Goal: Task Accomplishment & Management: Use online tool/utility

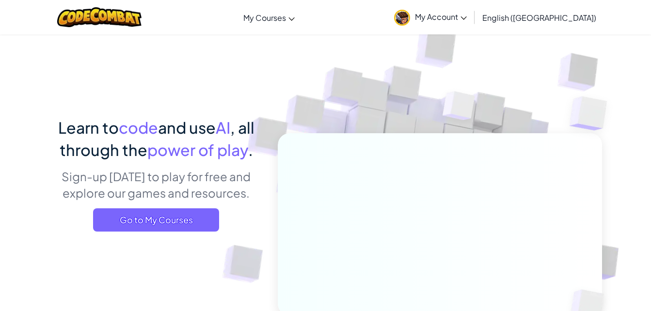
click at [300, 29] on link "My Courses" at bounding box center [269, 17] width 61 height 26
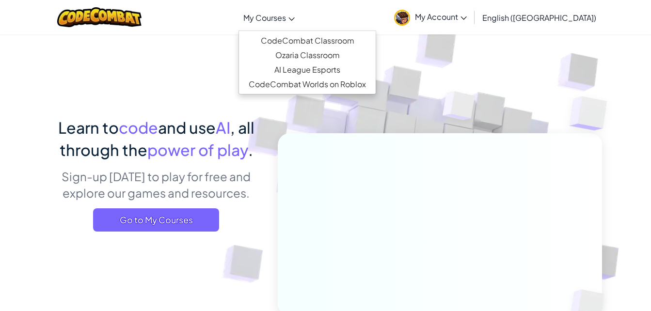
click at [286, 18] on span "My Courses" at bounding box center [264, 18] width 43 height 10
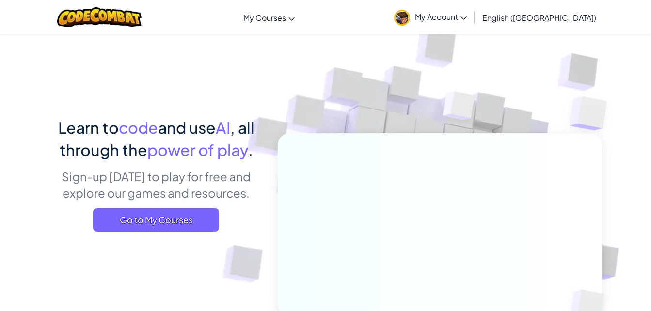
click at [133, 225] on span "Go to My Courses" at bounding box center [156, 220] width 126 height 23
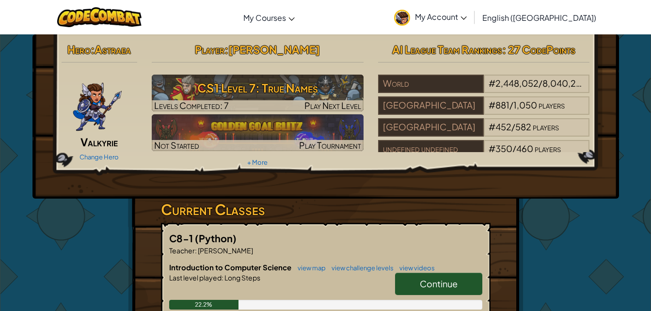
click at [317, 86] on h3 "CS1 Level 7: True Names" at bounding box center [258, 88] width 212 height 22
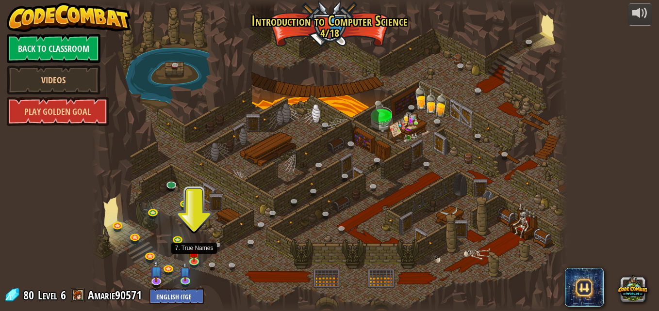
click at [194, 258] on img at bounding box center [194, 252] width 11 height 19
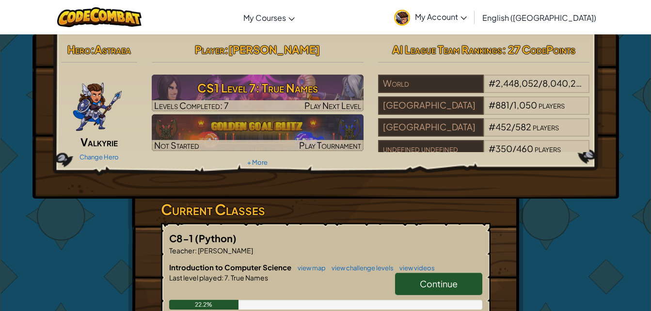
click at [267, 93] on h3 "CS1 Level 7: True Names" at bounding box center [258, 88] width 212 height 22
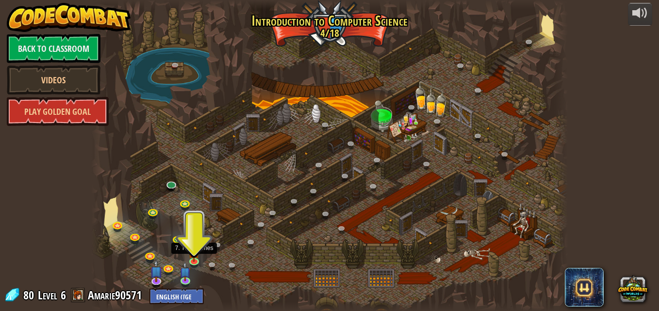
click at [194, 257] on img at bounding box center [194, 252] width 11 height 19
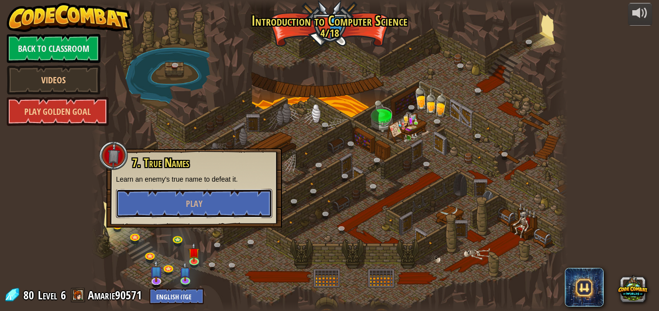
click at [189, 197] on button "Play" at bounding box center [194, 203] width 156 height 29
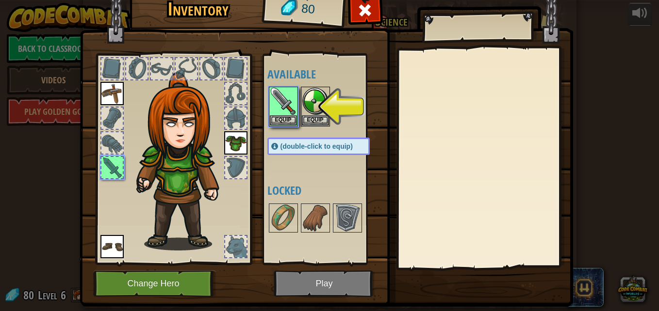
click at [274, 105] on img at bounding box center [283, 101] width 27 height 27
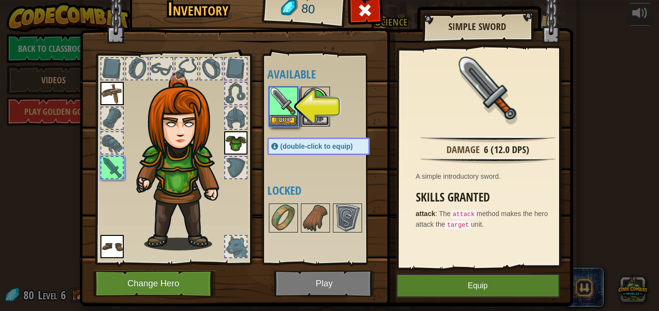
click at [313, 116] on button "Equip" at bounding box center [315, 120] width 27 height 10
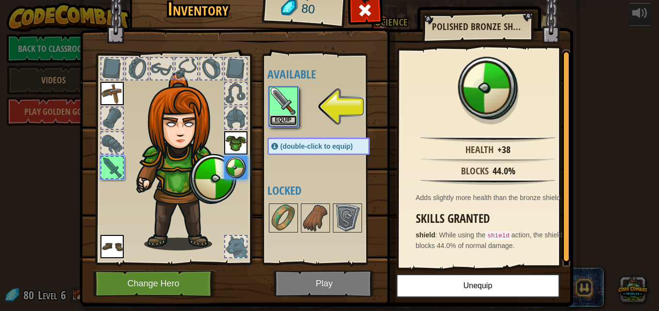
click at [282, 124] on button "Equip" at bounding box center [283, 120] width 27 height 10
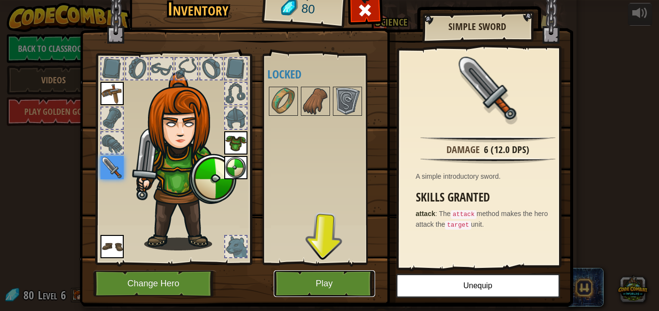
click at [321, 286] on button "Play" at bounding box center [324, 284] width 101 height 27
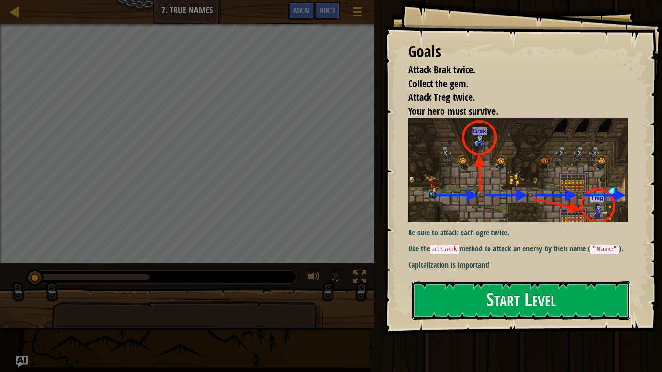
click at [480, 295] on button "Start Level" at bounding box center [522, 301] width 218 height 38
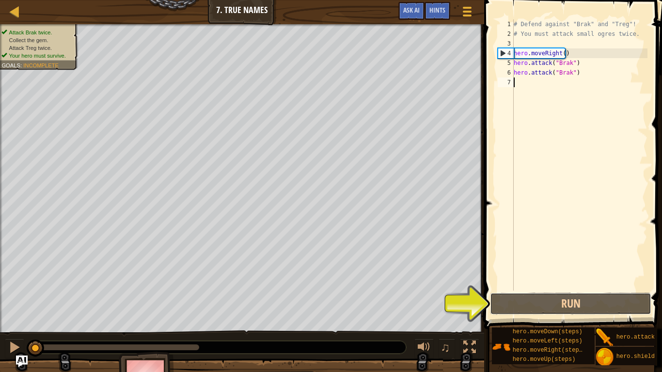
click at [560, 305] on button "Run" at bounding box center [570, 304] width 161 height 22
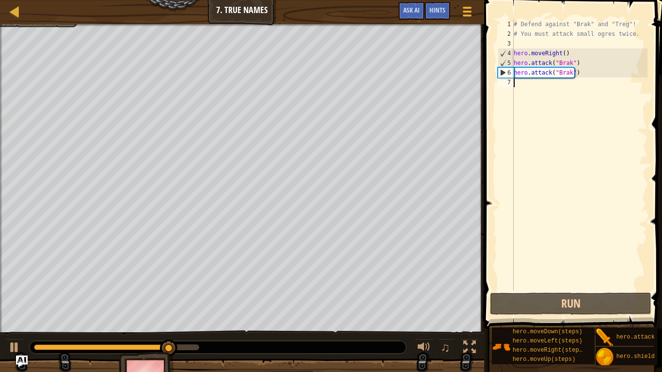
click at [524, 88] on div "# Defend against "Brak" and "Treg"! # You must attack small ogres twice. hero .…" at bounding box center [580, 164] width 136 height 291
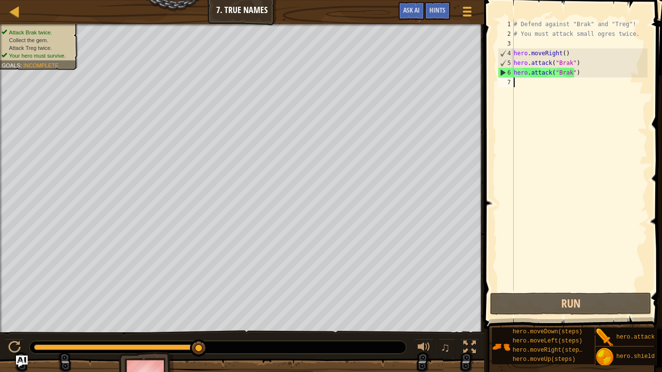
scroll to position [4, 0]
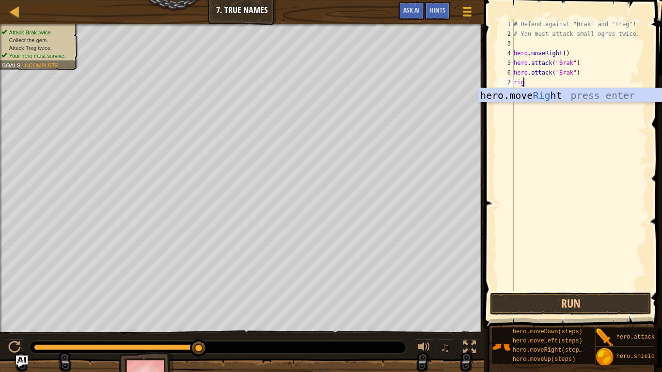
type textarea "righ"
click at [526, 97] on div "hero.move Righ t press enter" at bounding box center [570, 110] width 183 height 44
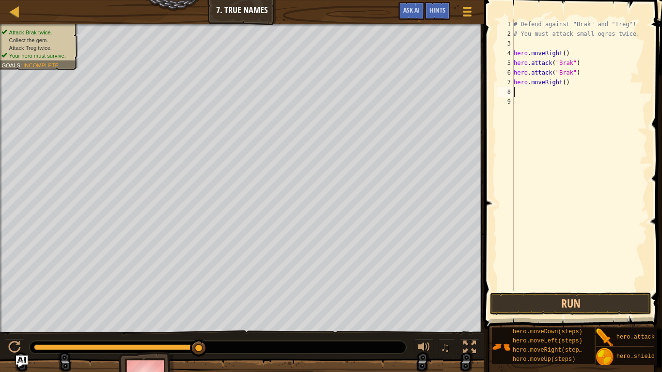
scroll to position [4, 0]
click at [562, 82] on div "# Defend against "Brak" and "Treg"! # You must attack small ogres twice. hero .…" at bounding box center [580, 164] width 136 height 291
type textarea "hero.moveRight(2)"
click at [531, 95] on div "# Defend against "Brak" and "Treg"! # You must attack small ogres twice. hero .…" at bounding box center [580, 164] width 136 height 291
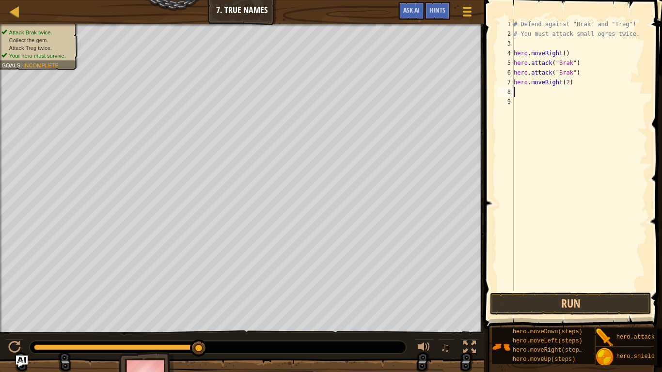
scroll to position [4, 0]
type textarea "g"
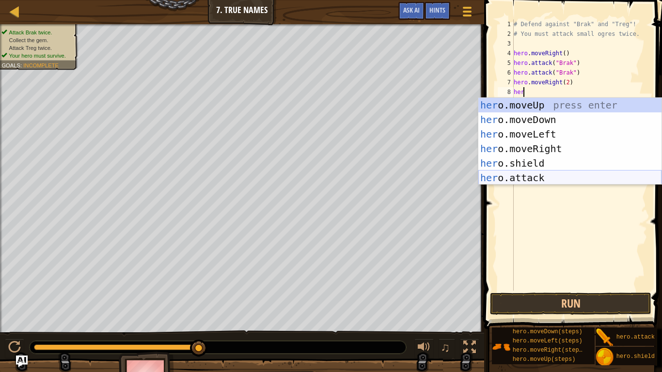
click at [529, 179] on div "her o.moveUp press enter her o.moveDown press enter her o.moveLeft press enter …" at bounding box center [570, 156] width 183 height 116
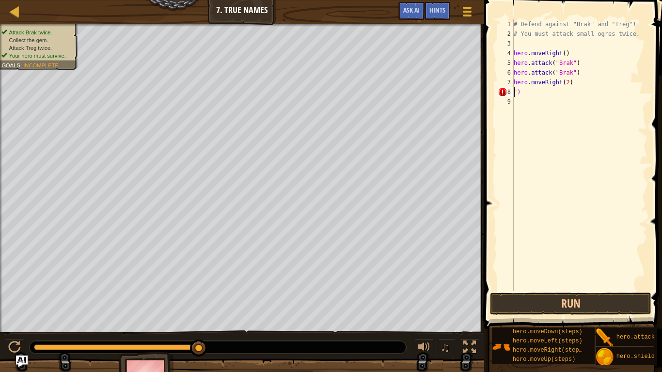
click at [529, 95] on div "# Defend against "Brak" and "Treg"! # You must attack small ogres twice. hero .…" at bounding box center [580, 164] width 136 height 291
type textarea """
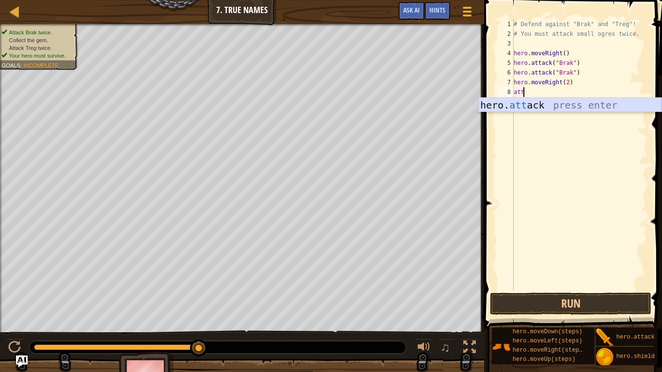
click at [524, 110] on div "hero. att ack press enter" at bounding box center [570, 120] width 183 height 44
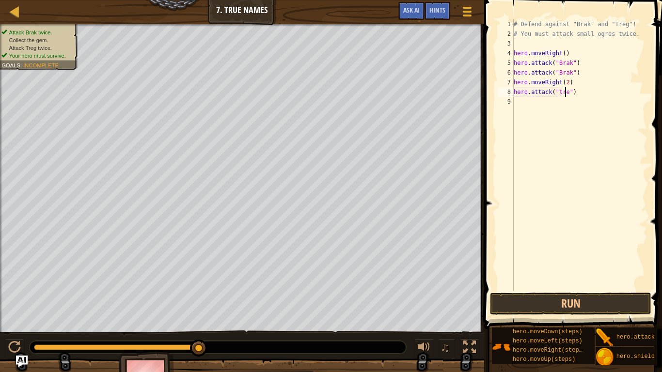
type textarea "hero.attack("treg")"
click at [518, 101] on div "# Defend against "Brak" and "Treg"! # You must attack small ogres twice. hero .…" at bounding box center [580, 164] width 136 height 291
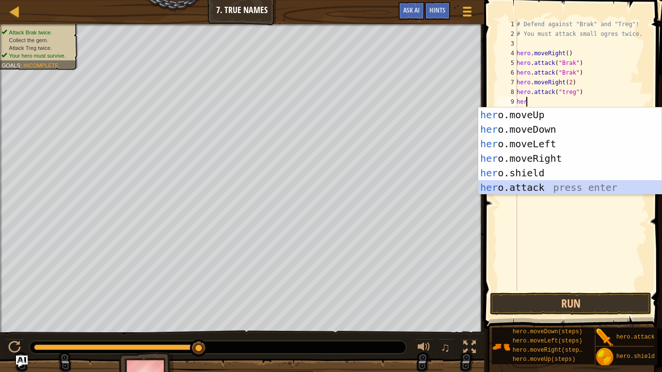
click at [526, 190] on div "her o.moveUp press enter her o.moveDown press enter her o.moveLeft press enter …" at bounding box center [570, 166] width 183 height 116
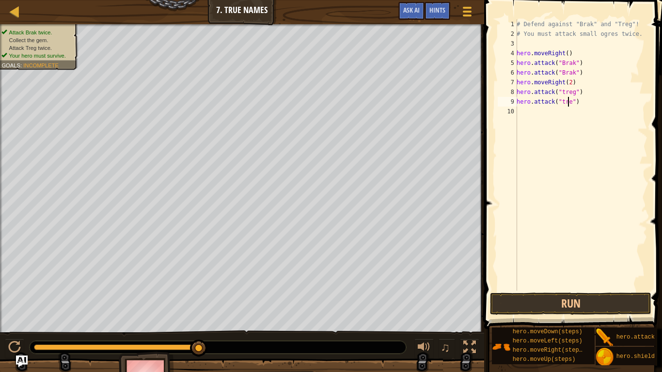
scroll to position [4, 4]
click at [583, 299] on button "Run" at bounding box center [570, 304] width 161 height 22
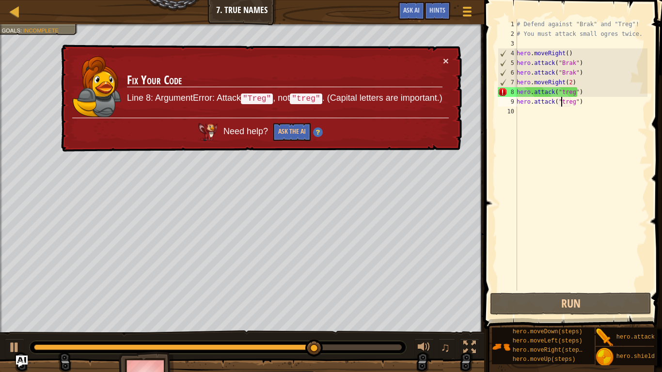
click at [562, 102] on div "# Defend against "Brak" and "Treg"! # You must attack small ogres twice. hero .…" at bounding box center [581, 164] width 133 height 291
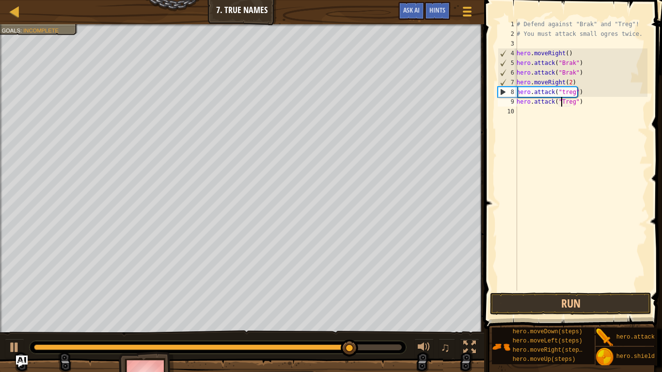
scroll to position [4, 3]
click at [561, 91] on div "# Defend against "Brak" and "Treg"! # You must attack small ogres twice. hero .…" at bounding box center [581, 164] width 133 height 291
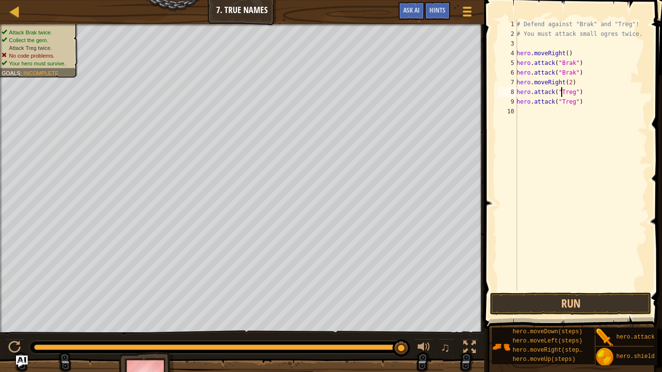
click at [573, 84] on div "# Defend against "Brak" and "Treg"! # You must attack small ogres twice. hero .…" at bounding box center [581, 164] width 133 height 291
type textarea "hero.moveRight()"
click at [564, 300] on button "Run" at bounding box center [570, 304] width 161 height 22
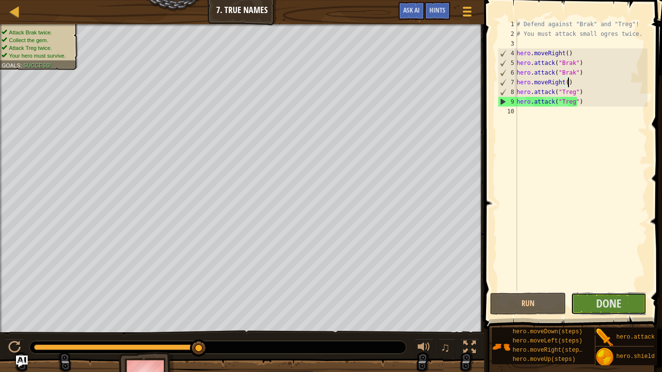
click at [605, 304] on span "Done" at bounding box center [609, 304] width 25 height 16
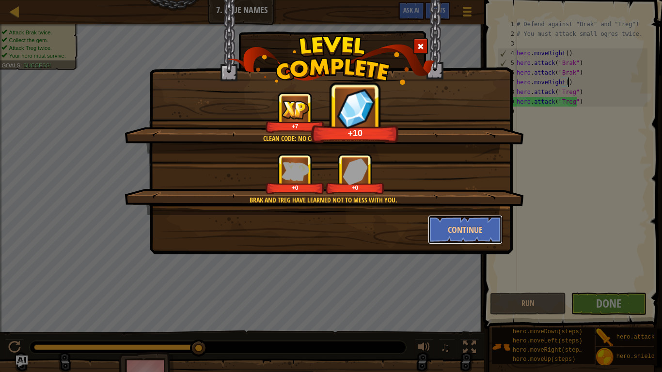
click at [467, 227] on button "Continue" at bounding box center [465, 229] width 75 height 29
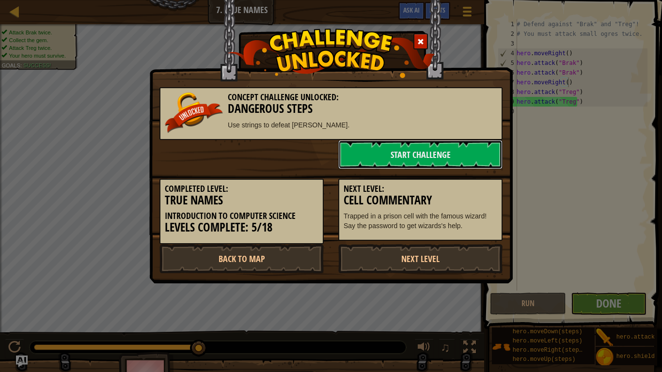
click at [426, 157] on link "Start Challenge" at bounding box center [421, 154] width 164 height 29
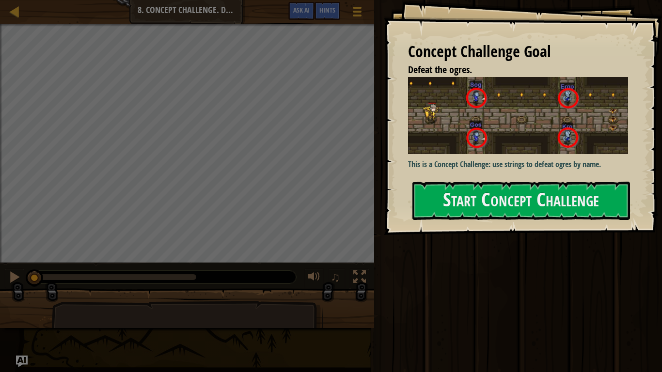
click at [461, 198] on button "Start Concept Challenge" at bounding box center [522, 201] width 218 height 38
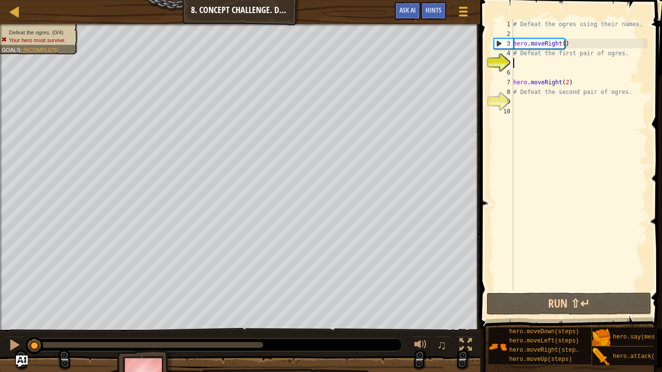
scroll to position [4, 0]
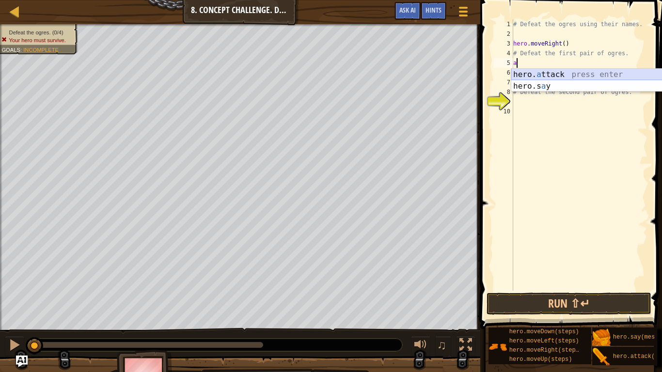
click at [567, 74] on div "hero. a ttack press enter hero.s a y press enter" at bounding box center [603, 92] width 183 height 47
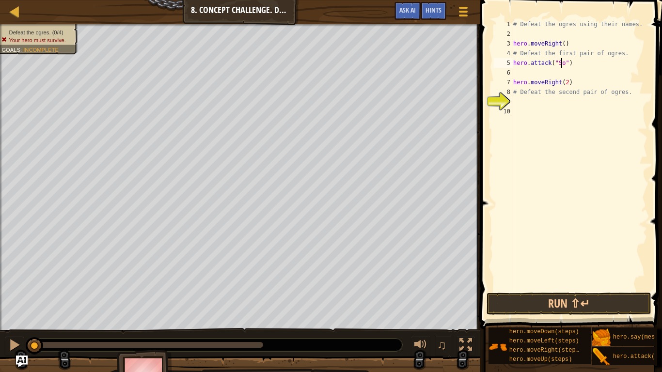
scroll to position [4, 4]
click at [519, 81] on div "# Defeat the ogres using their names. hero . moveRight ( ) # Defeat the first p…" at bounding box center [580, 164] width 136 height 291
type textarea "hero.moveRight(2)"
click at [518, 74] on div "# Defeat the ogres using their names. hero . moveRight ( ) # Defeat the first p…" at bounding box center [580, 164] width 136 height 291
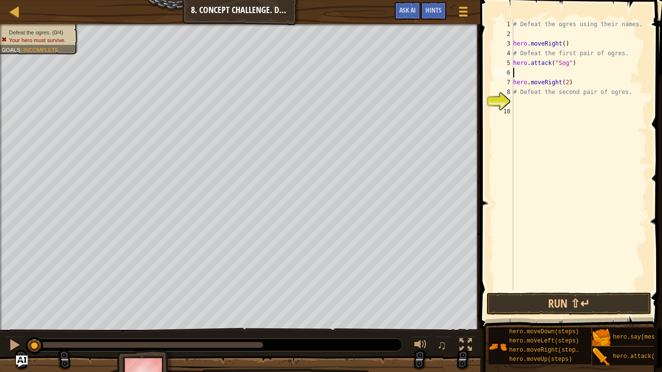
scroll to position [4, 0]
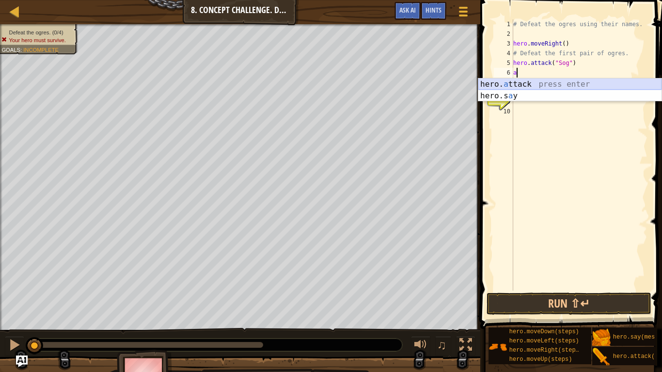
click at [519, 81] on div "hero. a ttack press enter hero.s a y press enter" at bounding box center [570, 102] width 183 height 47
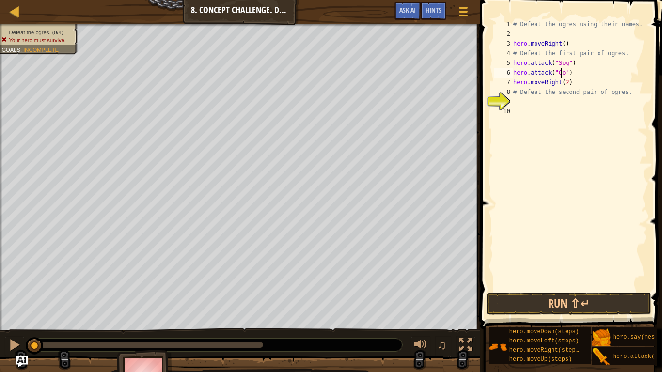
scroll to position [4, 4]
click at [518, 93] on div "# Defeat the ogres using their names. hero . moveRight ( ) # Defeat the first p…" at bounding box center [580, 164] width 136 height 291
click at [621, 94] on div "# Defeat the ogres using their names. hero . moveRight ( ) # Defeat the first p…" at bounding box center [580, 164] width 136 height 291
click at [589, 87] on div "# Defeat the ogres using their names. hero . moveRight ( ) # Defeat the first p…" at bounding box center [578, 164] width 140 height 291
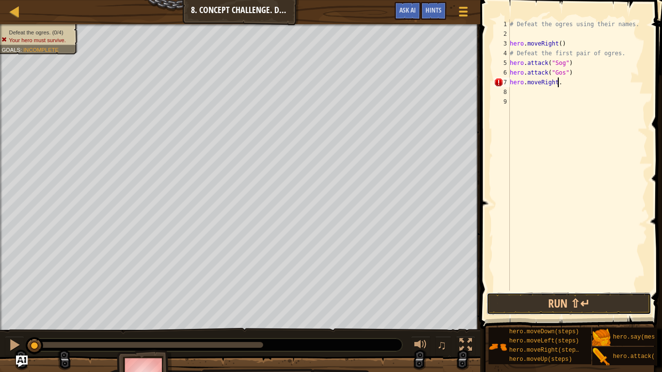
click at [577, 303] on button "Run ⇧↵" at bounding box center [569, 304] width 165 height 22
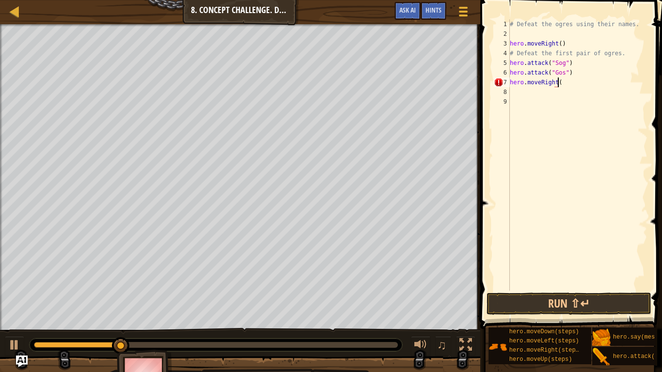
scroll to position [4, 4]
click at [581, 296] on button "Run ⇧↵" at bounding box center [569, 304] width 165 height 22
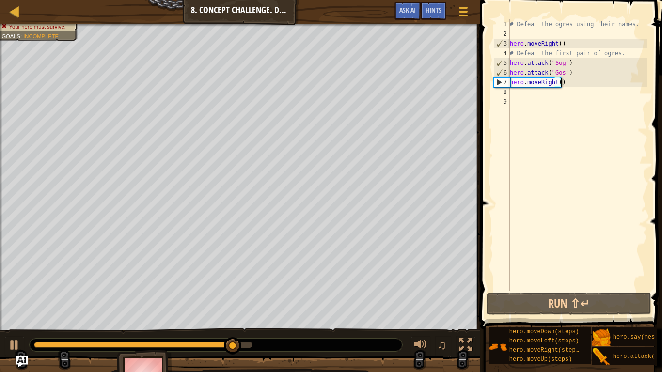
click at [565, 86] on div "# Defeat the ogres using their names. hero . moveRight ( ) # Defeat the first p…" at bounding box center [578, 164] width 140 height 291
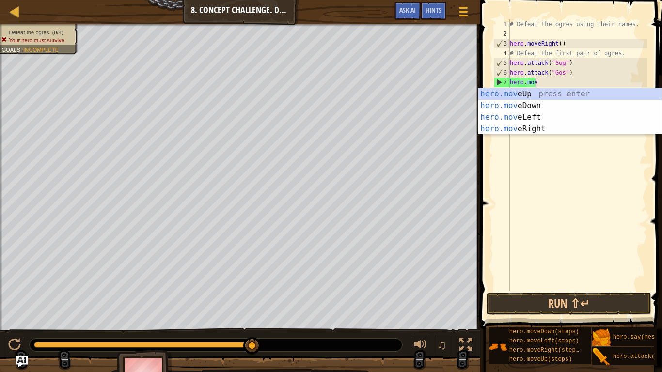
scroll to position [4, 1]
type textarea "h"
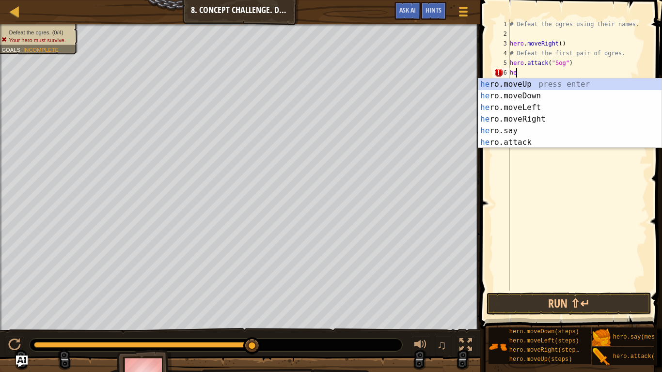
type textarea "h"
click at [516, 142] on div "h ero.moveUp press enter h ero.moveDown press enter h ero.moveLeft press enter …" at bounding box center [570, 125] width 183 height 93
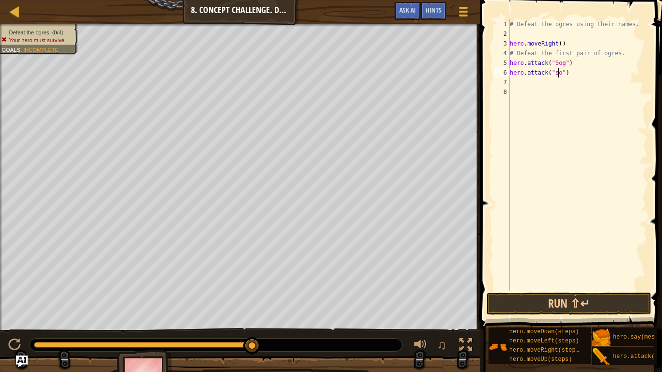
type textarea "hero.attack("sog")"
click at [523, 79] on div "# Defeat the ogres using their names. hero . moveRight ( ) # Defeat the first p…" at bounding box center [578, 164] width 140 height 291
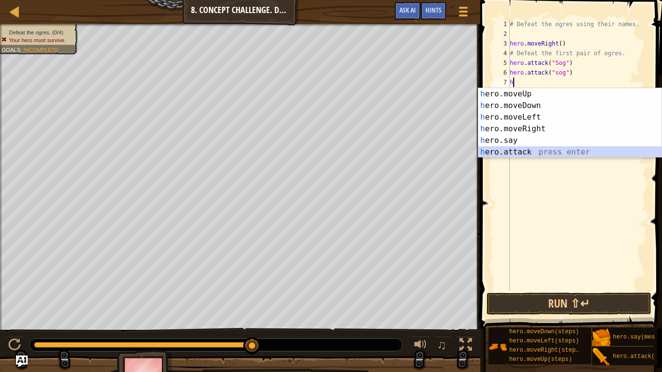
click at [524, 153] on div "h ero.moveUp press enter h ero.moveDown press enter h ero.moveLeft press enter …" at bounding box center [570, 134] width 183 height 93
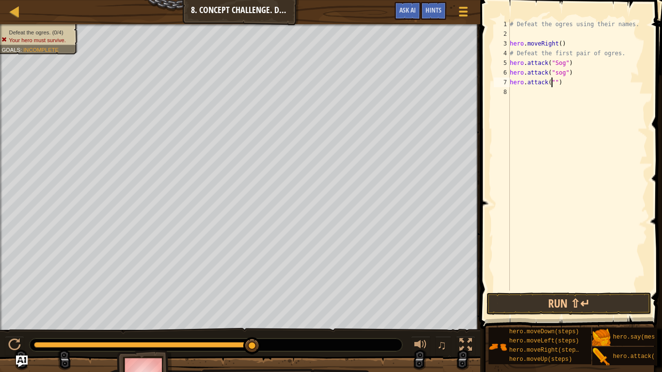
scroll to position [4, 4]
type textarea "hero.attack("Gos")"
click at [527, 95] on div "# Defeat the ogres using their names. hero . moveRight ( ) # Defeat the first p…" at bounding box center [578, 164] width 140 height 291
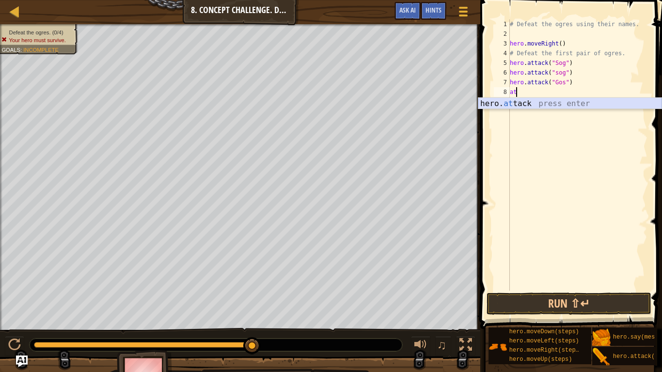
click at [521, 102] on div "hero. at tack press enter" at bounding box center [570, 115] width 183 height 35
click at [554, 73] on div "# Defeat the ogres using their names. hero . moveRight ( ) # Defeat the first p…" at bounding box center [578, 164] width 140 height 291
type textarea "hero.attack("Sog")"
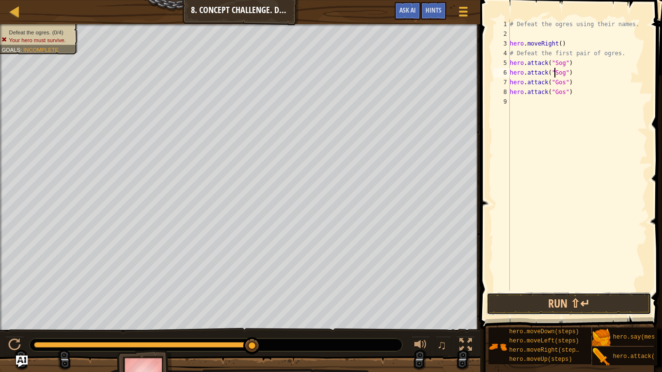
click at [577, 304] on button "Run ⇧↵" at bounding box center [569, 304] width 165 height 22
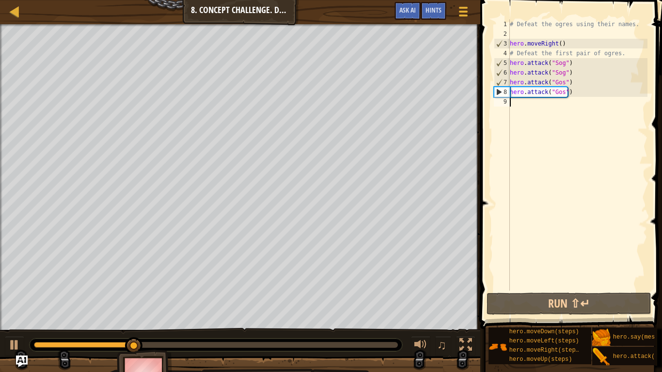
click at [522, 107] on div "# Defeat the ogres using their names. hero . moveRight ( ) # Defeat the first p…" at bounding box center [578, 164] width 140 height 291
click at [559, 304] on button "Run ⇧↵" at bounding box center [569, 304] width 165 height 22
type textarea "r"
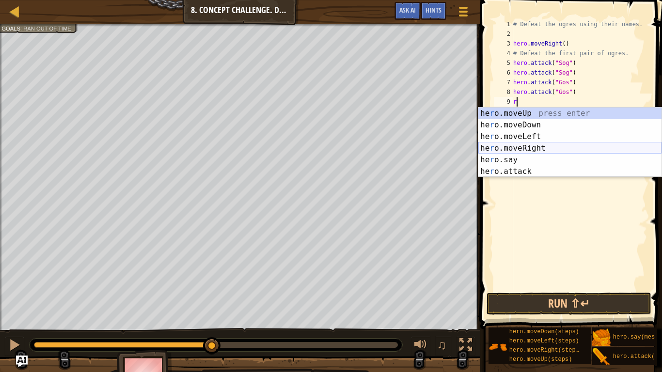
click at [537, 148] on div "he r o.moveUp press enter he r o.moveDown press enter he r o.moveLeft press ent…" at bounding box center [570, 154] width 183 height 93
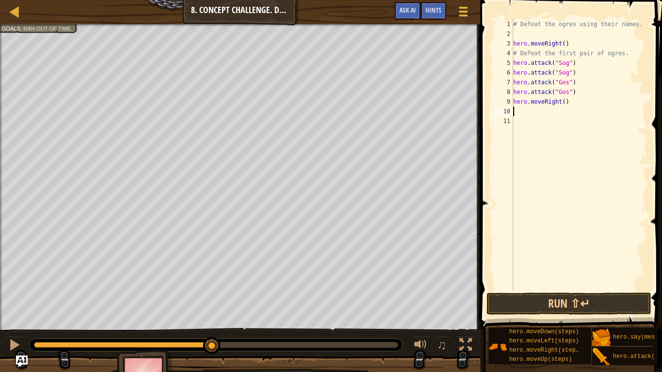
type textarea "g"
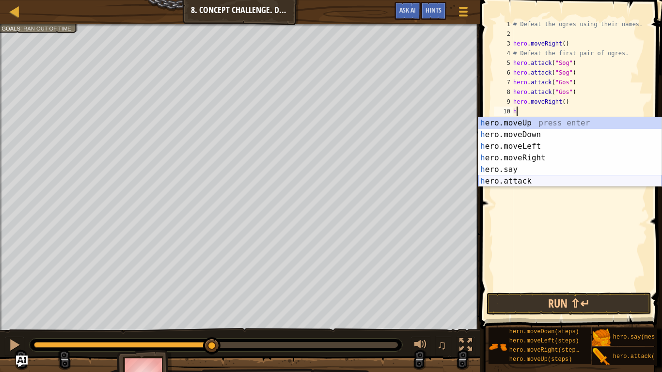
click at [536, 179] on div "h ero.moveUp press enter h ero.moveDown press enter h ero.moveLeft press enter …" at bounding box center [570, 163] width 183 height 93
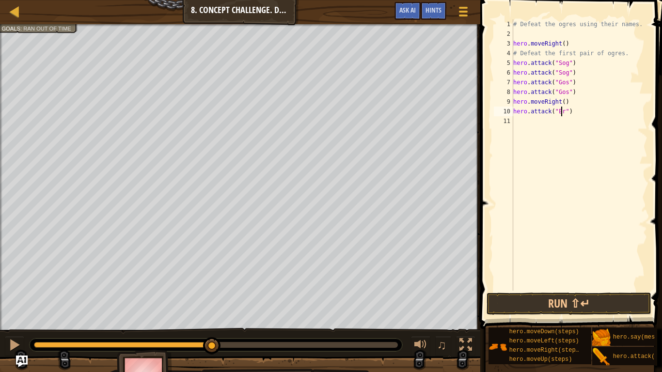
scroll to position [4, 4]
type textarea "hero.attack("Ergo")"
click at [536, 128] on div "# Defeat the ogres using their names. hero . moveRight ( ) # Defeat the first p…" at bounding box center [580, 164] width 137 height 291
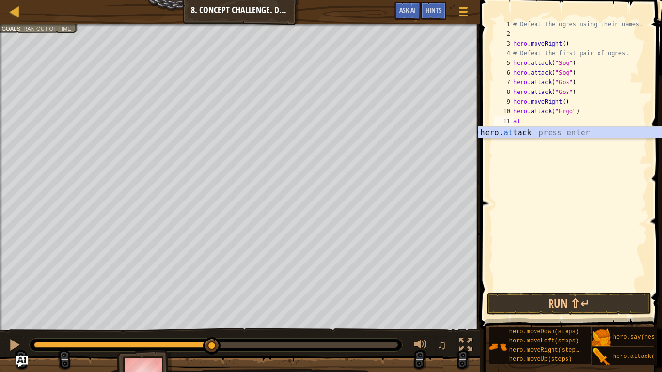
scroll to position [4, 0]
click at [536, 129] on div "hero. att ack press enter" at bounding box center [570, 144] width 183 height 35
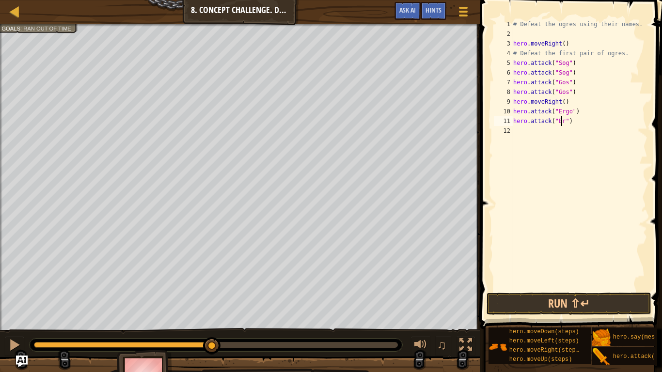
scroll to position [4, 4]
type textarea "hero.attack("Ergo")"
click at [538, 125] on div "# Defeat the ogres using their names. hero . moveRight ( ) # Defeat the first p…" at bounding box center [580, 164] width 137 height 291
click at [526, 130] on div "# Defeat the ogres using their names. hero . moveRight ( ) # Defeat the first p…" at bounding box center [580, 164] width 137 height 291
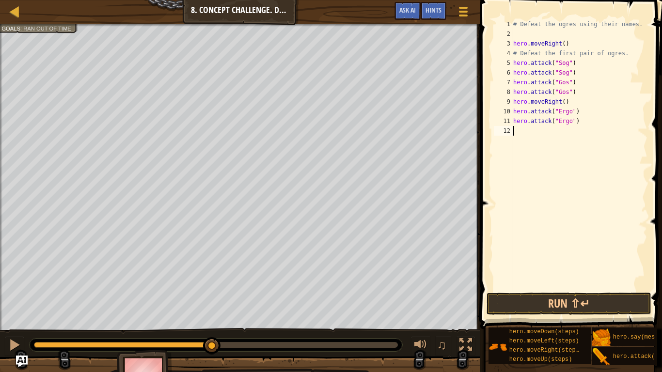
type textarea "k"
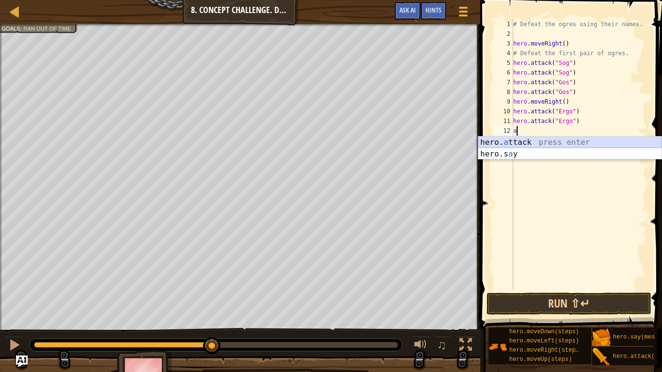
click at [521, 140] on div "hero. a ttack press enter hero.s a y press enter" at bounding box center [570, 160] width 183 height 47
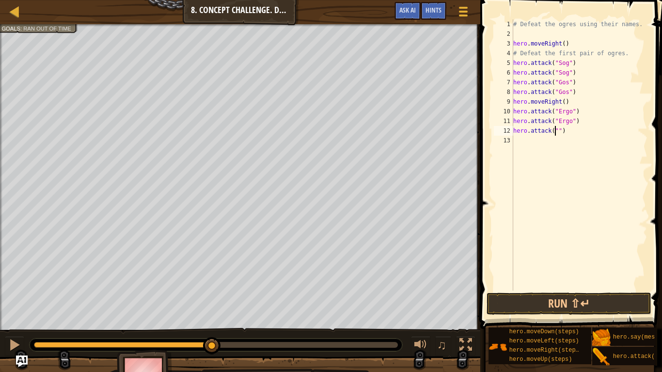
scroll to position [4, 4]
type textarea "hero.attack("Kro")"
click at [536, 145] on div "# Defeat the ogres using their names. hero . moveRight ( ) # Defeat the first p…" at bounding box center [580, 164] width 137 height 291
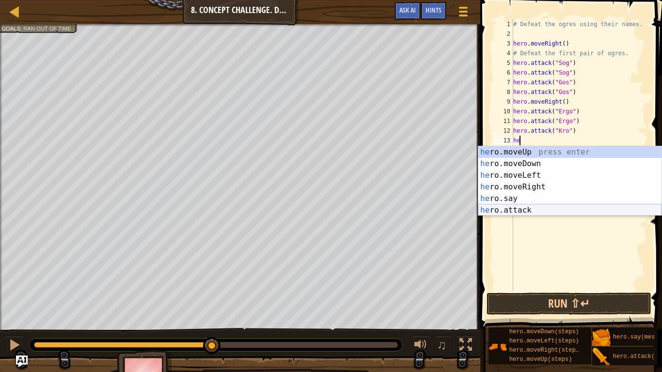
click at [526, 210] on div "he ro.moveUp press enter he ro.moveDown press enter he ro.moveLeft press enter …" at bounding box center [570, 192] width 183 height 93
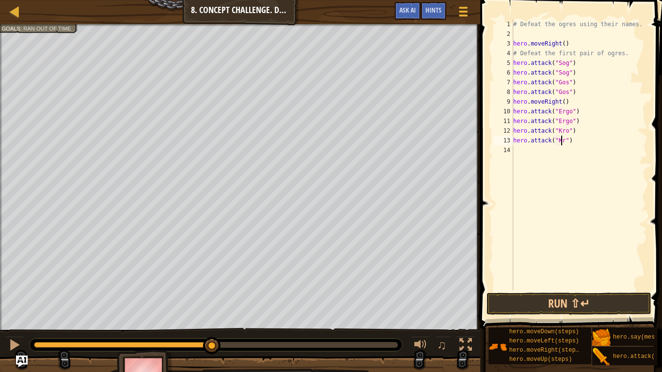
scroll to position [4, 4]
type textarea "hero.attack("Kro")"
click at [566, 305] on button "Run ⇧↵" at bounding box center [569, 304] width 165 height 22
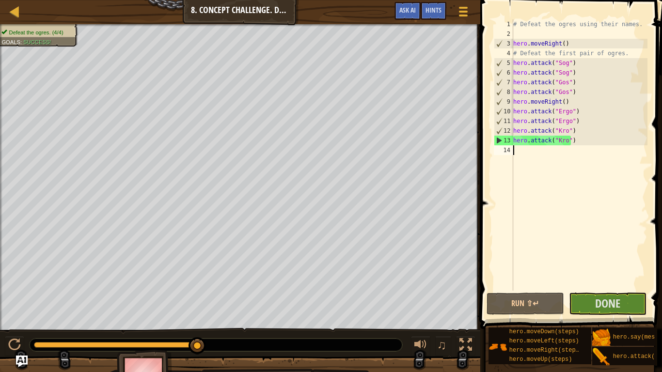
click at [524, 154] on div "# Defeat the ogres using their names. hero . moveRight ( ) # Defeat the first p…" at bounding box center [580, 164] width 137 height 291
click at [613, 306] on span "Done" at bounding box center [608, 304] width 25 height 16
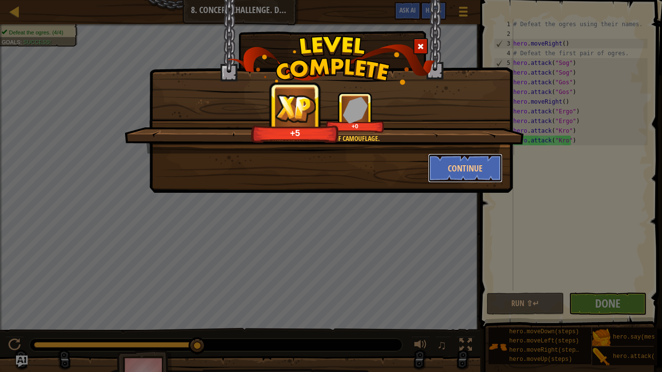
click at [482, 170] on button "Continue" at bounding box center [465, 168] width 75 height 29
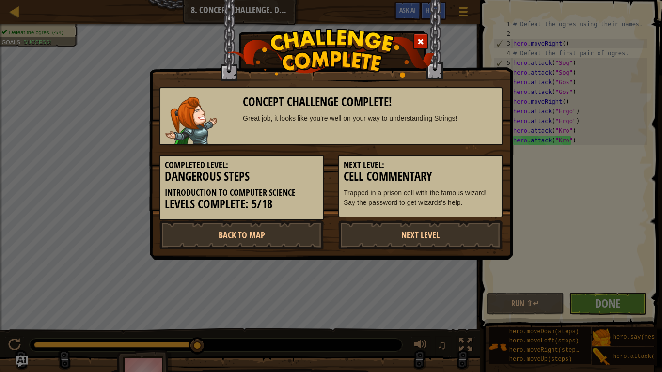
click at [452, 230] on link "Next Level" at bounding box center [421, 235] width 164 height 29
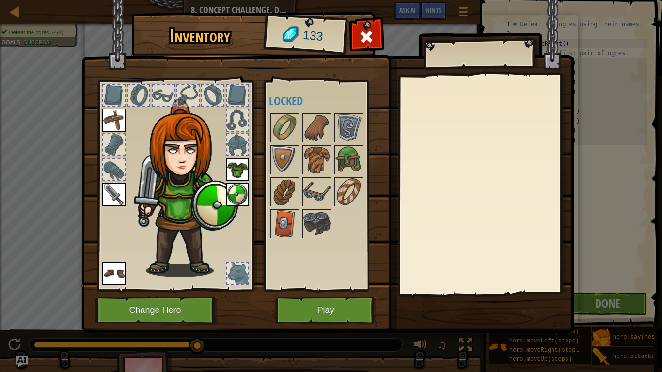
click at [317, 191] on img at bounding box center [317, 191] width 27 height 27
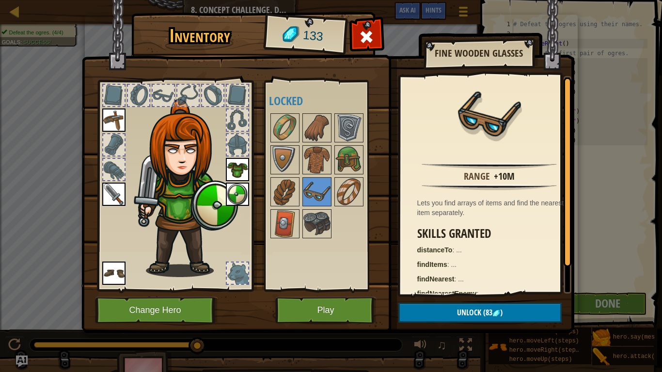
click at [278, 188] on img at bounding box center [285, 191] width 27 height 27
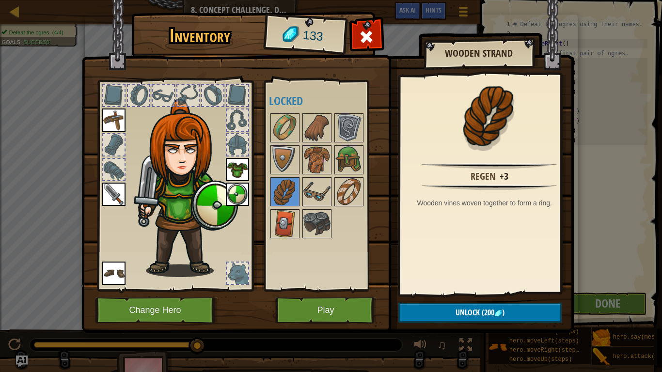
click at [330, 192] on img at bounding box center [317, 191] width 27 height 27
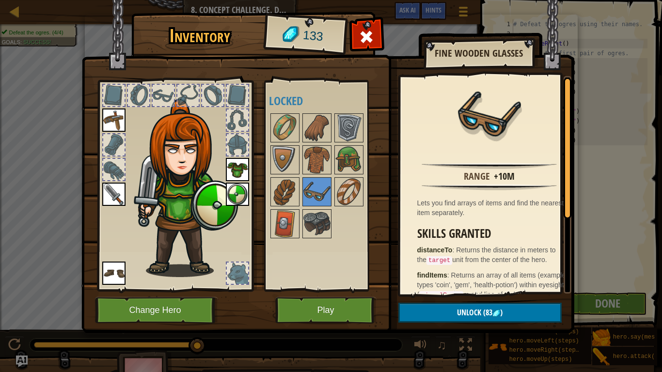
click at [349, 184] on img at bounding box center [349, 191] width 27 height 27
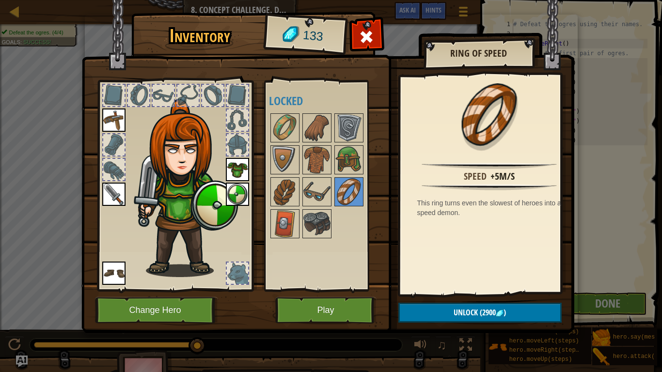
click at [349, 158] on img at bounding box center [349, 159] width 27 height 27
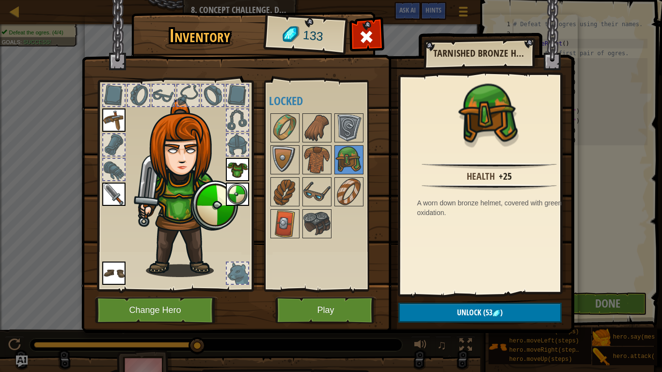
click at [281, 219] on img at bounding box center [285, 223] width 27 height 27
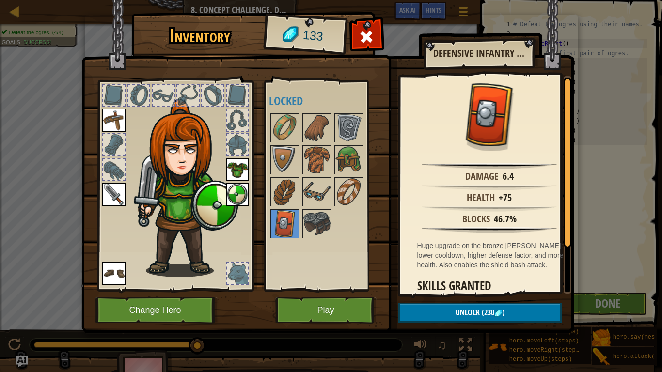
click at [313, 228] on img at bounding box center [317, 223] width 27 height 27
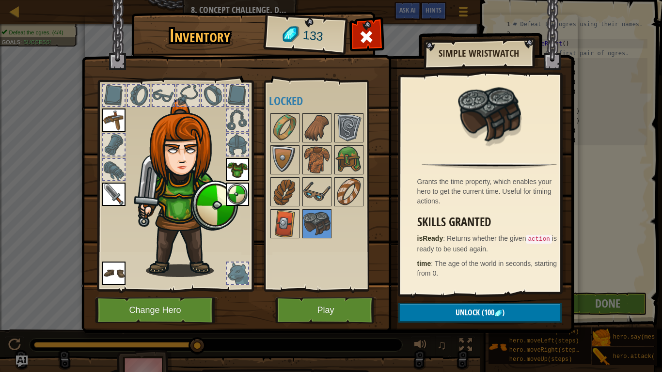
click at [287, 130] on img at bounding box center [285, 127] width 27 height 27
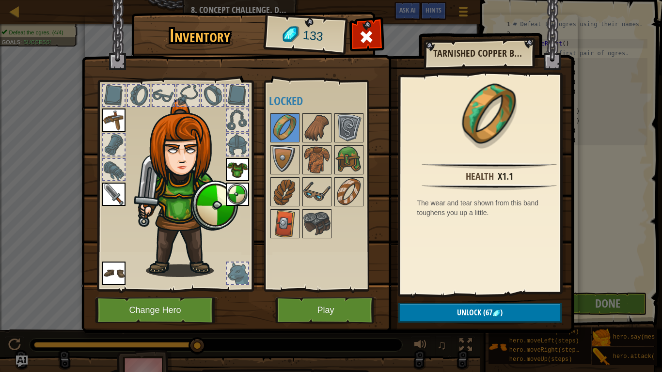
click at [305, 130] on img at bounding box center [317, 127] width 27 height 27
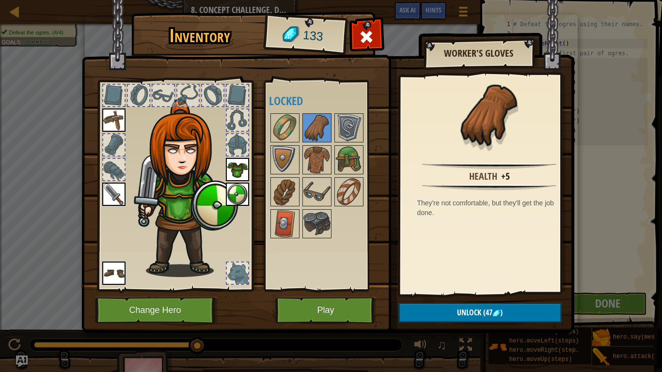
click at [288, 136] on img at bounding box center [285, 127] width 27 height 27
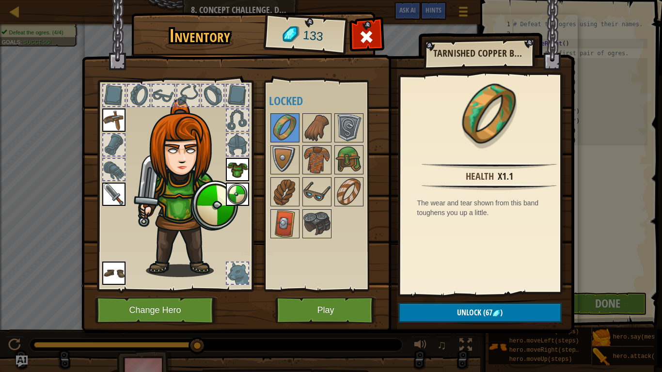
click at [285, 165] on img at bounding box center [285, 159] width 27 height 27
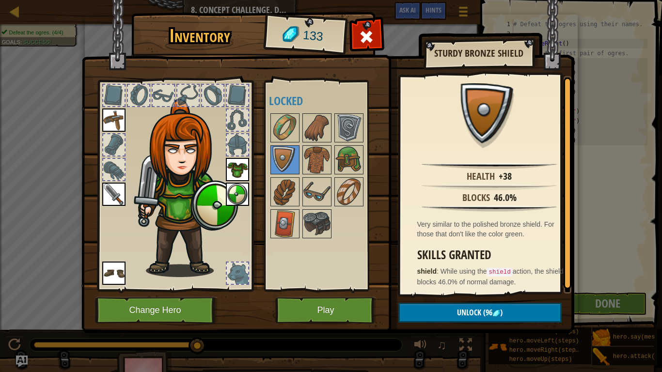
click at [351, 165] on img at bounding box center [349, 159] width 27 height 27
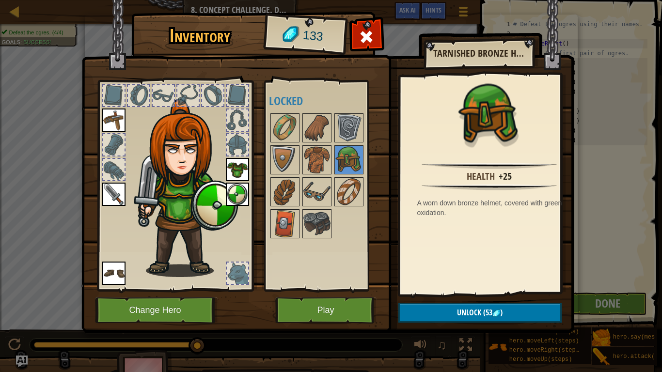
click at [282, 145] on div at bounding box center [330, 176] width 122 height 128
click at [280, 201] on img at bounding box center [285, 191] width 27 height 27
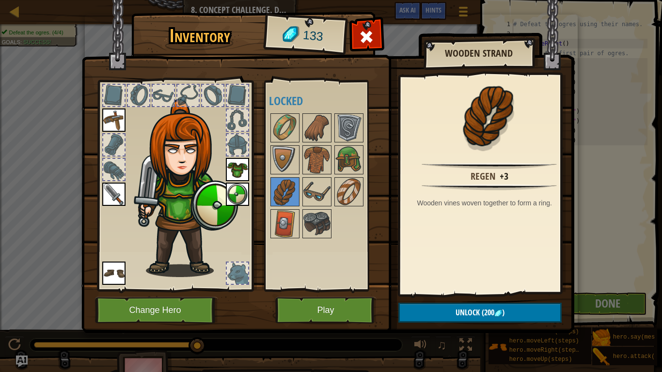
click at [311, 195] on img at bounding box center [317, 191] width 27 height 27
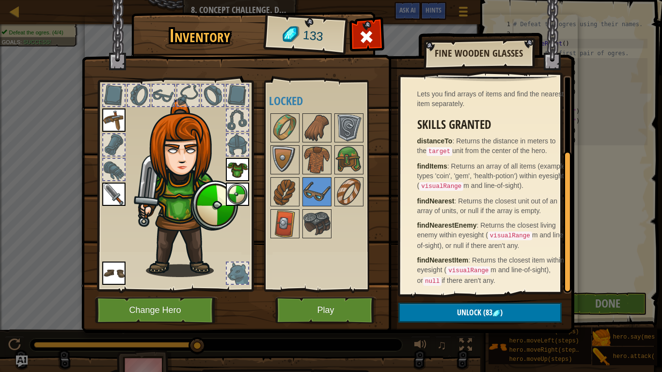
scroll to position [110, 0]
click at [321, 234] on img at bounding box center [317, 223] width 27 height 27
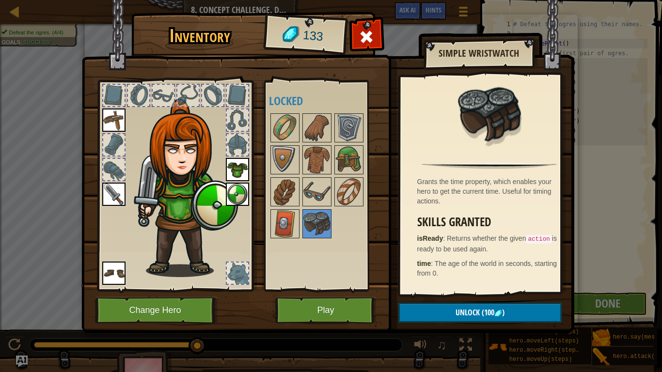
click at [280, 226] on img at bounding box center [285, 223] width 27 height 27
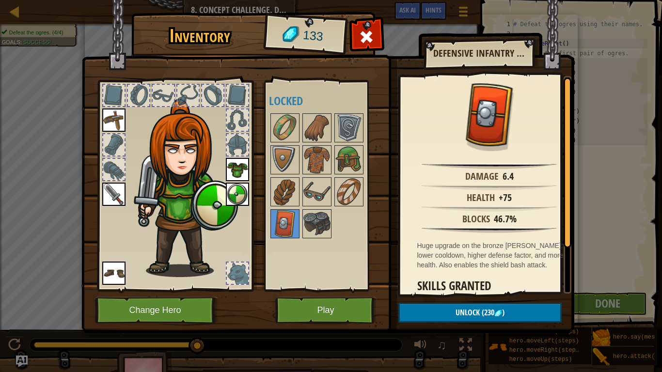
click at [348, 160] on img at bounding box center [349, 159] width 27 height 27
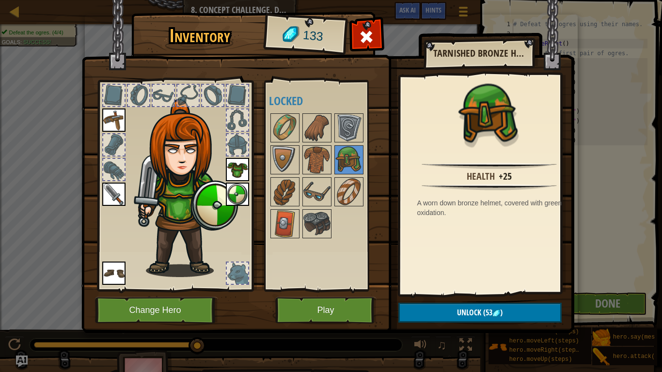
click at [348, 118] on img at bounding box center [349, 127] width 27 height 27
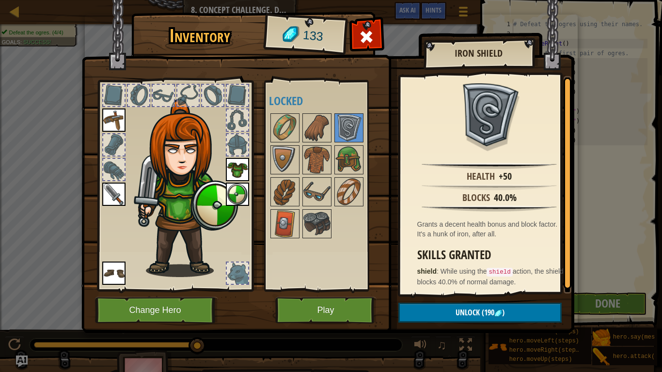
click at [279, 155] on img at bounding box center [285, 159] width 27 height 27
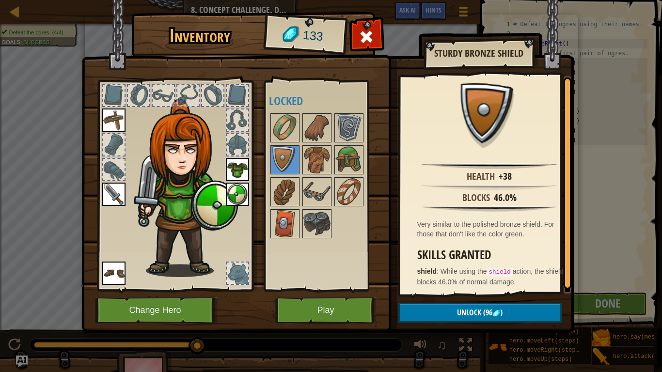
click at [348, 129] on img at bounding box center [349, 127] width 27 height 27
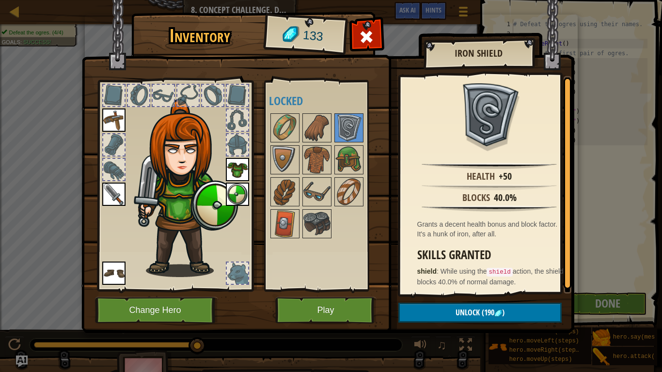
click at [236, 193] on img at bounding box center [237, 194] width 23 height 23
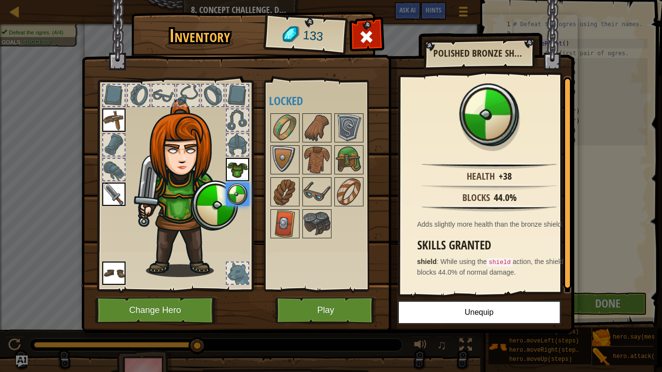
click at [345, 123] on img at bounding box center [349, 127] width 27 height 27
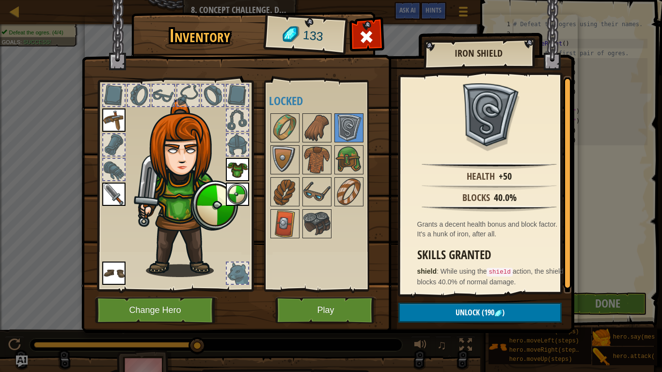
click at [244, 195] on img at bounding box center [237, 194] width 23 height 23
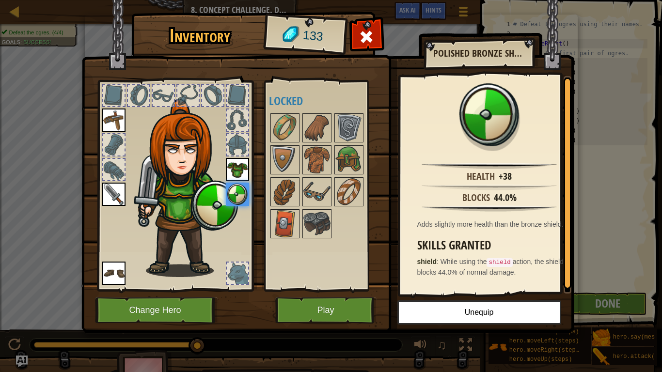
click at [329, 158] on img at bounding box center [317, 159] width 27 height 27
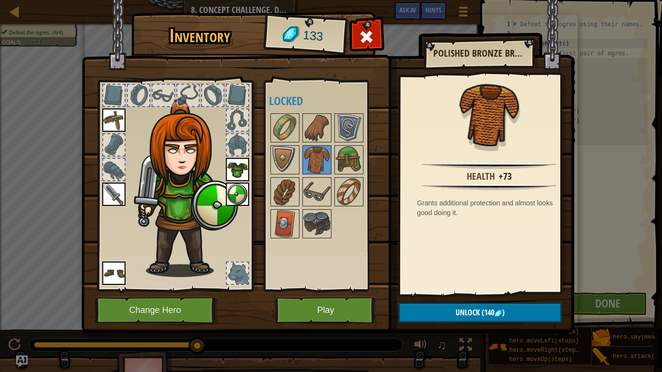
click at [239, 165] on img at bounding box center [237, 169] width 23 height 23
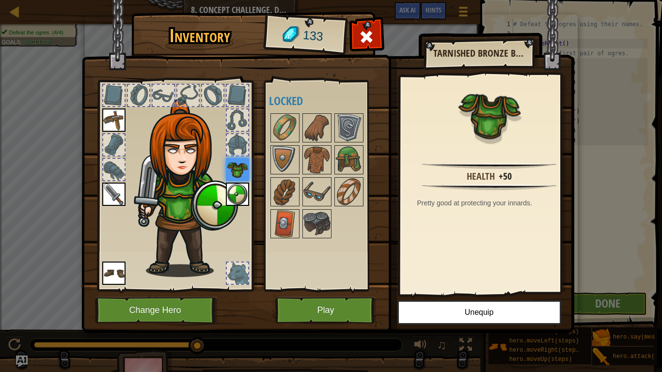
click at [106, 115] on img at bounding box center [113, 120] width 23 height 23
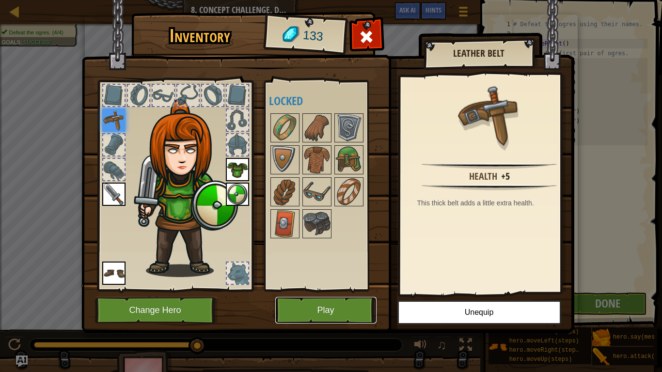
click at [354, 311] on button "Play" at bounding box center [325, 310] width 101 height 27
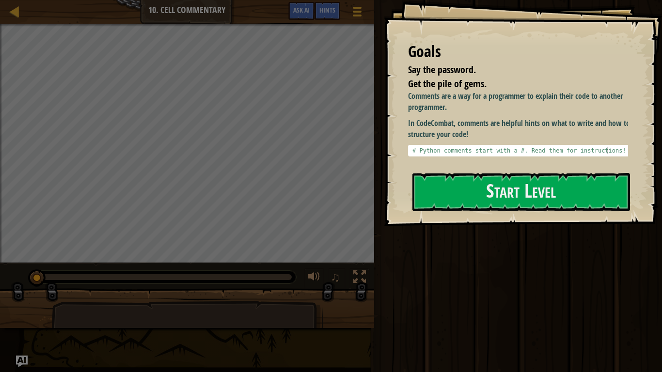
click at [447, 208] on button "Start Level" at bounding box center [522, 192] width 218 height 38
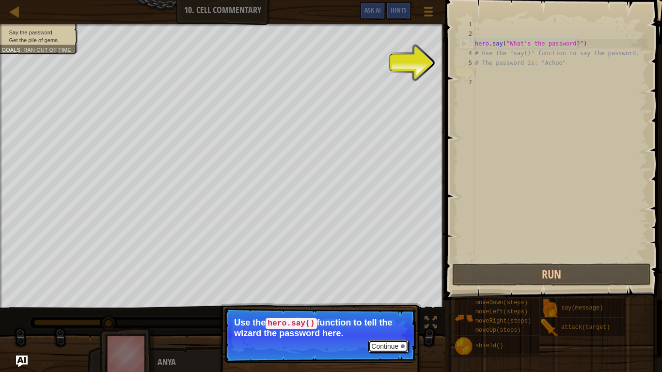
click at [383, 311] on button "Continue" at bounding box center [389, 346] width 40 height 13
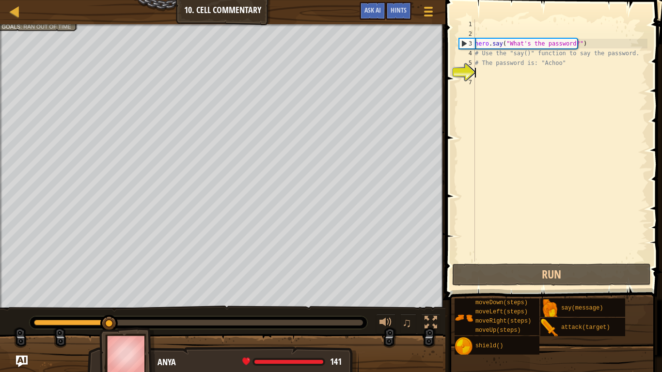
scroll to position [4, 0]
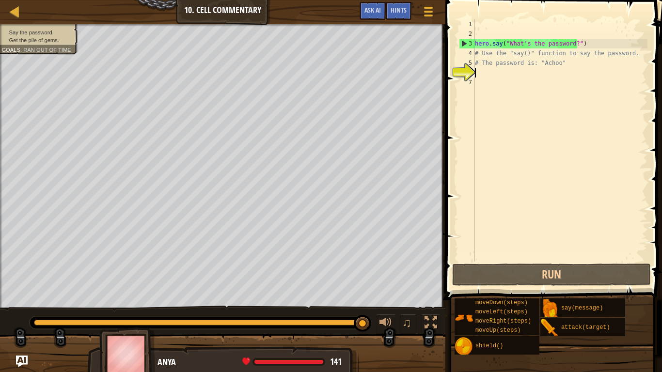
click at [501, 73] on div "hero . say ( "What's the password?" ) # Use the "say()" function to say the pas…" at bounding box center [560, 150] width 175 height 262
type textarea "m"
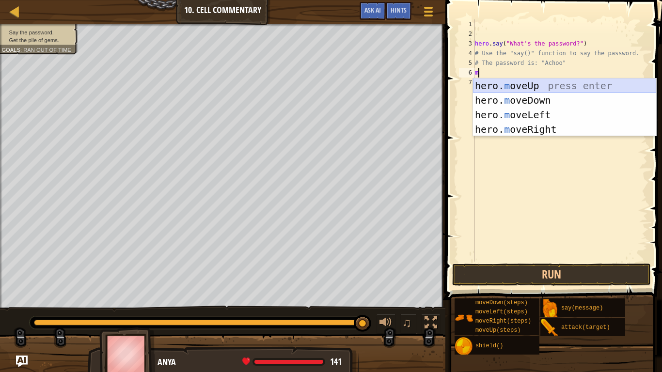
click at [538, 86] on div "hero. m oveUp press enter hero. m oveDown press enter hero. m oveLeft press ent…" at bounding box center [564, 122] width 183 height 87
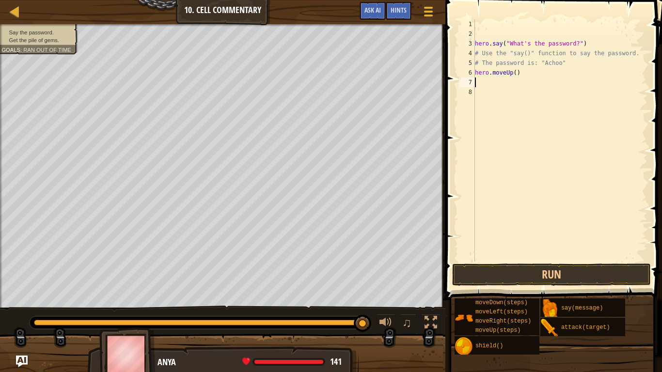
click at [511, 73] on div "hero . say ( "What's the password?" ) # Use the "say()" function to say the pas…" at bounding box center [560, 150] width 175 height 262
click at [514, 73] on div "hero . say ( "What's the password?" ) # Use the "say()" function to say the pas…" at bounding box center [560, 150] width 175 height 262
type textarea "hero.moveUp(2)"
click at [555, 73] on div "hero . say ( "What's the password?" ) # Use the "say()" function to say the pas…" at bounding box center [560, 150] width 175 height 262
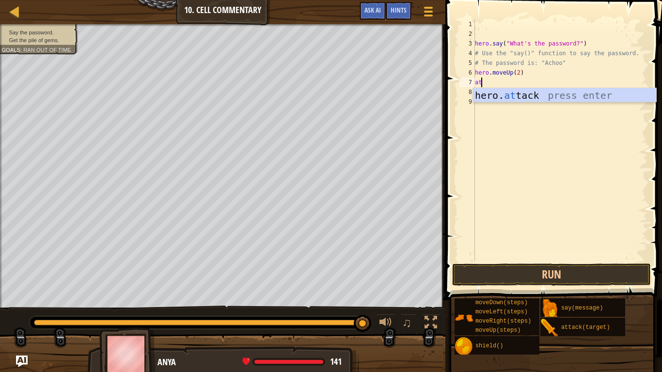
scroll to position [4, 0]
click at [552, 94] on div "hero. att ack press enter" at bounding box center [564, 110] width 183 height 44
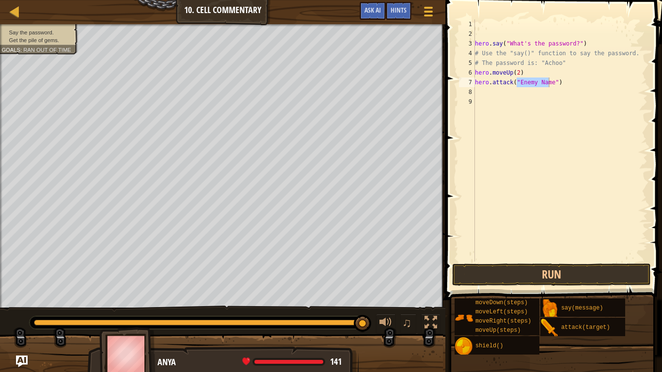
click at [403, 7] on span "Hints" at bounding box center [399, 9] width 16 height 9
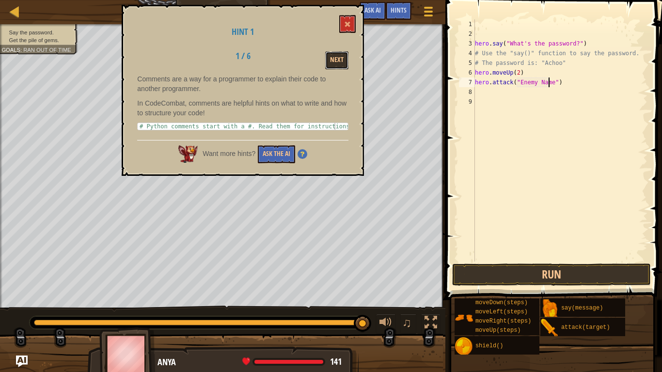
click at [338, 55] on button "Next" at bounding box center [336, 60] width 23 height 18
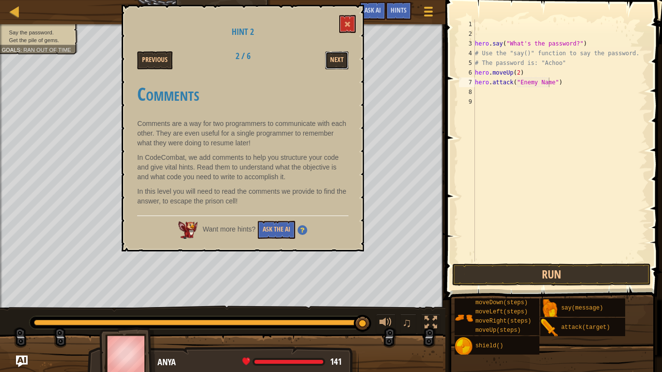
click at [337, 59] on button "Next" at bounding box center [336, 60] width 23 height 18
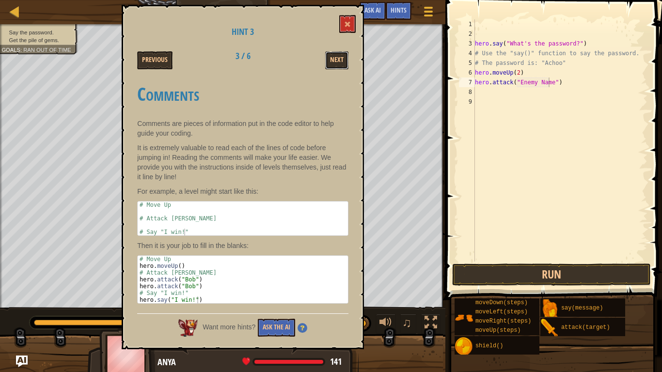
click at [336, 62] on button "Next" at bounding box center [336, 60] width 23 height 18
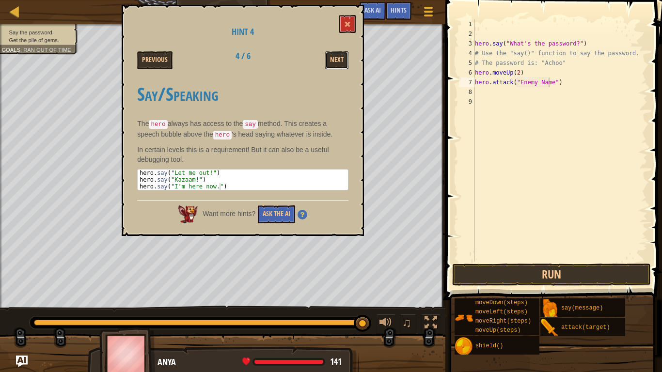
click at [337, 60] on button "Next" at bounding box center [336, 60] width 23 height 18
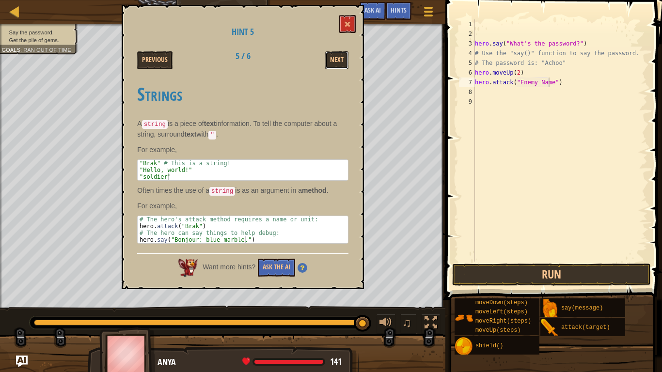
click at [337, 60] on button "Next" at bounding box center [336, 60] width 23 height 18
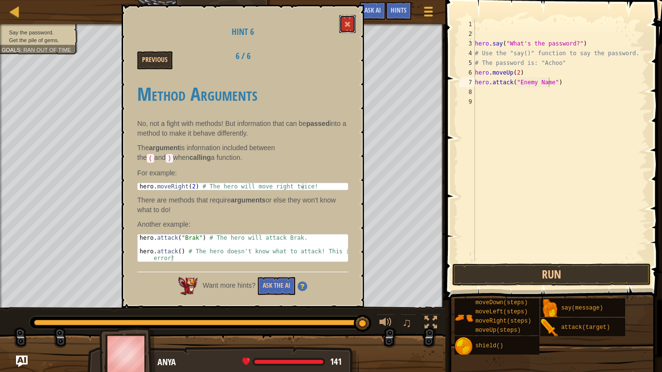
click at [347, 28] on button at bounding box center [347, 24] width 16 height 18
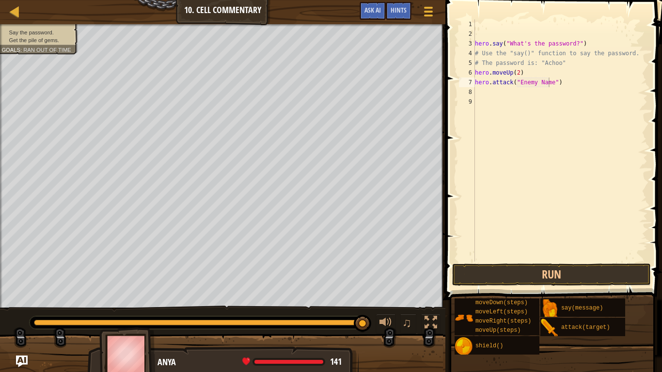
click at [547, 81] on div "hero . say ( "What's the password?" ) # Use the "say()" function to say the pas…" at bounding box center [560, 150] width 175 height 262
type textarea "h"
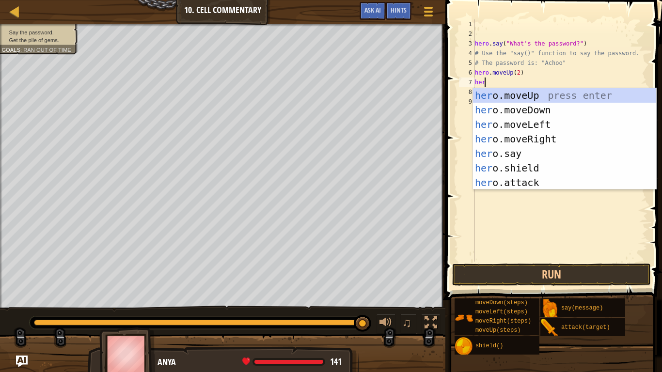
scroll to position [4, 0]
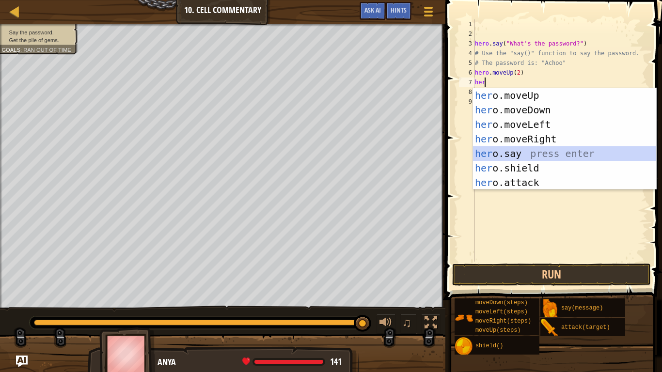
click at [525, 153] on div "her o.moveUp press enter her o.moveDown press enter her o.moveLeft press enter …" at bounding box center [564, 153] width 183 height 131
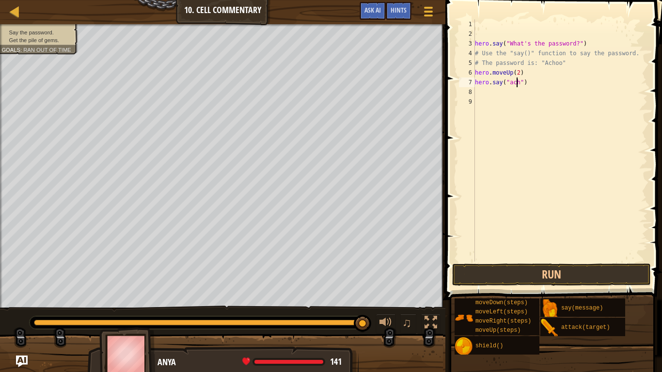
scroll to position [4, 4]
click at [556, 273] on button "Run" at bounding box center [551, 275] width 199 height 22
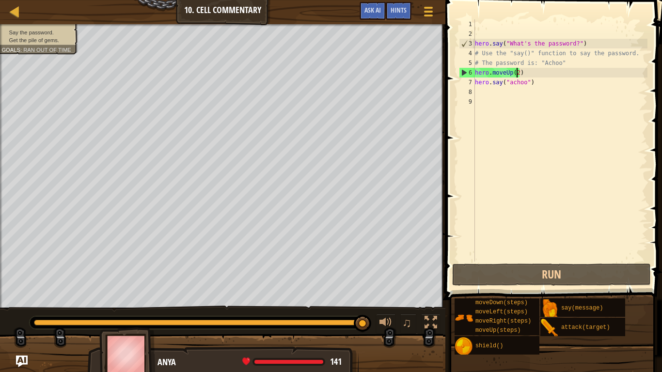
click at [516, 73] on div "hero . say ( "What's the password?" ) # Use the "say()" function to say the pas…" at bounding box center [560, 150] width 175 height 262
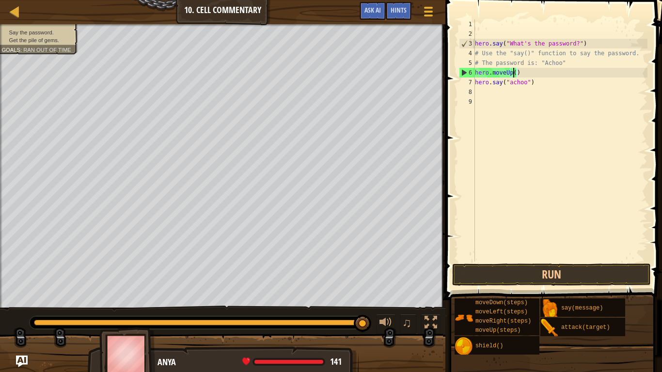
scroll to position [4, 3]
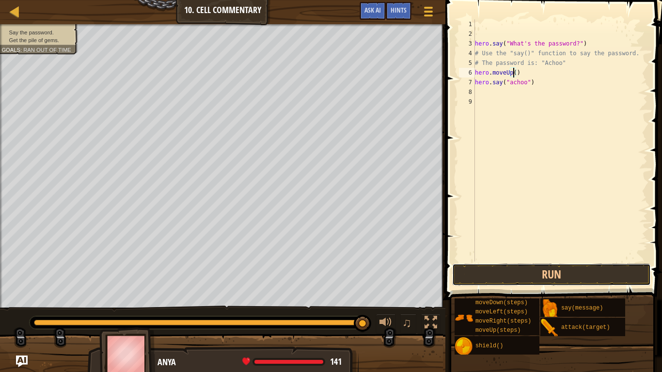
click at [563, 277] on button "Run" at bounding box center [551, 275] width 199 height 22
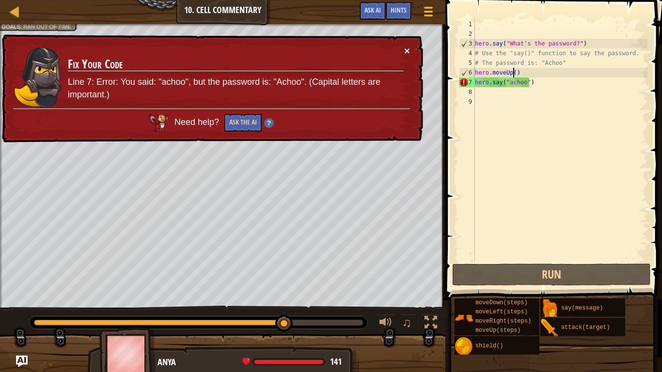
click at [409, 49] on button "×" at bounding box center [407, 51] width 6 height 10
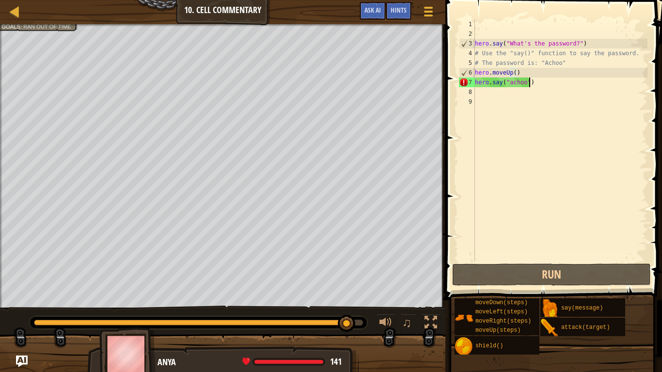
click at [536, 82] on div "hero . say ( "What's the password?" ) # Use the "say()" function to say the pas…" at bounding box center [560, 150] width 175 height 262
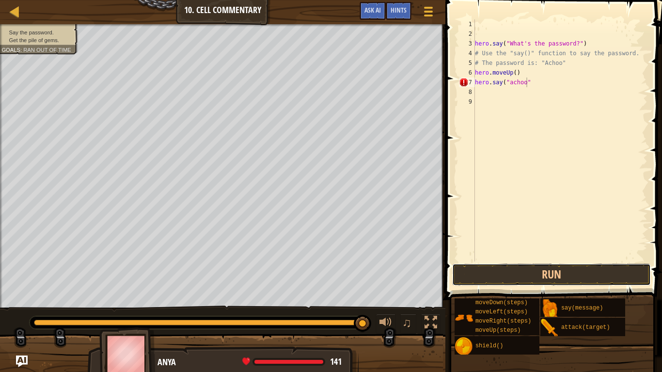
click at [540, 269] on button "Run" at bounding box center [551, 275] width 199 height 22
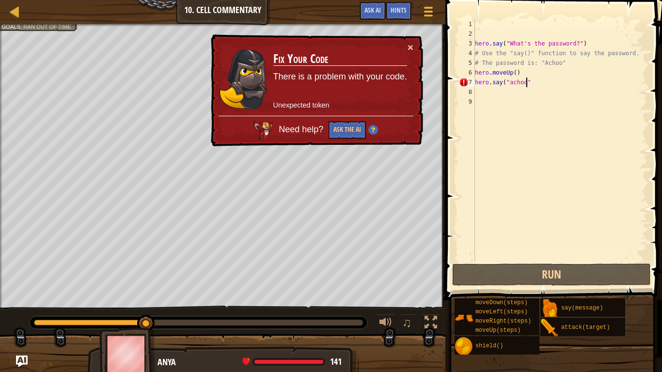
scroll to position [4, 4]
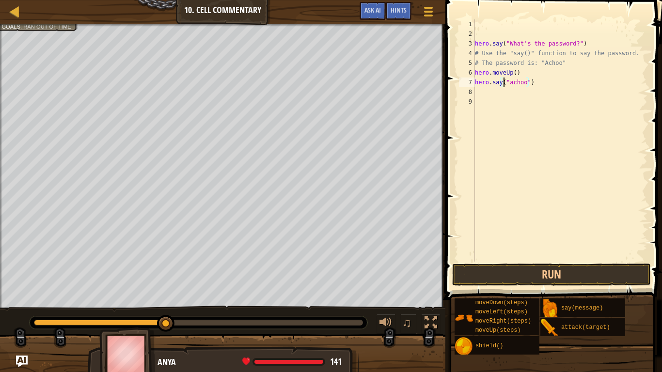
click at [504, 82] on div "hero . say ( "What's the password?" ) # Use the "say()" function to say the pas…" at bounding box center [560, 150] width 175 height 262
click at [532, 86] on div "hero . say ( "What's the password?" ) # Use the "say()" function to say the pas…" at bounding box center [560, 150] width 175 height 262
click at [500, 82] on div "hero . say ( "What's the password?" ) # Use the "say()" function to say the pas…" at bounding box center [560, 150] width 175 height 262
click at [506, 83] on div "hero . say ( "What's the password?" ) # Use the "say()" function to say the pas…" at bounding box center [560, 150] width 175 height 262
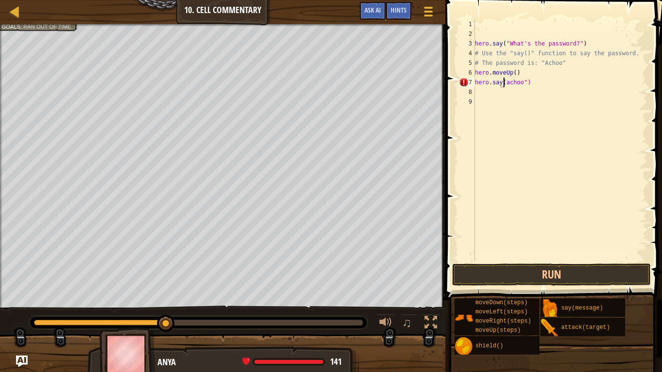
scroll to position [4, 3]
click at [547, 270] on button "Run" at bounding box center [551, 275] width 199 height 22
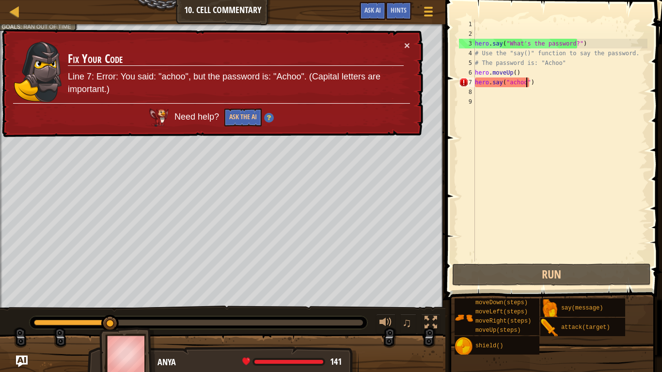
click at [527, 81] on div "hero . say ( "What's the password?" ) # Use the "say()" function to say the pas…" at bounding box center [560, 150] width 175 height 262
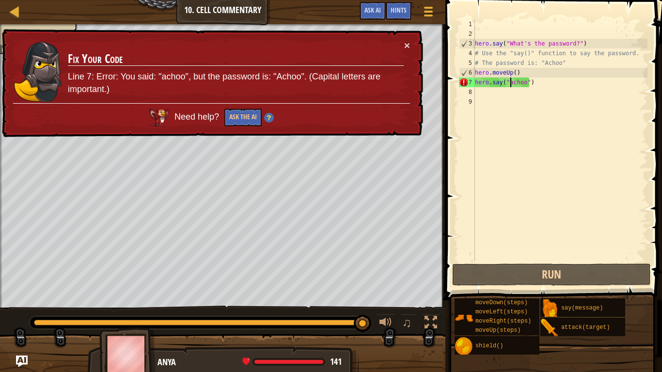
click at [510, 83] on div "hero . say ( "What's the password?" ) # Use the "say()" function to say the pas…" at bounding box center [560, 150] width 175 height 262
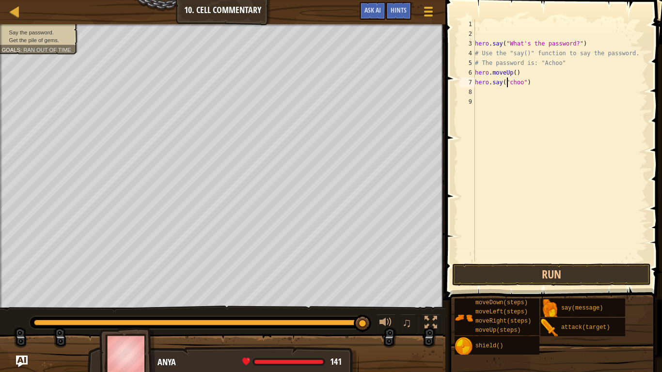
scroll to position [4, 3]
type textarea "hero.say("Achoo")"
click at [563, 274] on button "Run" at bounding box center [551, 275] width 199 height 22
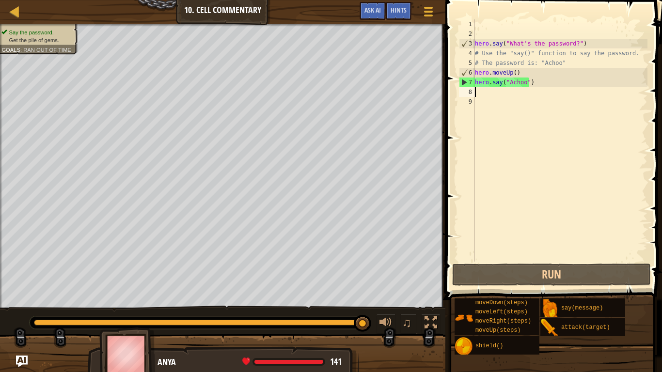
click at [484, 96] on div "hero . say ( "What's the password?" ) # Use the "say()" function to say the pas…" at bounding box center [560, 150] width 175 height 262
type textarea "u"
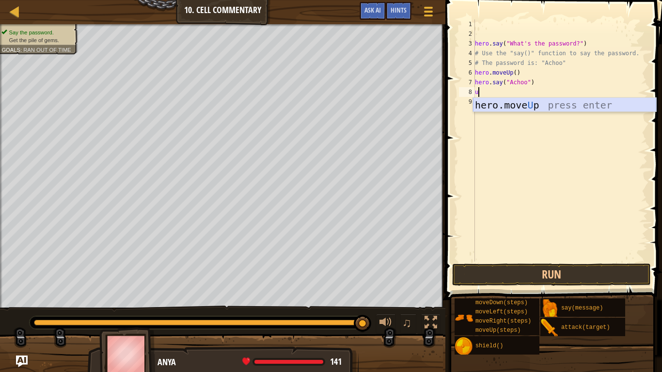
click at [494, 106] on div "hero.move U p press enter" at bounding box center [564, 120] width 183 height 44
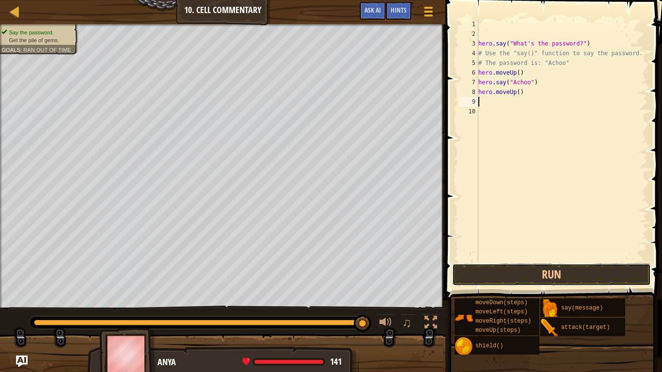
click at [552, 273] on button "Run" at bounding box center [551, 275] width 199 height 22
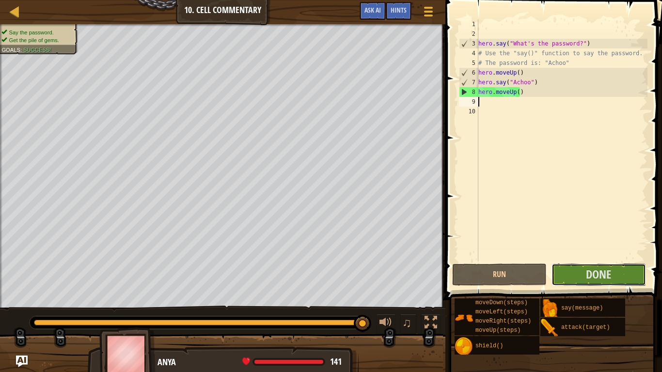
click at [572, 269] on button "Done" at bounding box center [599, 275] width 95 height 22
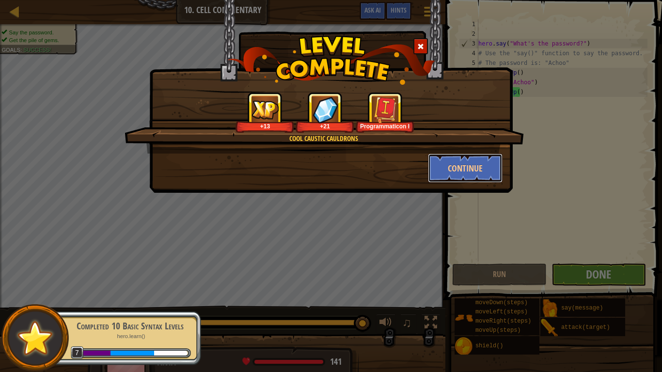
drag, startPoint x: 479, startPoint y: 170, endPoint x: 459, endPoint y: 171, distance: 19.4
click at [459, 171] on button "Continue" at bounding box center [465, 168] width 75 height 29
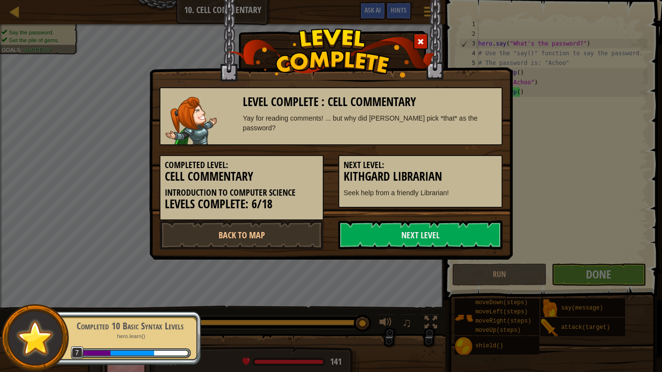
click at [422, 237] on link "Next Level" at bounding box center [421, 235] width 164 height 29
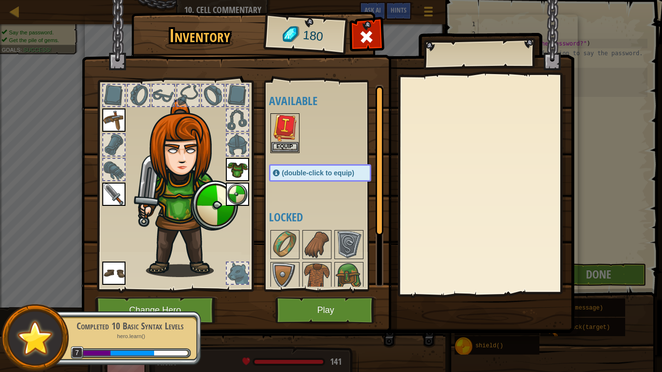
click at [286, 126] on img at bounding box center [285, 127] width 27 height 27
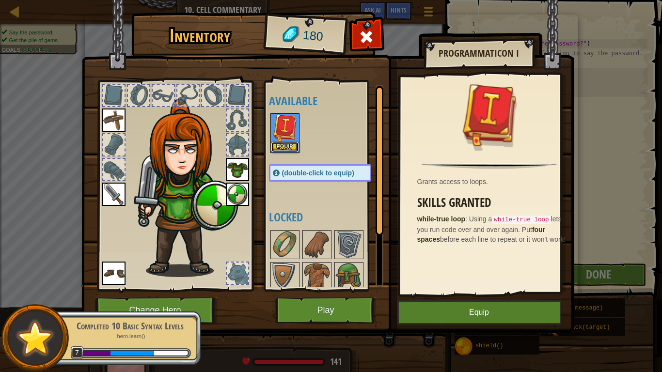
click at [290, 146] on button "Equip" at bounding box center [285, 147] width 27 height 10
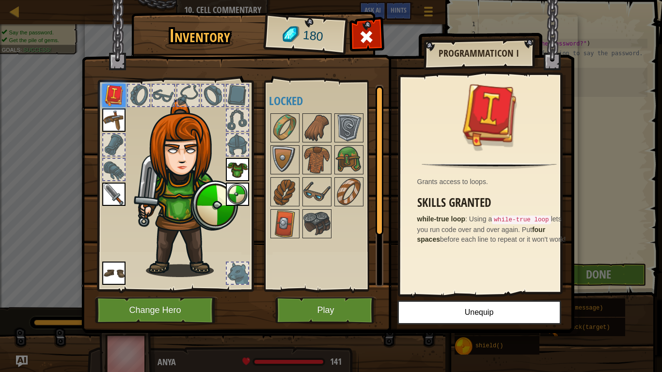
click at [348, 138] on img at bounding box center [349, 127] width 27 height 27
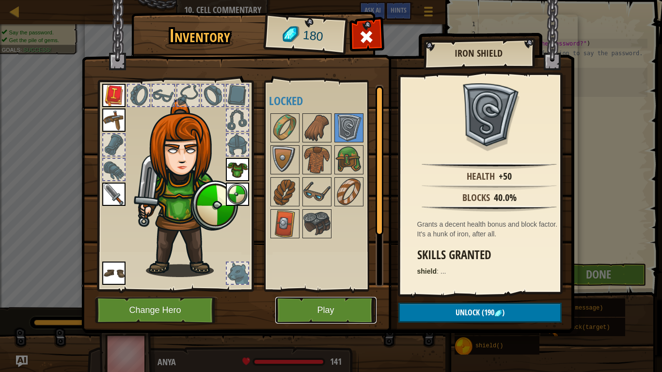
click at [336, 311] on button "Play" at bounding box center [325, 310] width 101 height 27
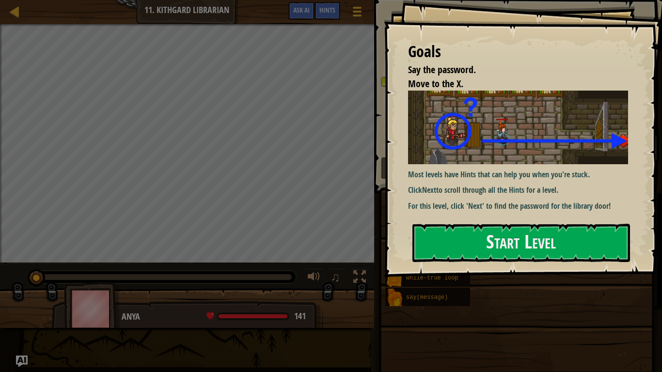
click at [467, 246] on button "Start Level" at bounding box center [522, 243] width 218 height 38
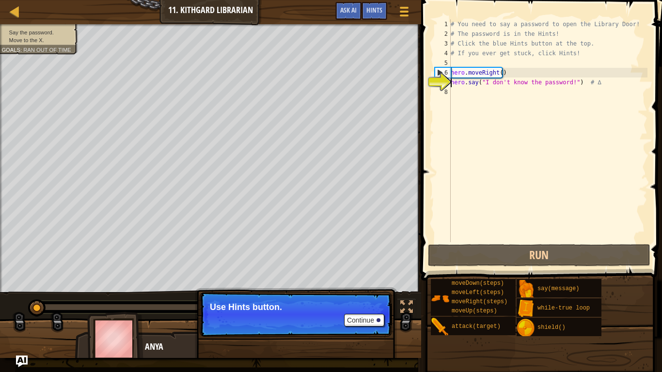
click at [590, 83] on div "# You need to say a password to open the Library Door! # The password is in the…" at bounding box center [548, 140] width 199 height 242
click at [540, 255] on button "Run" at bounding box center [539, 255] width 223 height 22
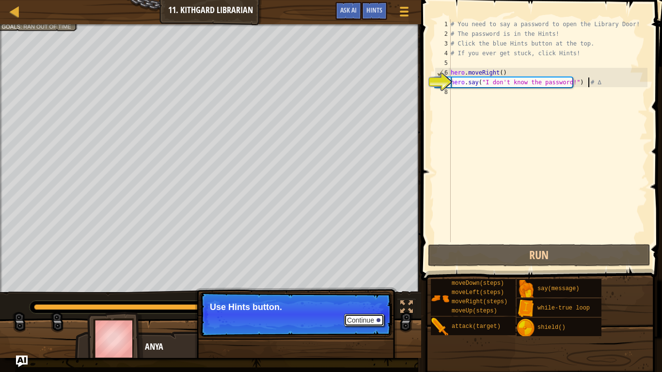
click at [373, 311] on button "Continue" at bounding box center [364, 320] width 40 height 13
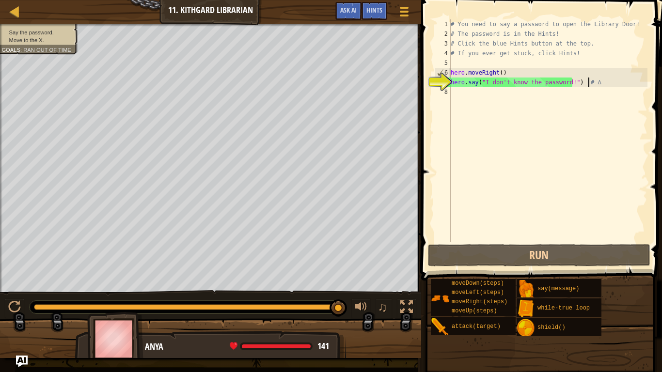
click at [384, 11] on div "Hints" at bounding box center [375, 11] width 26 height 18
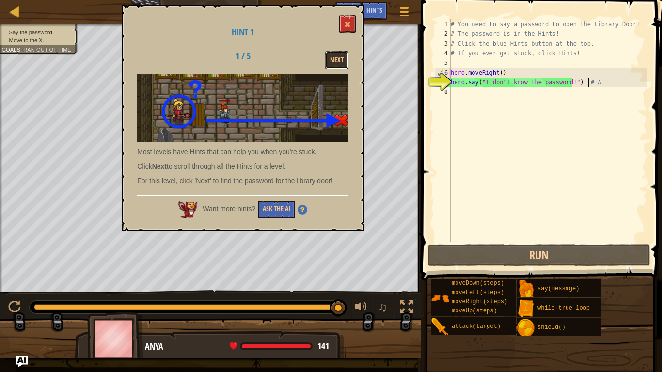
click at [337, 58] on button "Next" at bounding box center [336, 60] width 23 height 18
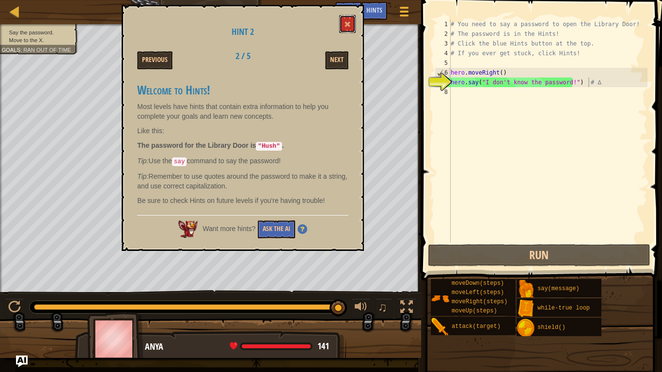
click at [352, 22] on button at bounding box center [347, 24] width 16 height 18
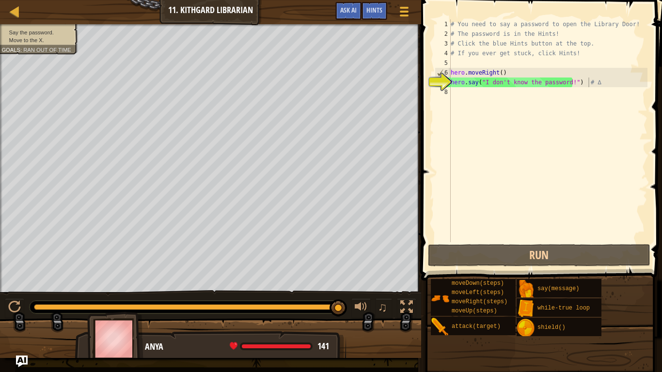
click at [569, 83] on div "# You need to say a password to open the Library Door! # The password is in the…" at bounding box center [548, 140] width 199 height 242
click at [565, 80] on div "# You need to say a password to open the Library Door! # The password is in the…" at bounding box center [548, 140] width 199 height 242
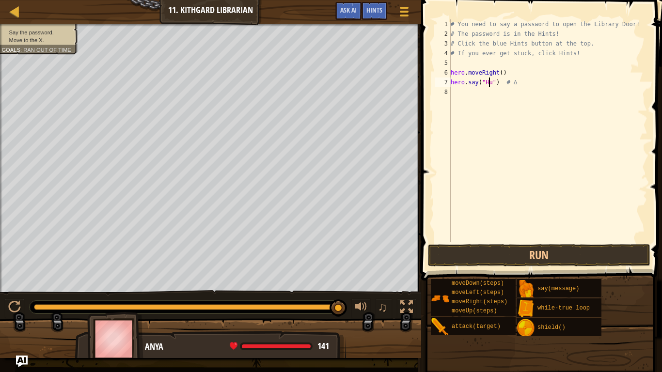
scroll to position [4, 3]
type textarea "hero.say("Hush") # ∆"
click at [557, 252] on button "Run" at bounding box center [539, 255] width 223 height 22
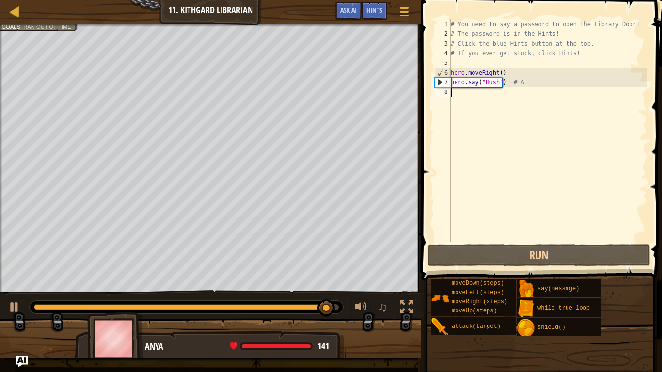
click at [466, 98] on div "# You need to say a password to open the Library Door! # The password is in the…" at bounding box center [548, 140] width 199 height 242
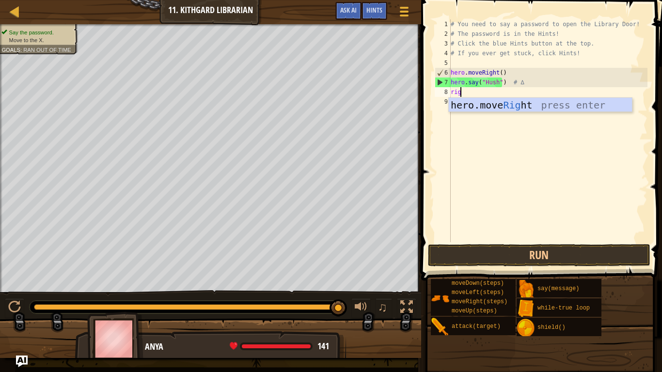
type textarea "righ"
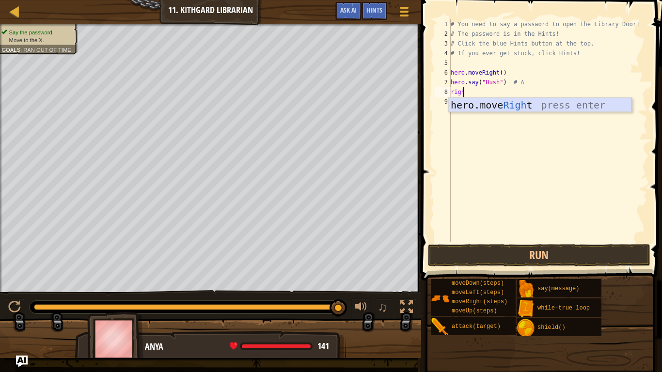
click at [495, 109] on div "hero.move Righ t press enter" at bounding box center [540, 120] width 183 height 44
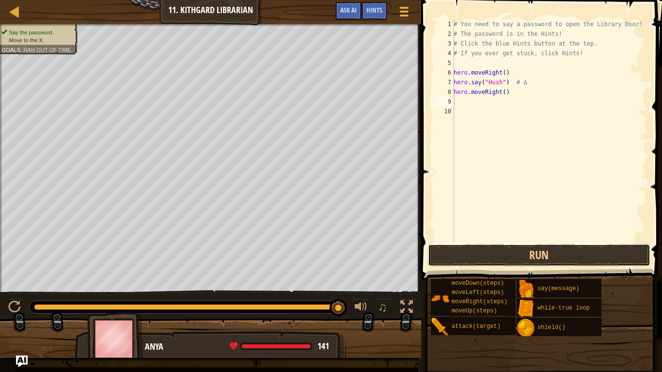
click at [548, 257] on button "Run" at bounding box center [539, 255] width 223 height 22
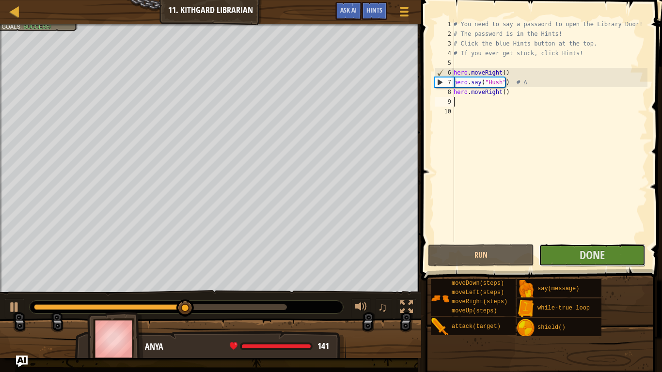
click at [562, 254] on button "Done" at bounding box center [592, 255] width 106 height 22
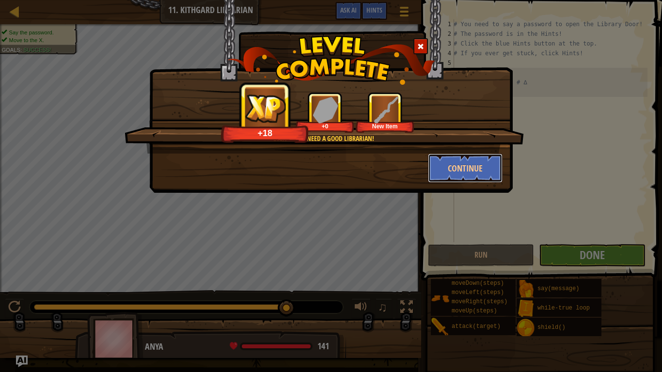
click at [484, 164] on button "Continue" at bounding box center [465, 168] width 75 height 29
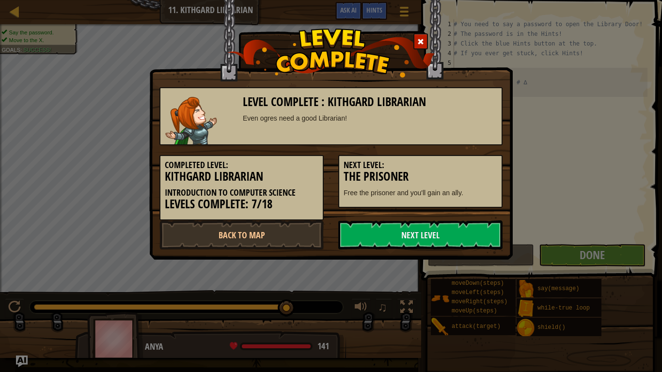
click at [456, 231] on link "Next Level" at bounding box center [421, 235] width 164 height 29
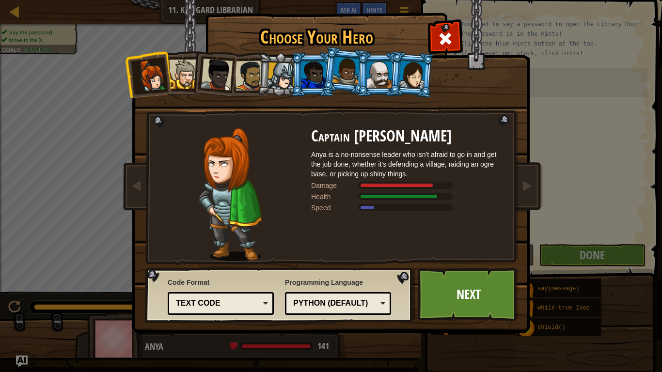
click at [474, 297] on link "Next" at bounding box center [468, 294] width 101 height 53
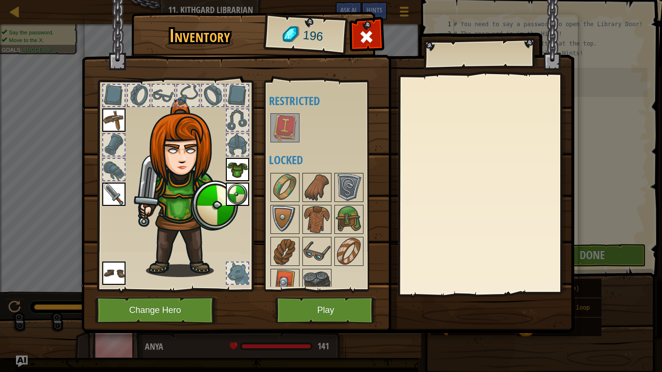
scroll to position [13, 0]
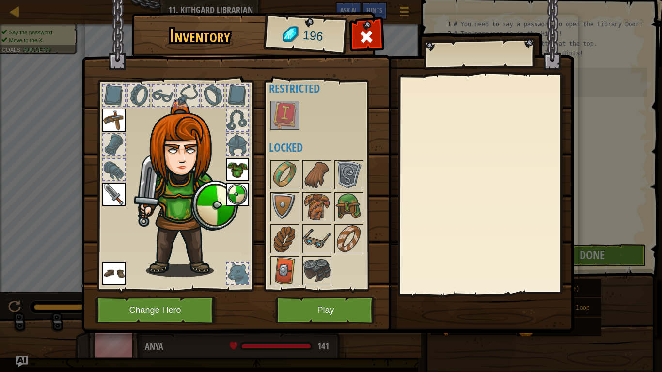
click at [352, 242] on img at bounding box center [349, 239] width 27 height 27
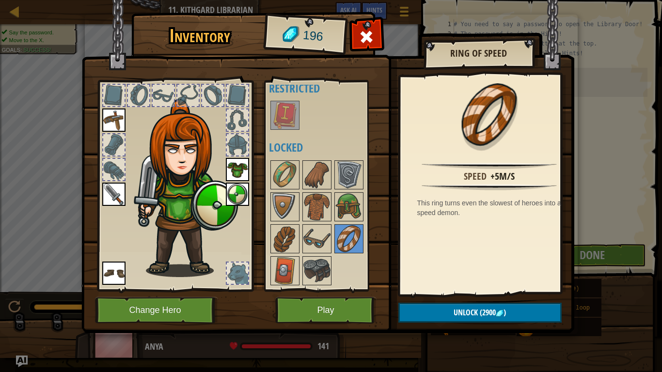
click at [292, 271] on img at bounding box center [285, 271] width 27 height 27
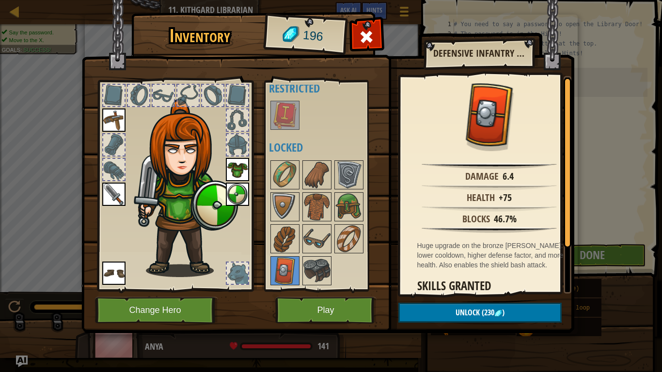
click at [323, 267] on img at bounding box center [317, 271] width 27 height 27
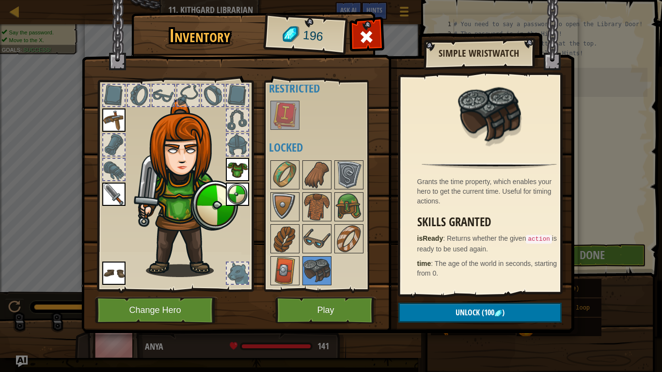
click at [322, 236] on img at bounding box center [317, 239] width 27 height 27
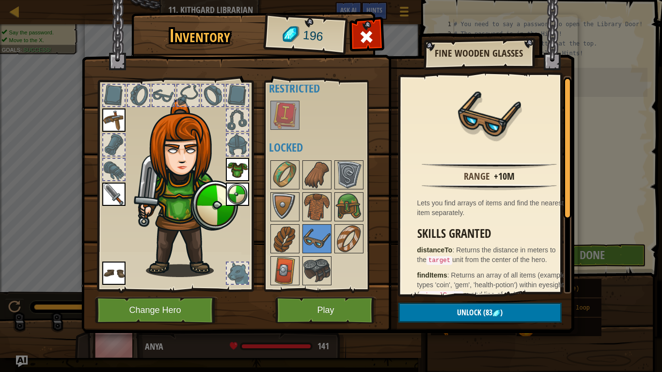
click at [291, 233] on img at bounding box center [285, 239] width 27 height 27
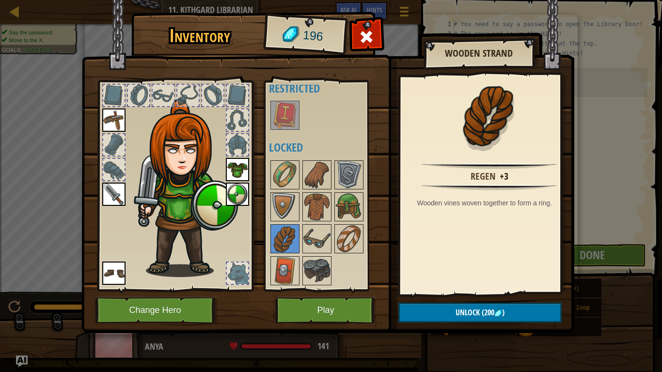
click at [332, 231] on div at bounding box center [330, 223] width 122 height 128
click at [314, 235] on img at bounding box center [317, 239] width 27 height 27
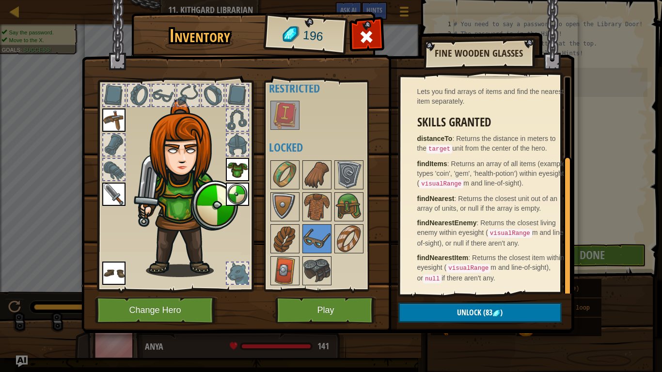
scroll to position [0, 0]
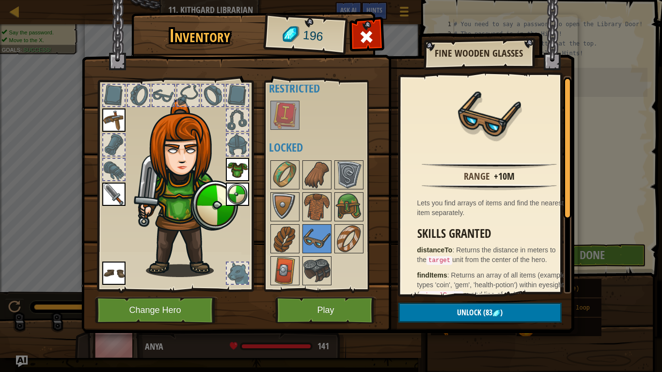
click at [316, 178] on img at bounding box center [317, 174] width 27 height 27
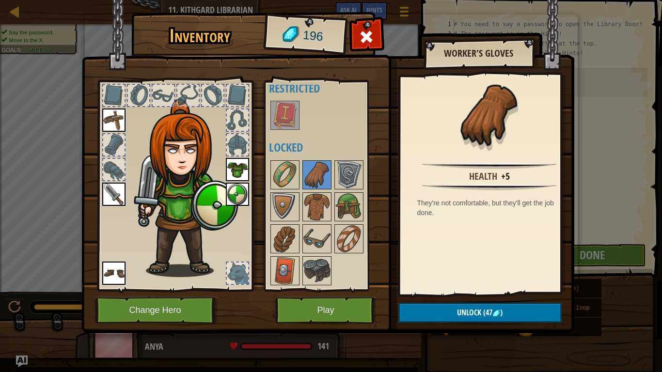
click at [316, 227] on img at bounding box center [317, 239] width 27 height 27
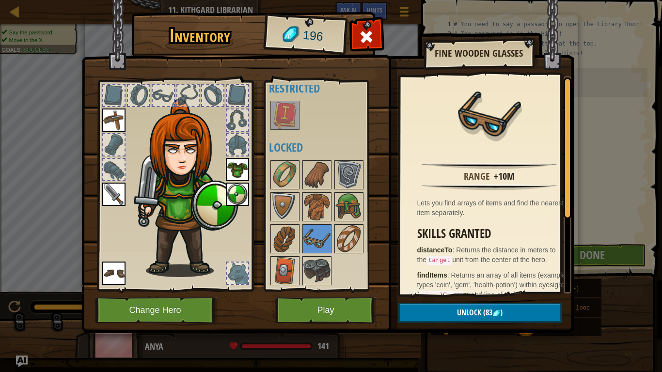
click at [316, 227] on img at bounding box center [317, 239] width 27 height 27
click at [279, 197] on img at bounding box center [285, 206] width 27 height 27
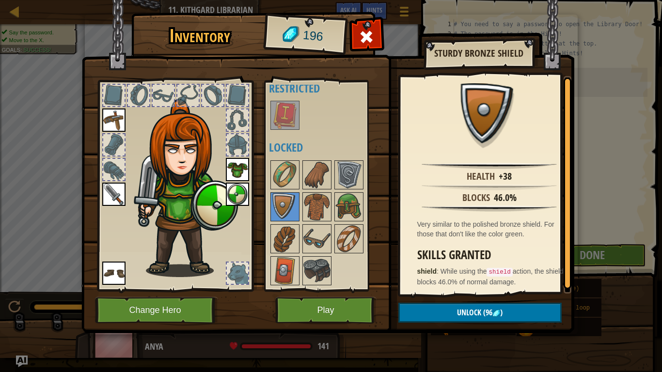
click at [309, 204] on img at bounding box center [317, 206] width 27 height 27
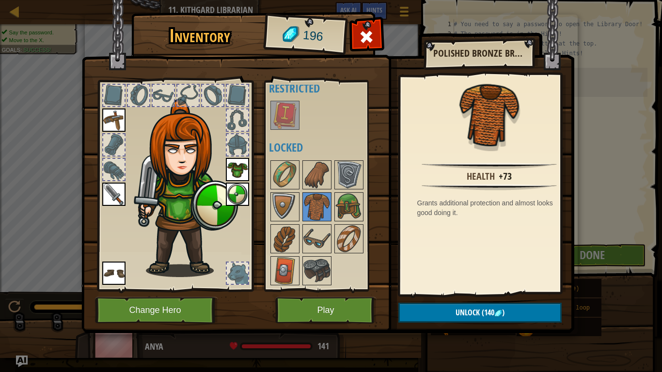
click at [234, 168] on img at bounding box center [237, 169] width 23 height 23
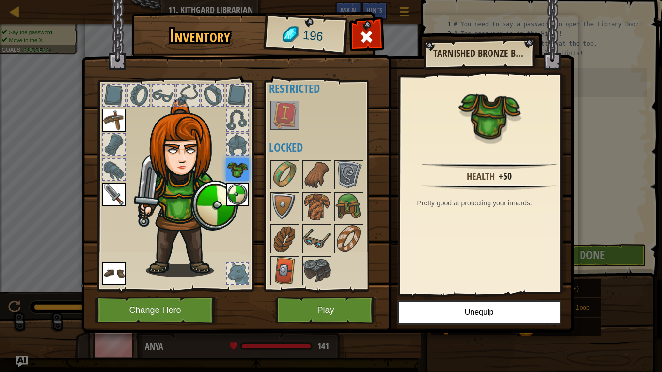
click at [312, 199] on img at bounding box center [317, 206] width 27 height 27
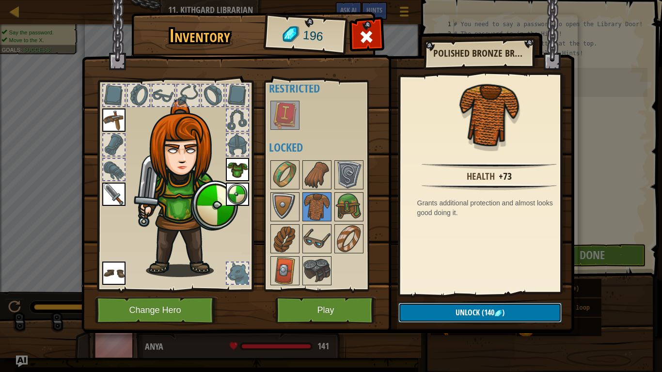
click at [481, 311] on span "(140" at bounding box center [487, 312] width 15 height 11
click at [475, 307] on button "Confirm" at bounding box center [480, 313] width 163 height 20
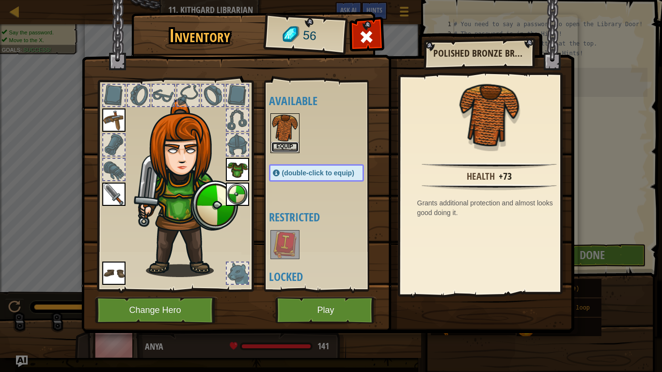
click at [280, 147] on button "Equip" at bounding box center [285, 147] width 27 height 10
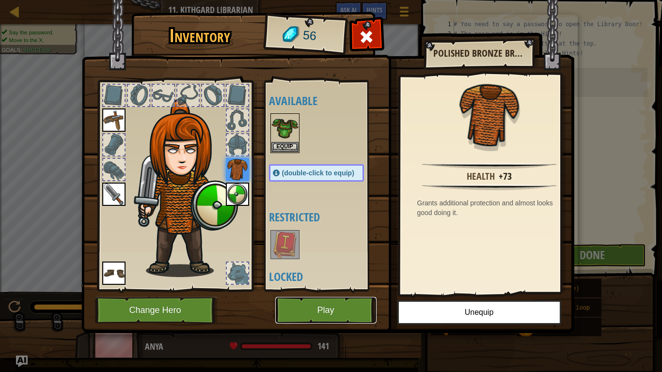
click at [315, 311] on button "Play" at bounding box center [325, 310] width 101 height 27
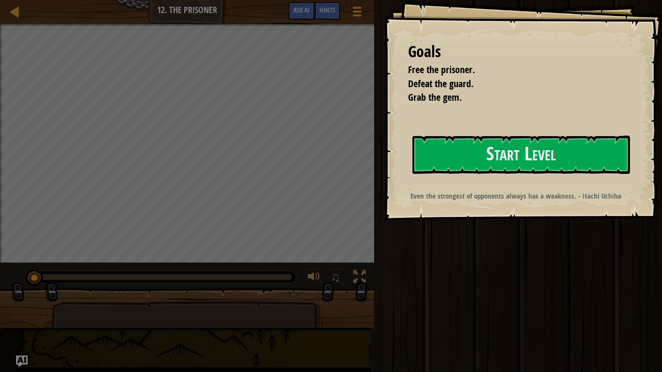
click at [481, 156] on button "Start Level" at bounding box center [522, 155] width 218 height 38
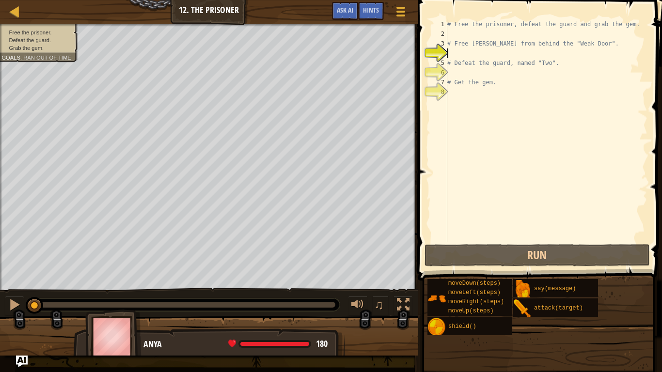
type textarea "r"
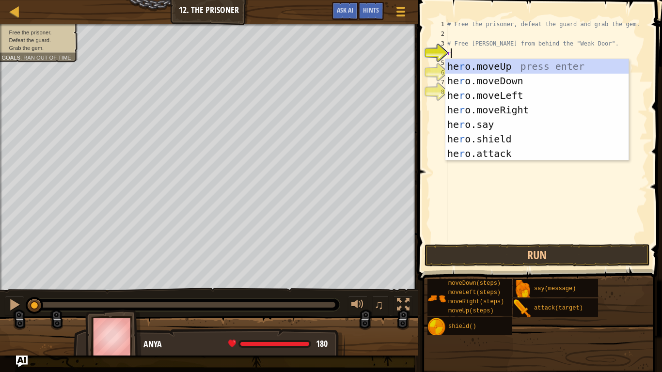
scroll to position [4, 0]
click at [491, 107] on div "he r o.moveUp press enter he r o.moveDown press enter he r o.moveLeft press ent…" at bounding box center [537, 124] width 183 height 131
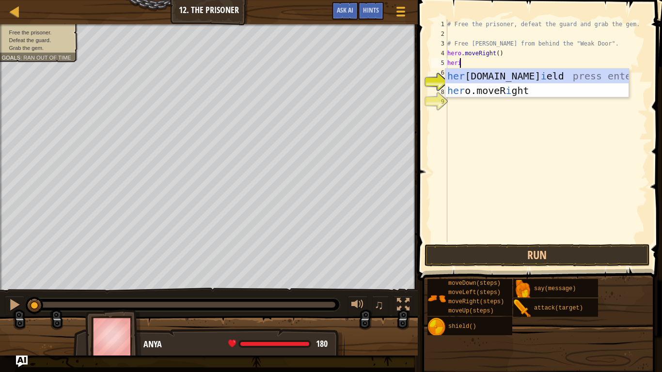
scroll to position [4, 0]
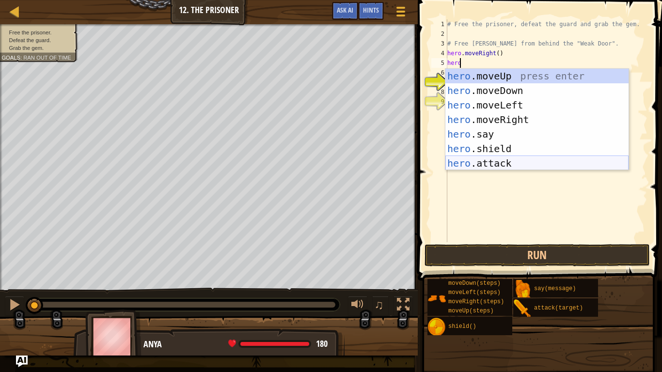
click at [491, 161] on div "hero .moveUp press enter hero .moveDown press enter hero .moveLeft press enter …" at bounding box center [537, 134] width 183 height 131
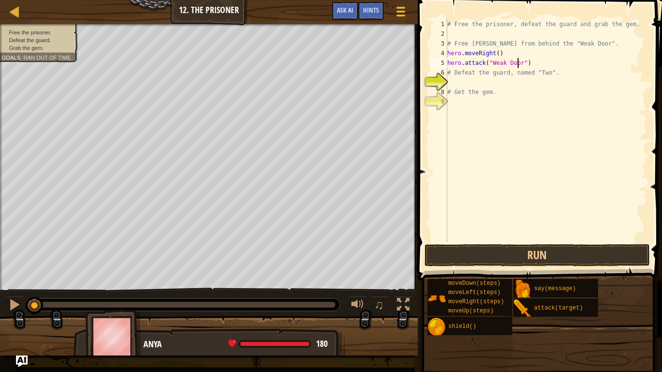
scroll to position [4, 6]
click at [543, 257] on button "Run" at bounding box center [538, 255] width 226 height 22
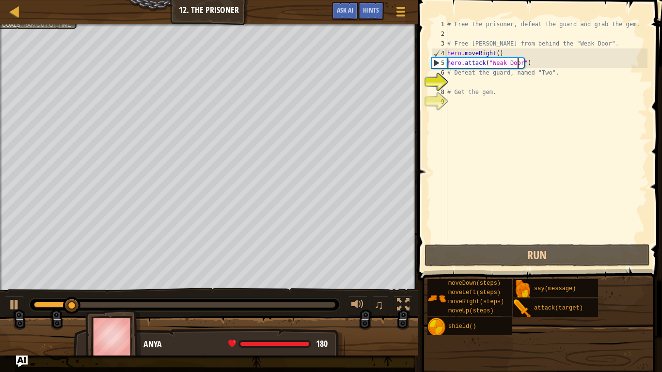
click at [455, 88] on div "# Free the prisoner, defeat the guard and grab the gem. # Free [PERSON_NAME] fr…" at bounding box center [547, 140] width 202 height 242
type textarea "# Get the gem."
click at [455, 81] on div "# Free the prisoner, defeat the guard and grab the gem. # Free [PERSON_NAME] fr…" at bounding box center [547, 140] width 202 height 242
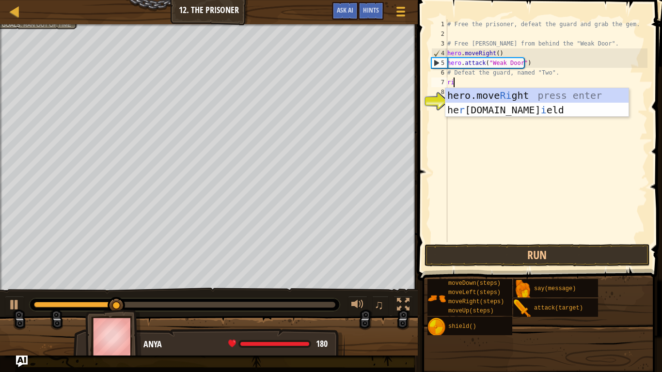
scroll to position [4, 0]
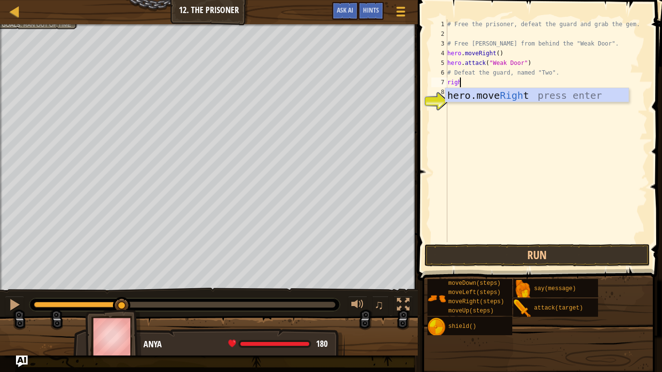
type textarea "right"
click at [515, 94] on div "hero.move Right press enter" at bounding box center [537, 110] width 183 height 44
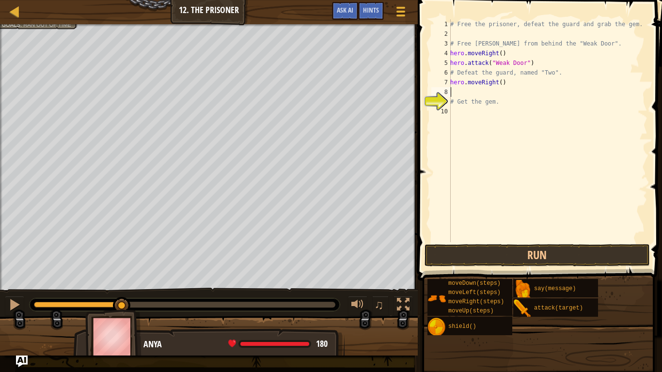
scroll to position [4, 0]
click at [500, 83] on div "# Free the prisoner, defeat the guard and grab the gem. # Free [PERSON_NAME] fr…" at bounding box center [548, 140] width 199 height 242
type textarea "hero.moveRight(2)"
click at [465, 91] on div "# Free the prisoner, defeat the guard and grab the gem. # Free [PERSON_NAME] fr…" at bounding box center [548, 140] width 199 height 242
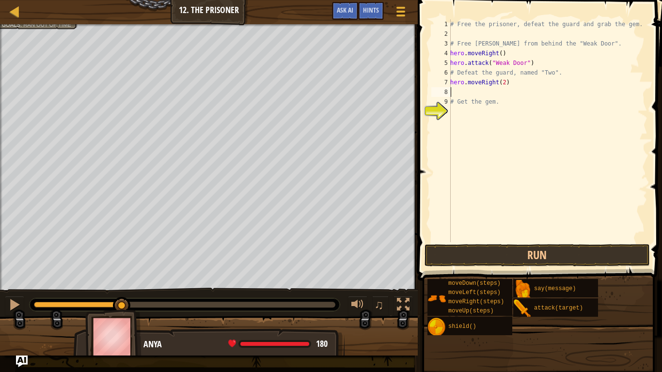
scroll to position [4, 0]
click at [543, 255] on button "Run" at bounding box center [538, 255] width 226 height 22
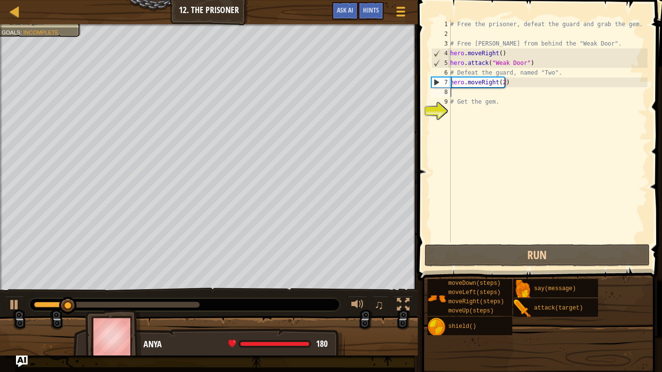
click at [476, 100] on div "# Free the prisoner, defeat the guard and grab the gem. # Free [PERSON_NAME] fr…" at bounding box center [548, 140] width 199 height 242
type textarea "# Get the gem."
click at [465, 96] on div "# Free the prisoner, defeat the guard and grab the gem. # Free [PERSON_NAME] fr…" at bounding box center [548, 140] width 199 height 242
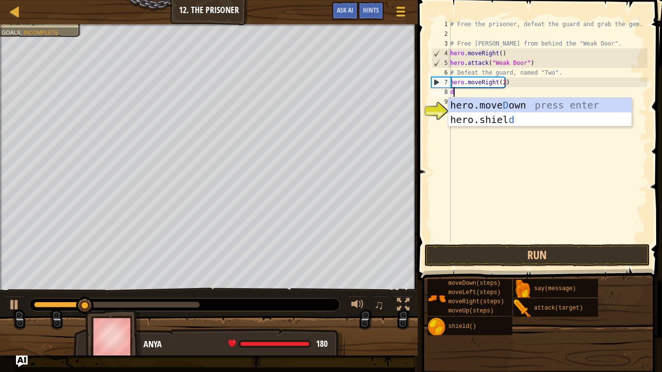
type textarea "do"
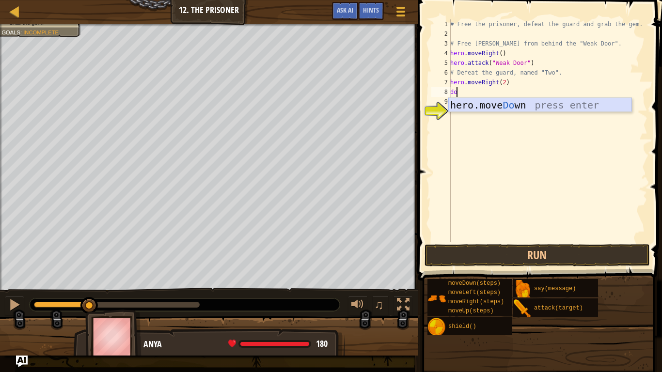
click at [477, 108] on div "hero.move Do wn press enter" at bounding box center [540, 120] width 183 height 44
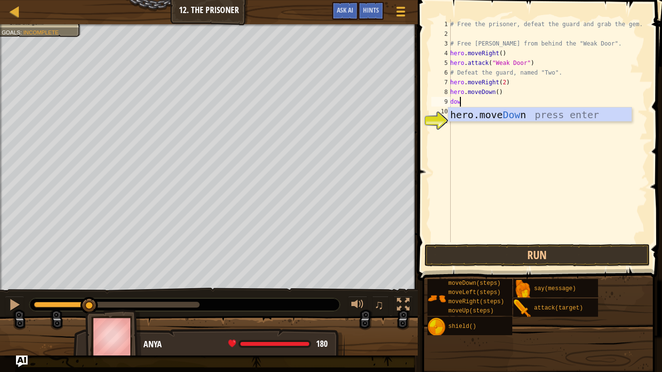
type textarea "down"
click at [470, 121] on div "hero.move Down press enter" at bounding box center [540, 130] width 183 height 44
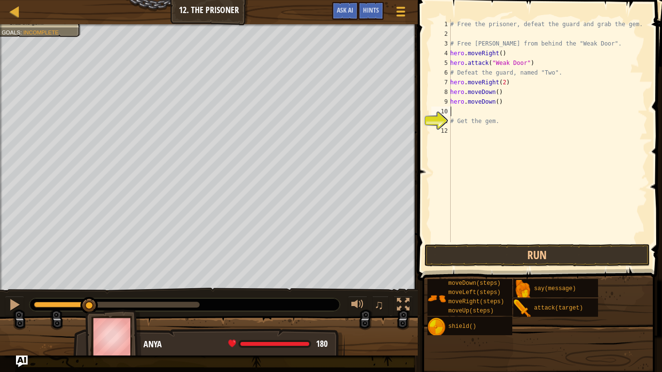
scroll to position [4, 0]
click at [530, 257] on button "Run" at bounding box center [538, 255] width 226 height 22
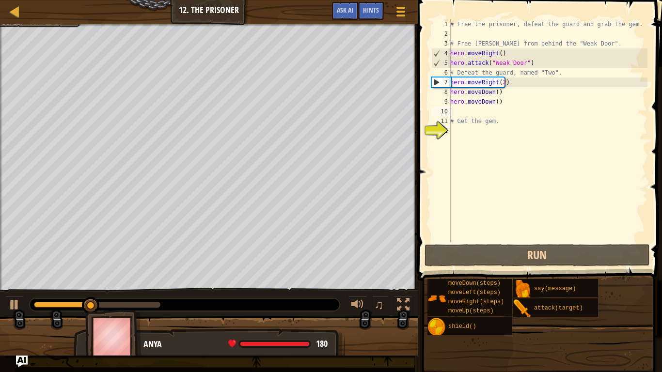
click at [500, 100] on div "# Free the prisoner, defeat the guard and grab the gem. # Free [PERSON_NAME] fr…" at bounding box center [548, 140] width 199 height 242
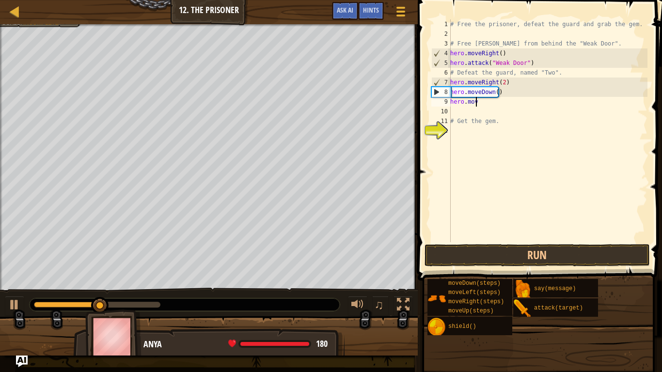
type textarea "h"
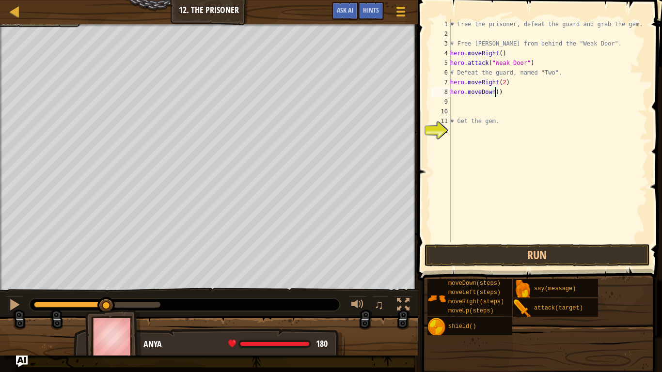
click at [495, 92] on div "# Free the prisoner, defeat the guard and grab the gem. # Free [PERSON_NAME] fr…" at bounding box center [548, 140] width 199 height 242
type textarea "hero.moveDown(3)"
click at [462, 102] on div "# Free the prisoner, defeat the guard and grab the gem. # Free [PERSON_NAME] fr…" at bounding box center [548, 140] width 199 height 242
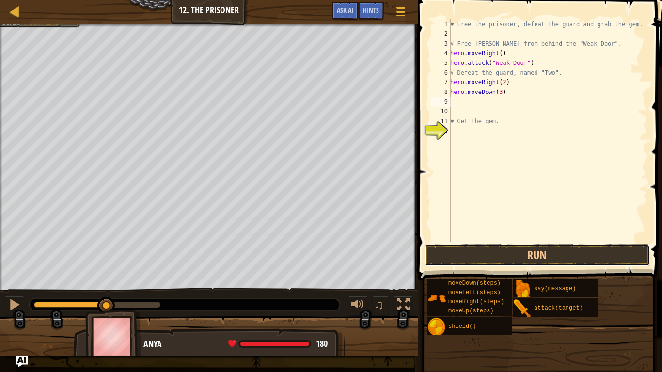
click at [543, 254] on button "Run" at bounding box center [538, 255] width 226 height 22
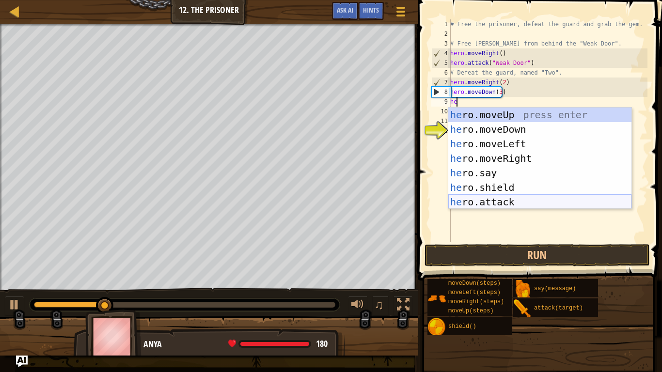
click at [500, 206] on div "he ro.moveUp press enter he ro.moveDown press enter he ro.moveLeft press enter …" at bounding box center [540, 173] width 183 height 131
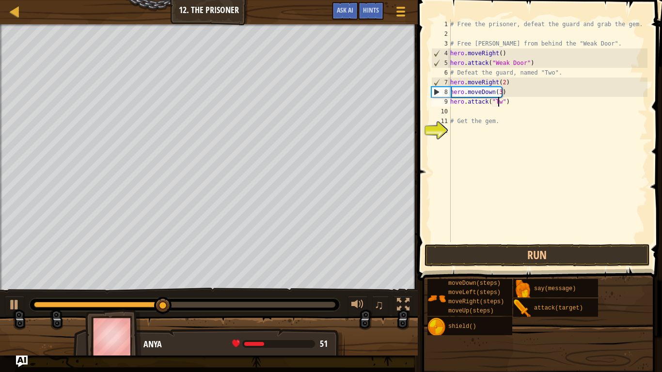
scroll to position [4, 4]
type textarea "hero.attack("Two")"
click at [458, 111] on div "# Free the prisoner, defeat the guard and grab the gem. # Free [PERSON_NAME] fr…" at bounding box center [548, 140] width 199 height 242
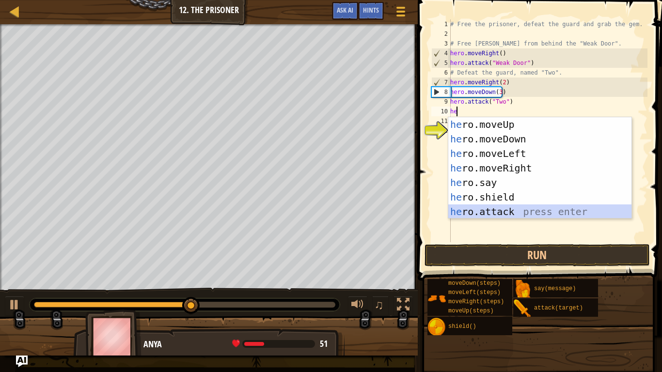
click at [493, 212] on div "he ro.moveUp press enter he ro.moveDown press enter he ro.moveLeft press enter …" at bounding box center [540, 182] width 183 height 131
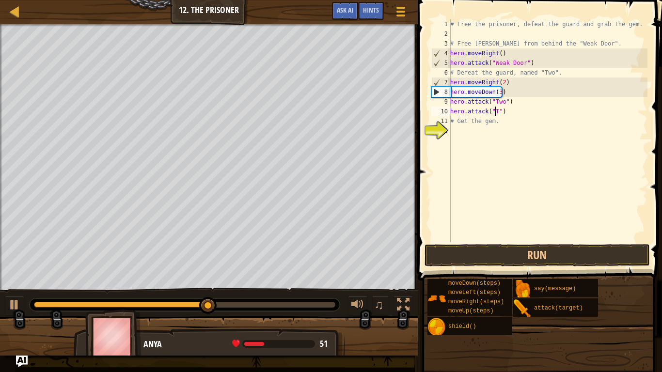
scroll to position [4, 4]
drag, startPoint x: 505, startPoint y: 146, endPoint x: 474, endPoint y: 97, distance: 58.4
click at [474, 97] on div "# Free the prisoner, defeat the guard and grab the gem. # Free [PERSON_NAME] fr…" at bounding box center [548, 140] width 199 height 242
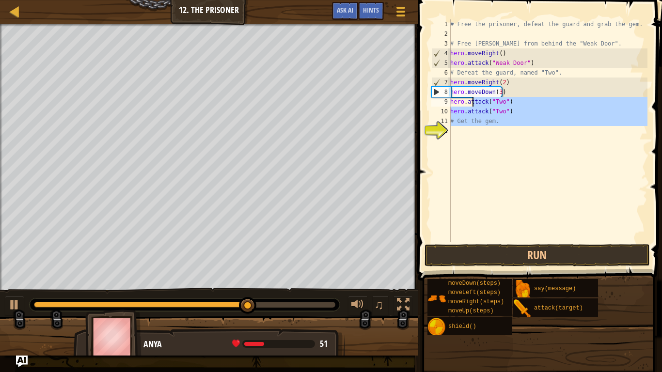
type textarea "hero.attack("Two") hero.attack("Two")"
click at [482, 142] on div "# Free the prisoner, defeat the guard and grab the gem. # Free [PERSON_NAME] fr…" at bounding box center [548, 130] width 199 height 223
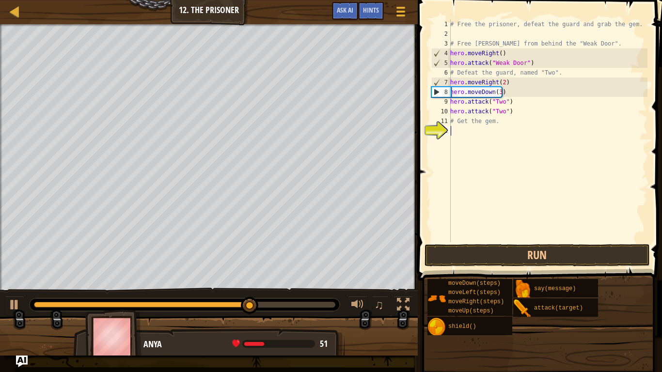
scroll to position [4, 0]
click at [497, 126] on div "# Free the prisoner, defeat the guard and grab the gem. # Free [PERSON_NAME] fr…" at bounding box center [548, 140] width 199 height 242
type textarea "#"
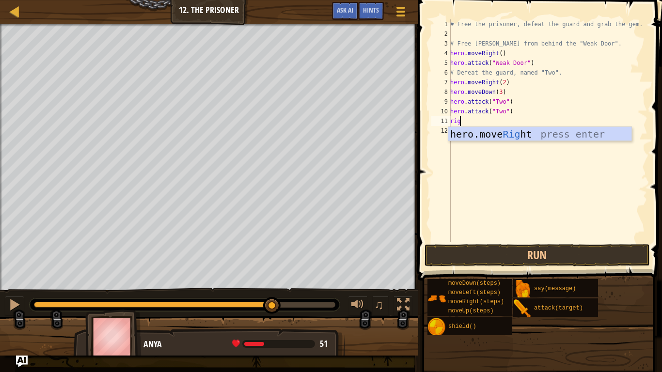
type textarea "righ"
click at [503, 136] on div "hero.move Righ t press enter" at bounding box center [540, 149] width 183 height 44
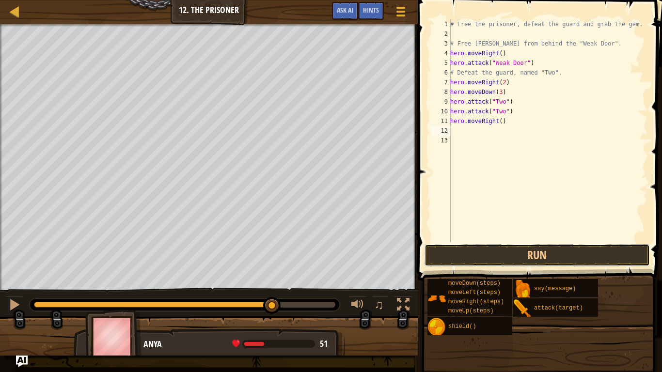
click at [541, 256] on button "Run" at bounding box center [538, 255] width 226 height 22
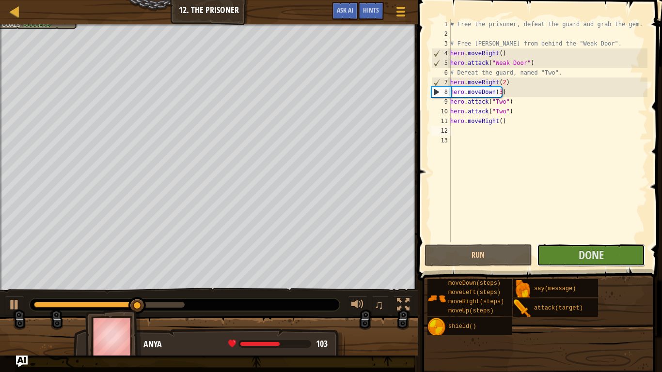
click at [560, 257] on button "Done" at bounding box center [591, 255] width 108 height 22
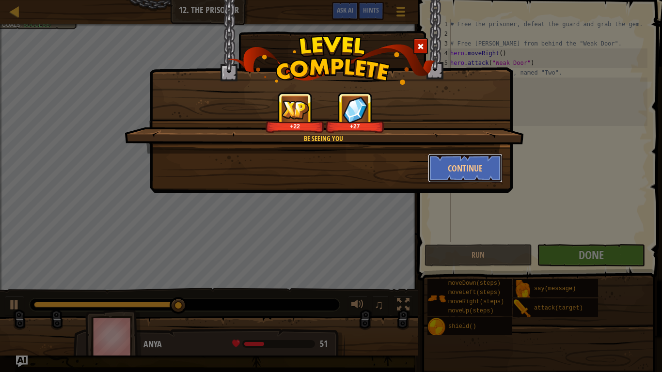
click at [480, 168] on button "Continue" at bounding box center [465, 168] width 75 height 29
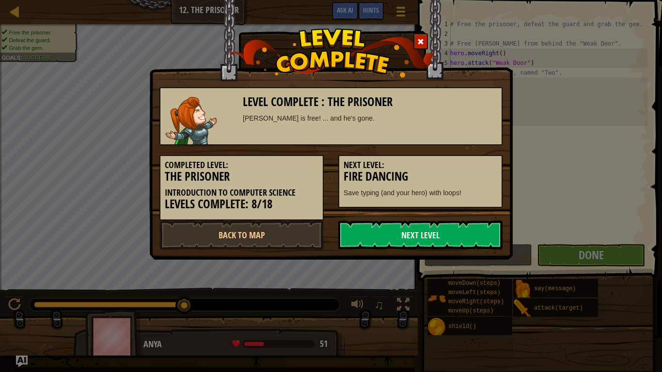
click at [474, 234] on link "Next Level" at bounding box center [421, 235] width 164 height 29
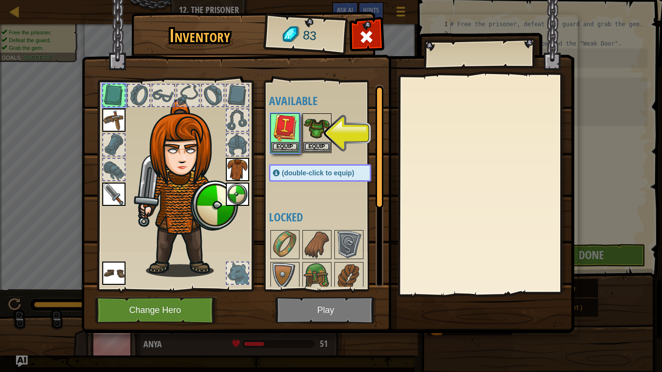
click at [284, 141] on img at bounding box center [285, 127] width 27 height 27
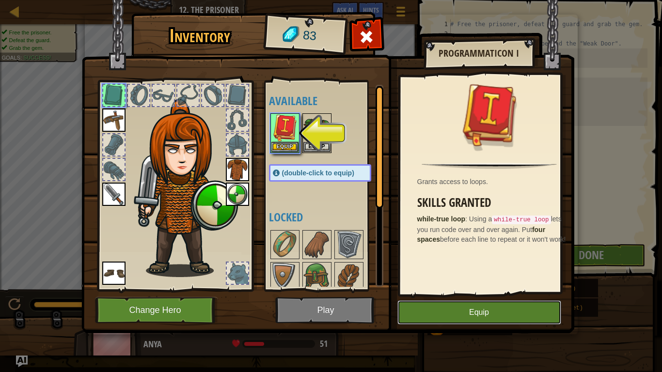
click at [427, 309] on button "Equip" at bounding box center [480, 313] width 164 height 24
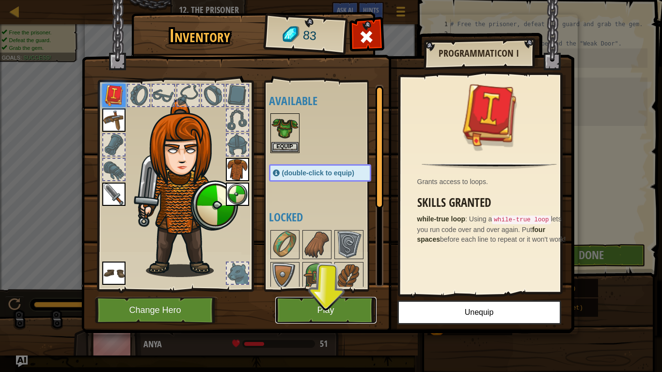
click at [339, 309] on button "Play" at bounding box center [325, 310] width 101 height 27
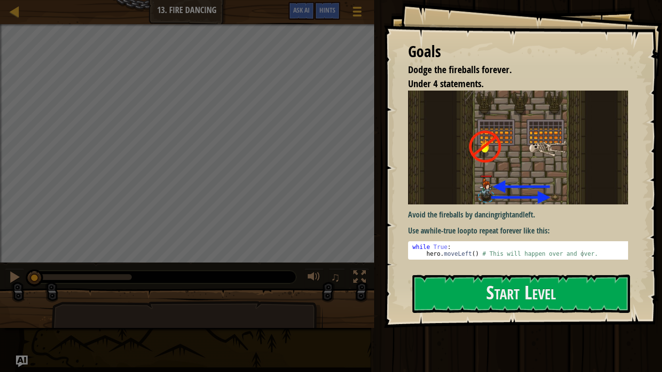
click at [461, 301] on button "Start Level" at bounding box center [522, 294] width 218 height 38
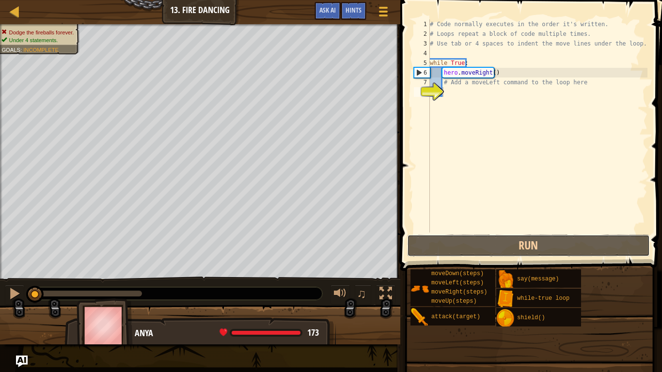
click at [501, 246] on button "Run" at bounding box center [528, 246] width 243 height 22
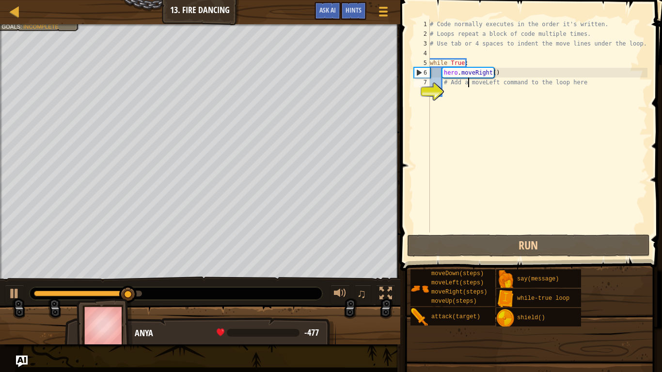
click at [469, 86] on div "# Code normally executes in the order it's written. # Loops repeat a block of c…" at bounding box center [538, 135] width 220 height 233
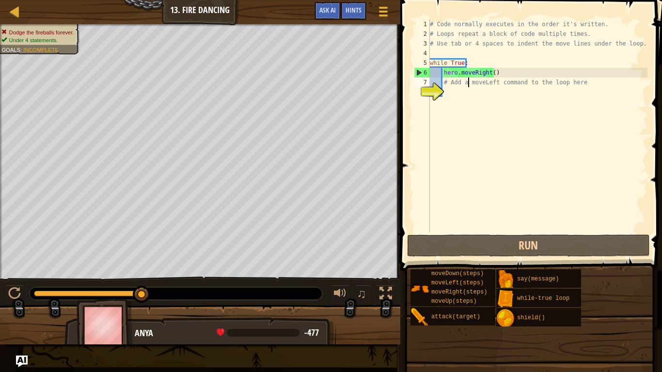
click at [575, 85] on div "# Code normally executes in the order it's written. # Loops repeat a block of c…" at bounding box center [538, 135] width 220 height 233
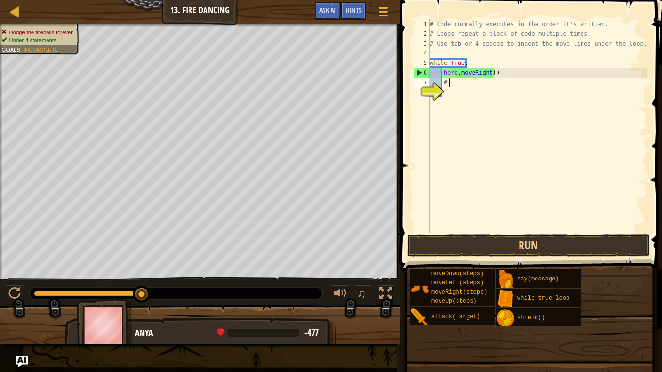
type textarea "#"
type textarea "m"
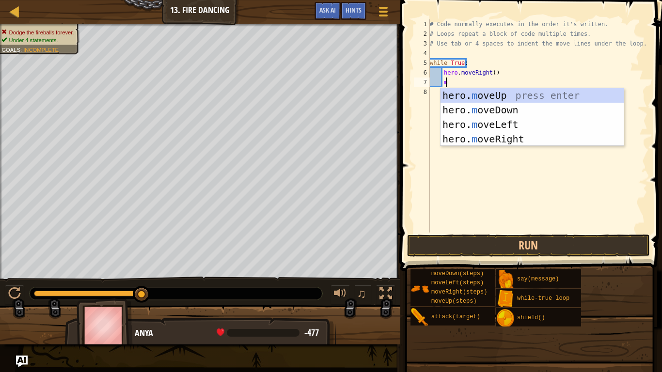
scroll to position [4, 0]
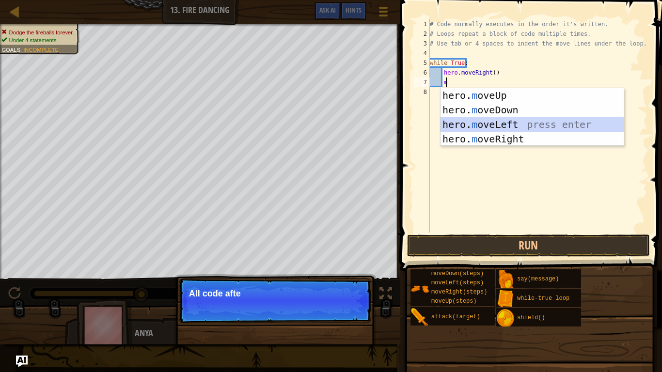
click at [534, 122] on div "hero. m oveUp press enter hero. m oveDown press enter hero. m oveLeft press ent…" at bounding box center [532, 131] width 183 height 87
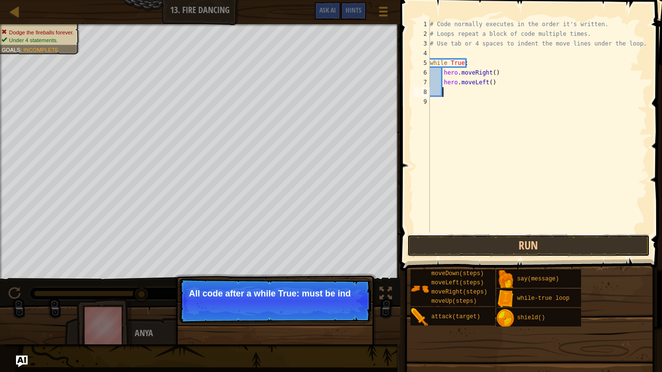
click at [536, 243] on button "Run" at bounding box center [528, 246] width 243 height 22
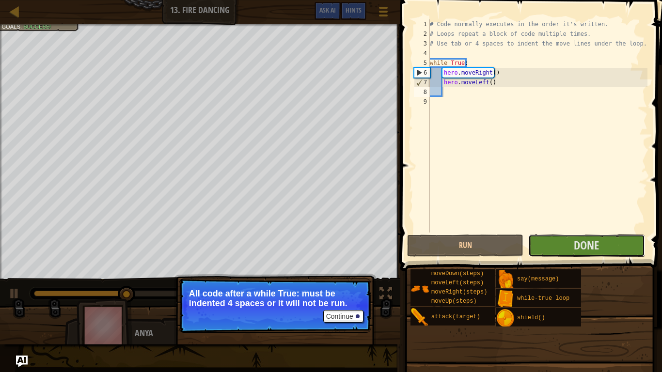
click at [579, 248] on span "Done" at bounding box center [586, 246] width 25 height 16
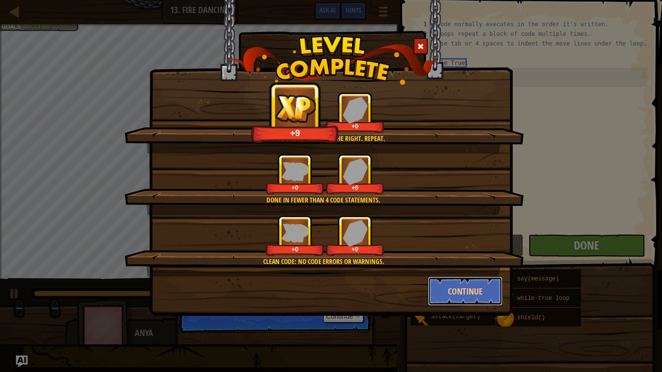
click at [472, 284] on button "Continue" at bounding box center [465, 291] width 75 height 29
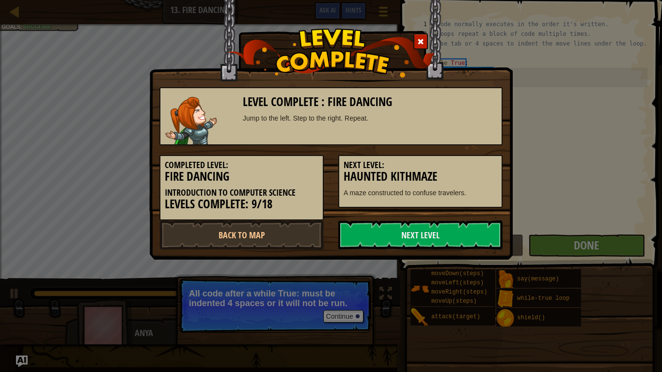
click at [429, 233] on link "Next Level" at bounding box center [421, 235] width 164 height 29
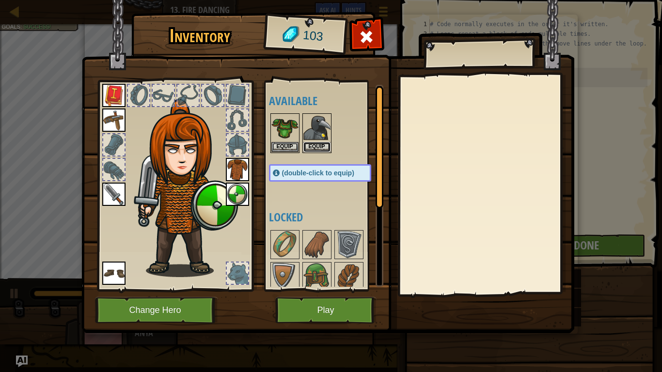
click at [322, 145] on button "Equip" at bounding box center [317, 147] width 27 height 10
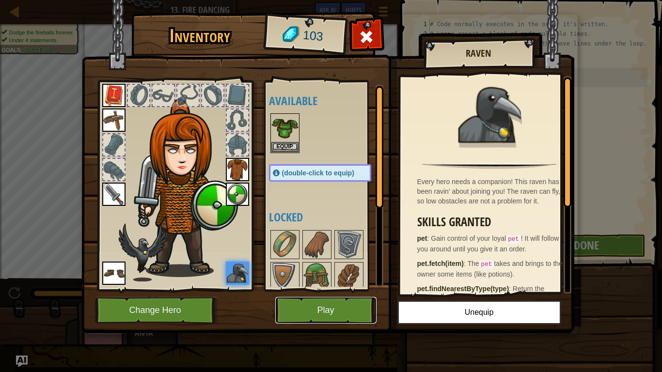
click at [312, 311] on button "Play" at bounding box center [325, 310] width 101 height 27
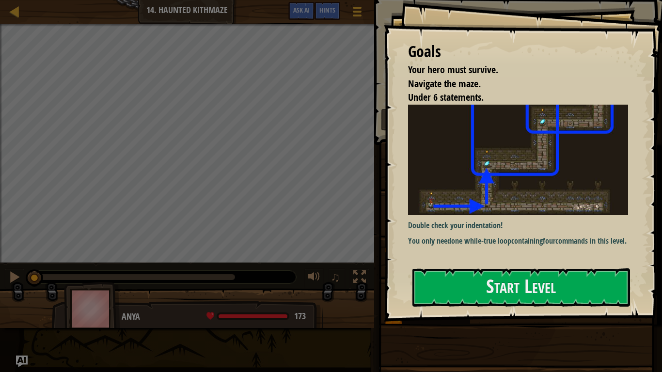
click at [491, 283] on button "Start Level" at bounding box center [522, 288] width 218 height 38
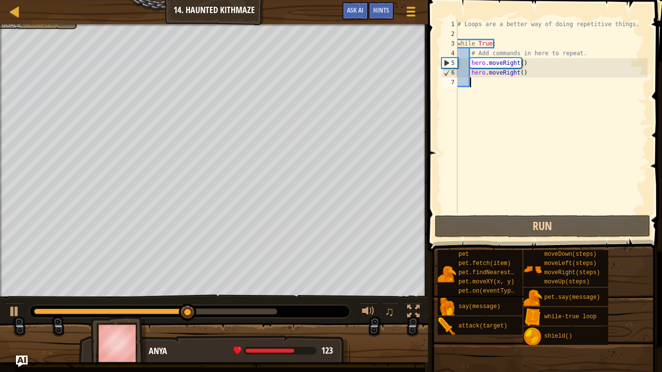
click at [525, 74] on div "# Loops are a better way of doing repetitive things. while True : # Add command…" at bounding box center [552, 125] width 192 height 213
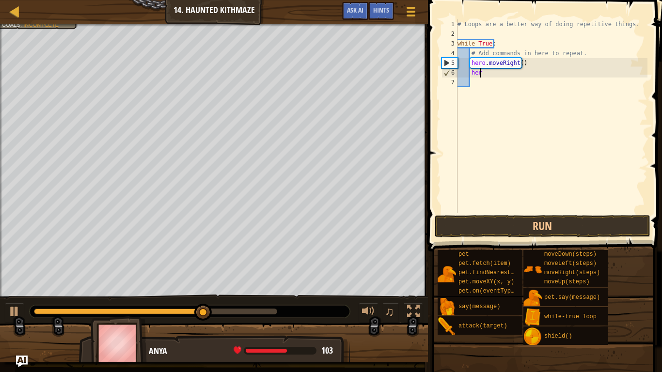
type textarea "h"
type textarea "u"
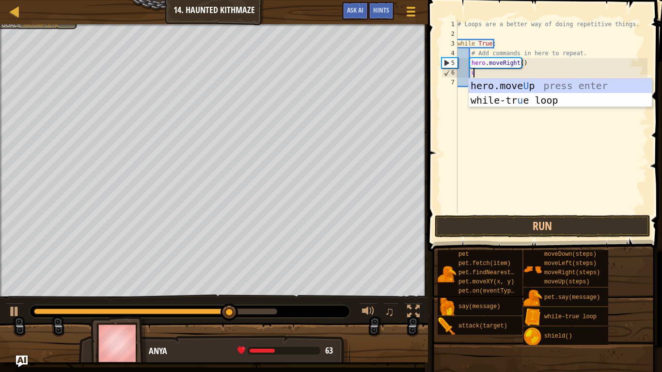
scroll to position [4, 1]
click at [521, 84] on div "hero.move U p press enter while-tr u e loop press enter" at bounding box center [560, 108] width 183 height 58
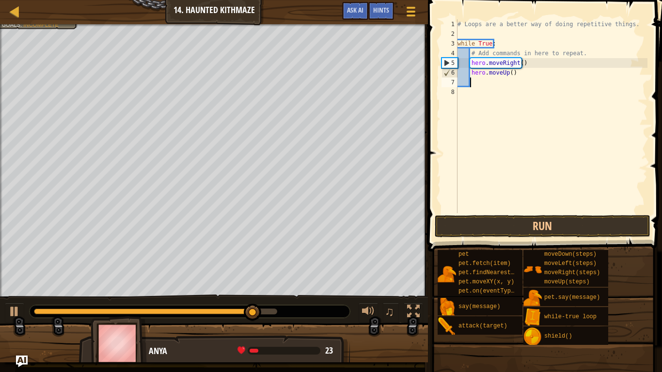
scroll to position [4, 0]
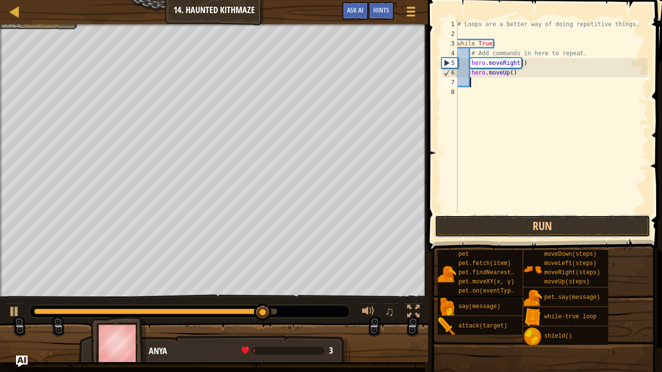
click at [535, 227] on button "Run" at bounding box center [543, 226] width 216 height 22
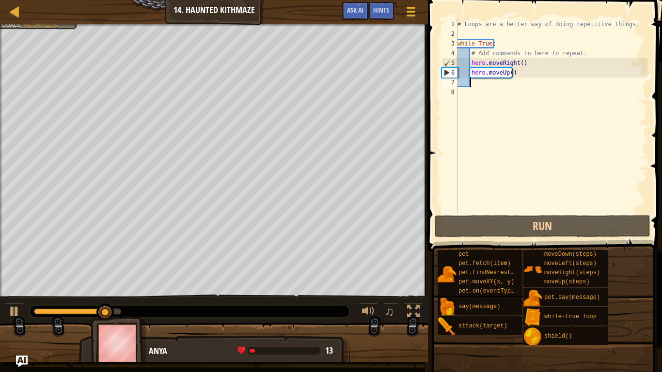
click at [516, 72] on div "# Loops are a better way of doing repetitive things. while True : # Add command…" at bounding box center [552, 125] width 192 height 213
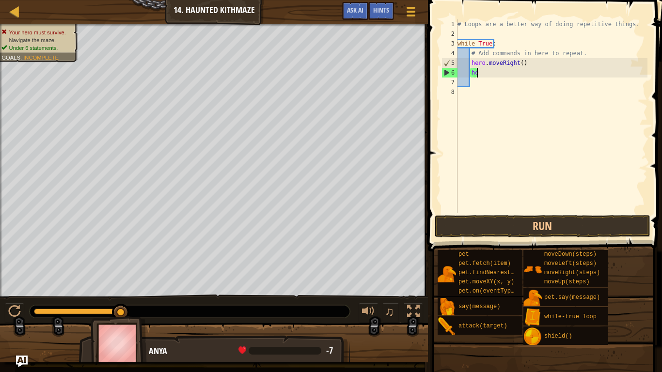
type textarea "h"
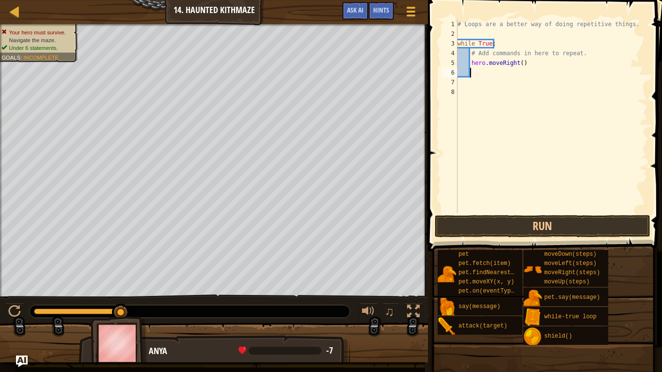
click at [518, 63] on div "# Loops are a better way of doing repetitive things. while True : # Add command…" at bounding box center [552, 125] width 192 height 213
type textarea "hero.moveRight(2)"
click at [485, 78] on div "# Loops are a better way of doing repetitive things. while True : # Add command…" at bounding box center [552, 125] width 192 height 213
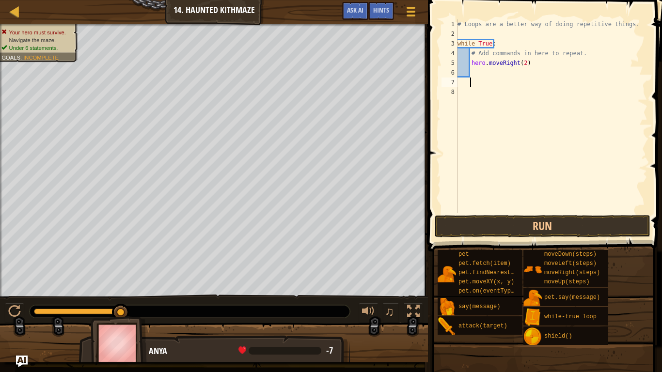
click at [480, 72] on div "# Loops are a better way of doing repetitive things. while True : # Add command…" at bounding box center [552, 125] width 192 height 213
type textarea "u"
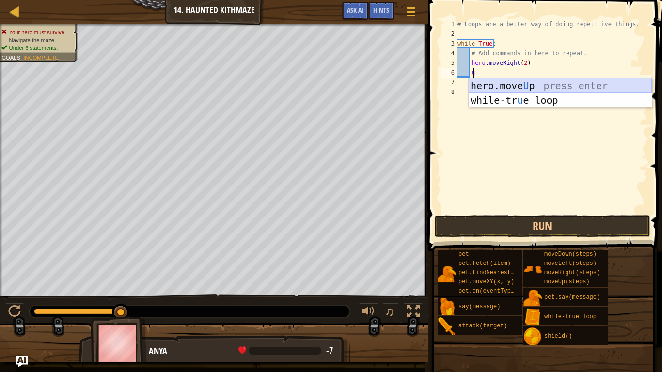
click at [497, 83] on div "hero.move U p press enter while-tr u e loop press enter" at bounding box center [560, 108] width 183 height 58
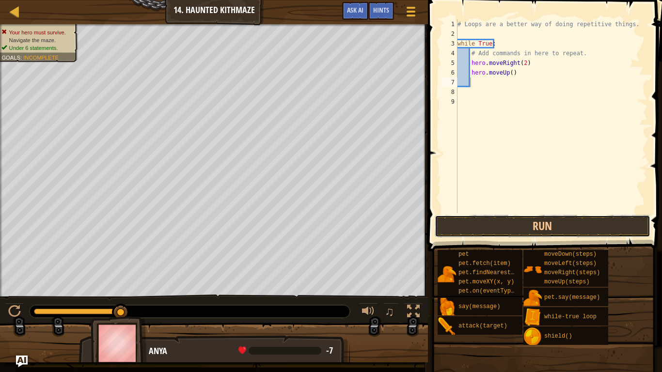
click at [542, 225] on button "Run" at bounding box center [543, 226] width 216 height 22
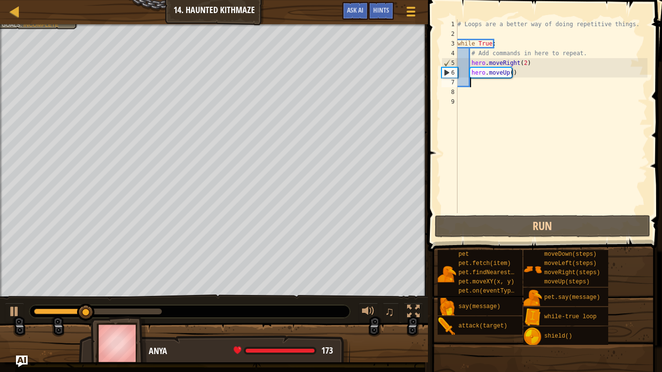
click at [509, 72] on div "# Loops are a better way of doing repetitive things. while True : # Add command…" at bounding box center [552, 125] width 192 height 213
type textarea "hero.moveUp(2)"
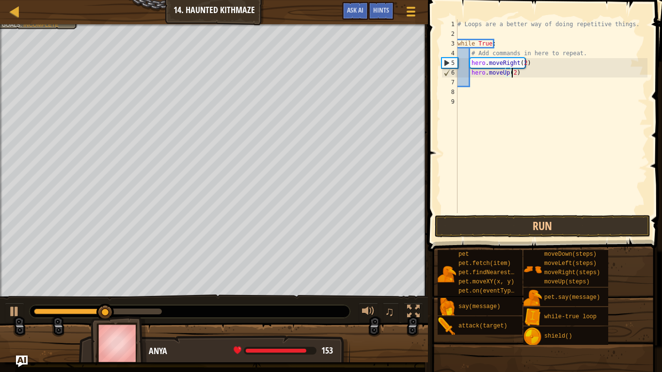
scroll to position [4, 4]
click at [476, 84] on div "# Loops are a better way of doing repetitive things. while True : # Add command…" at bounding box center [552, 125] width 192 height 213
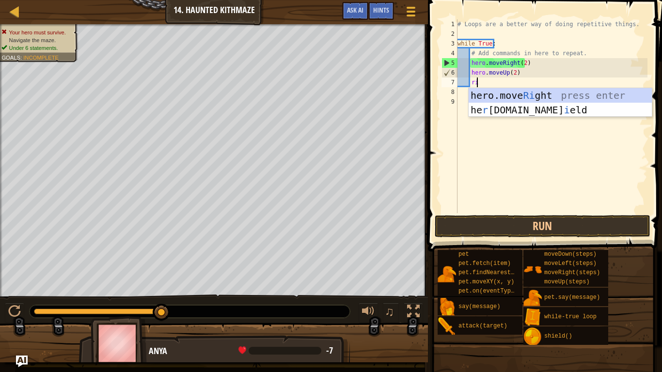
type textarea "rih"
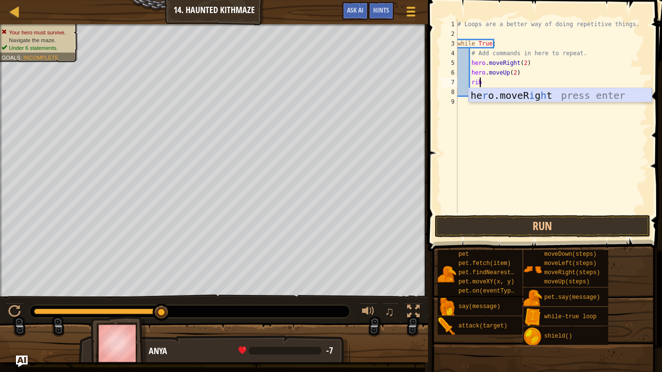
click at [508, 94] on div "he r o.moveR i g h t press enter" at bounding box center [560, 110] width 183 height 44
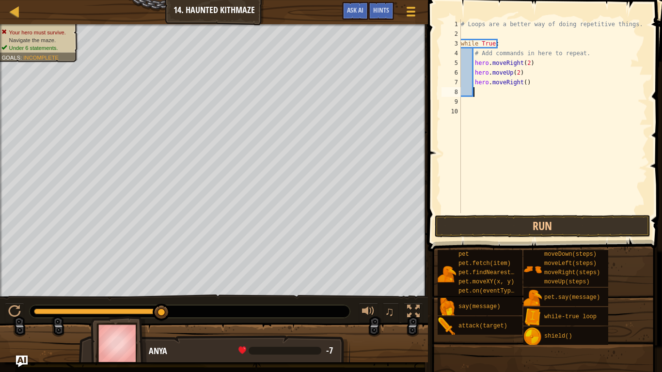
scroll to position [4, 0]
click at [551, 219] on button "Run" at bounding box center [543, 226] width 216 height 22
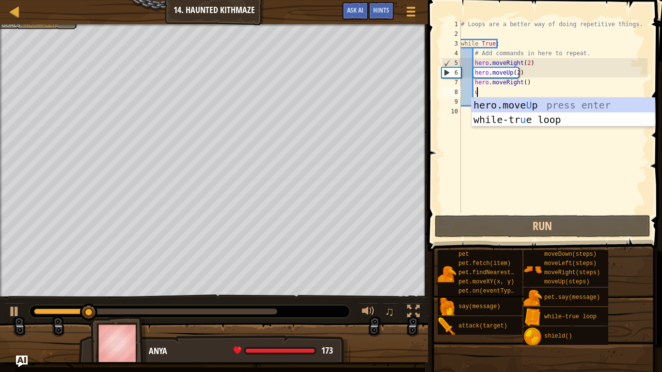
scroll to position [4, 1]
type textarea "up"
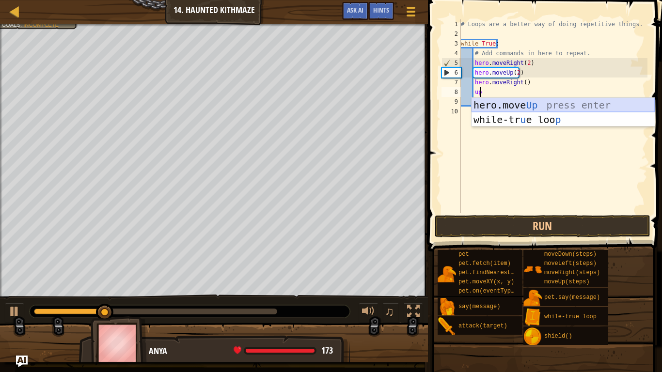
click at [521, 104] on div "hero.move Up press enter while-tr u e loo p press enter" at bounding box center [563, 127] width 183 height 58
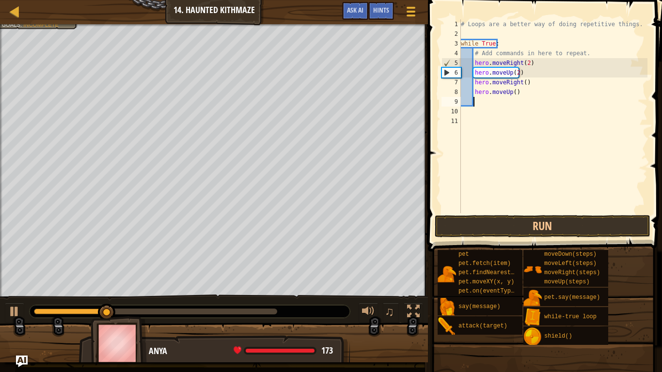
scroll to position [4, 0]
click at [569, 231] on button "Run" at bounding box center [543, 226] width 216 height 22
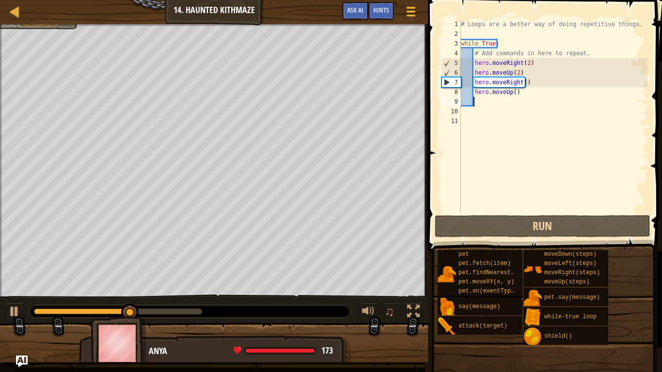
click at [519, 96] on div "# Loops are a better way of doing repetitive things. while True : # Add command…" at bounding box center [553, 125] width 189 height 213
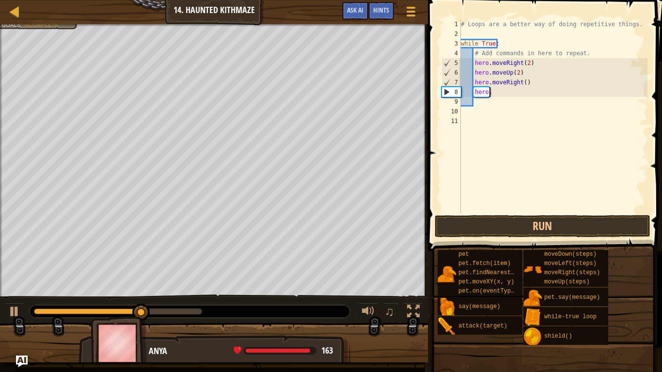
type textarea "h"
click at [521, 81] on div "# Loops are a better way of doing repetitive things. while True : # Add command…" at bounding box center [553, 125] width 189 height 213
type textarea "hero.moveRight(2)"
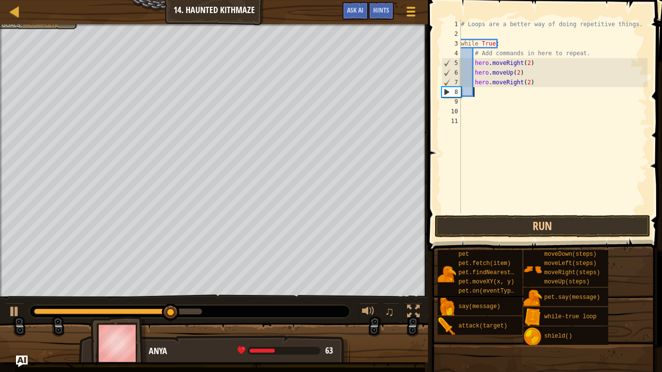
click at [489, 95] on div "# Loops are a better way of doing repetitive things. while True : # Add command…" at bounding box center [553, 125] width 189 height 213
type textarea "i"
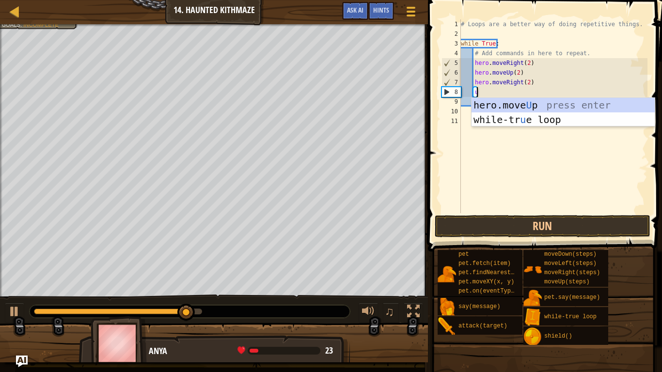
type textarea "up"
click at [493, 98] on div "hero.move Up press enter while-tr u e loo p press enter" at bounding box center [563, 127] width 183 height 58
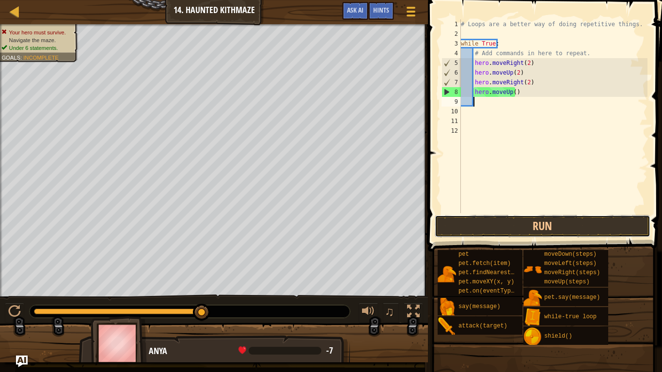
click at [542, 222] on button "Run" at bounding box center [543, 226] width 216 height 22
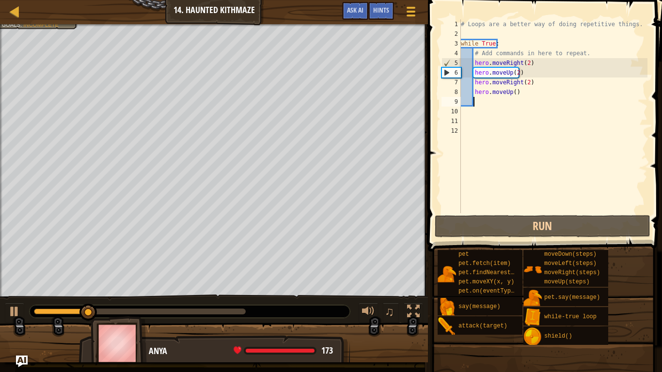
click at [512, 93] on div "# Loops are a better way of doing repetitive things. while True : # Add command…" at bounding box center [553, 125] width 189 height 213
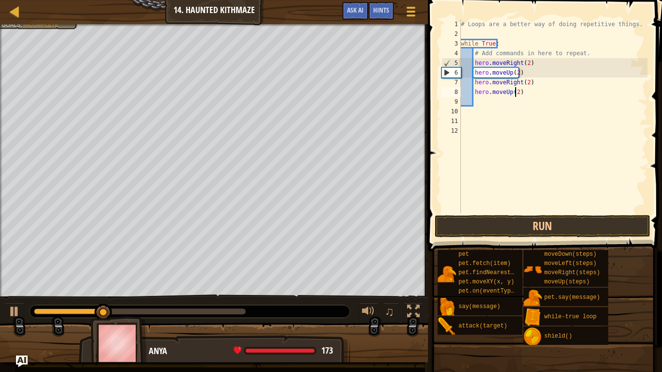
scroll to position [4, 4]
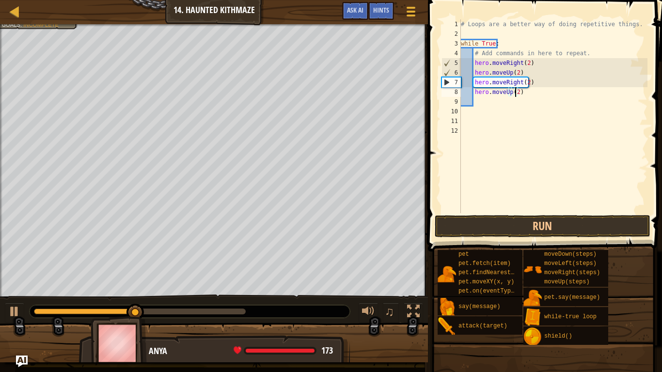
type textarea "hero.moveUp(2)"
click at [564, 226] on button "Run" at bounding box center [543, 226] width 216 height 22
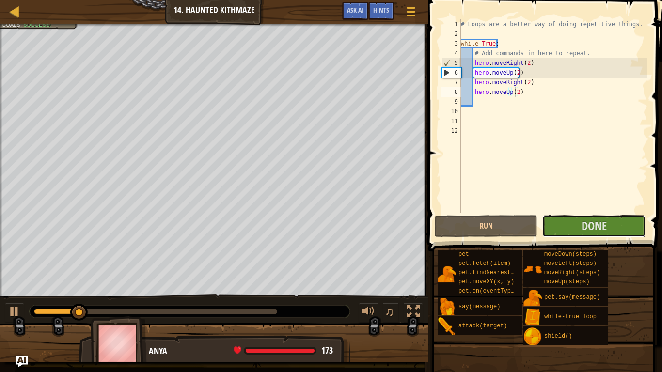
click at [596, 225] on span "Done" at bounding box center [594, 226] width 25 height 16
